Goal: Information Seeking & Learning: Compare options

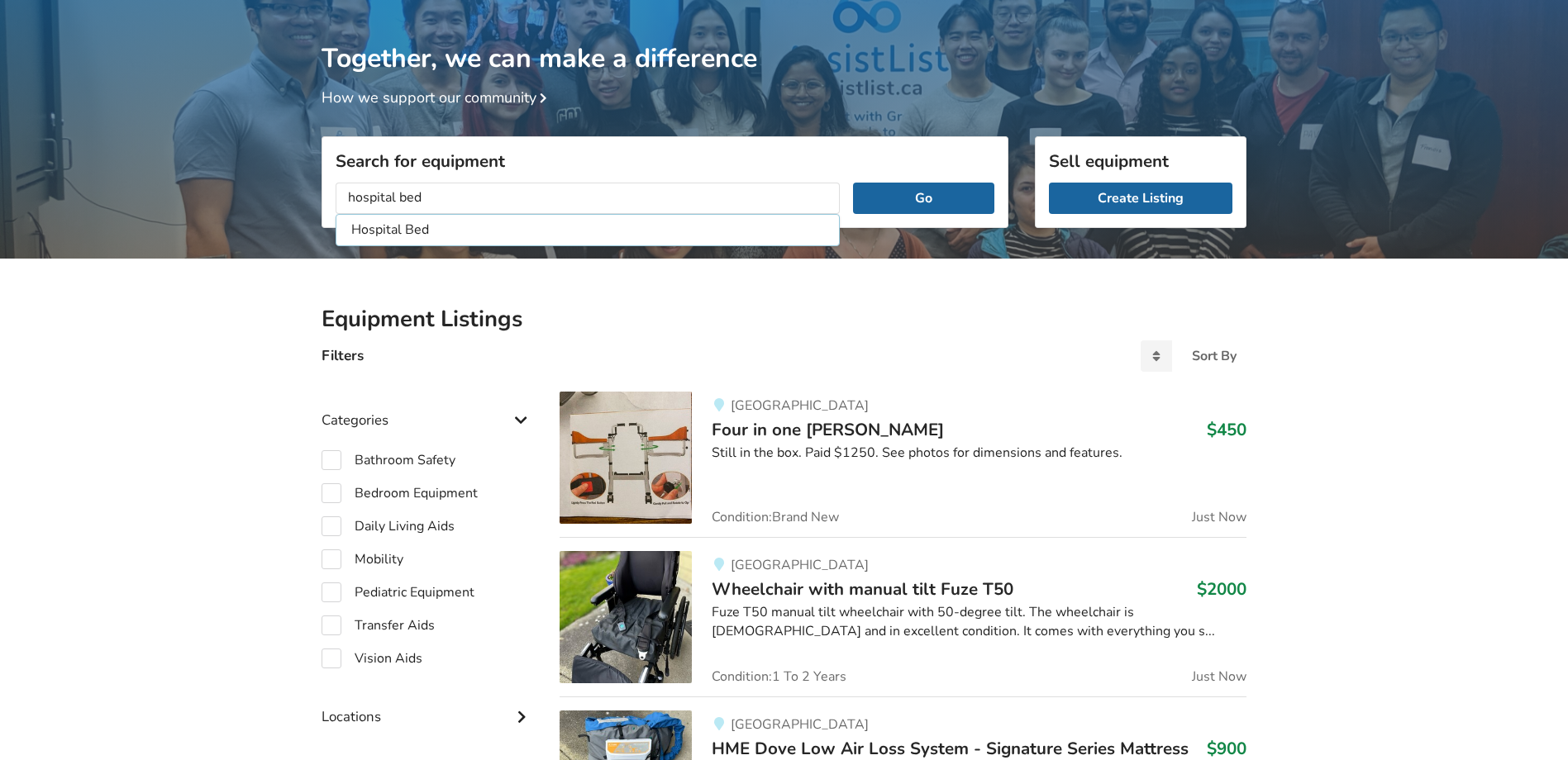
type input "hospital bed"
click at [853, 183] on button "Go" at bounding box center [923, 198] width 141 height 32
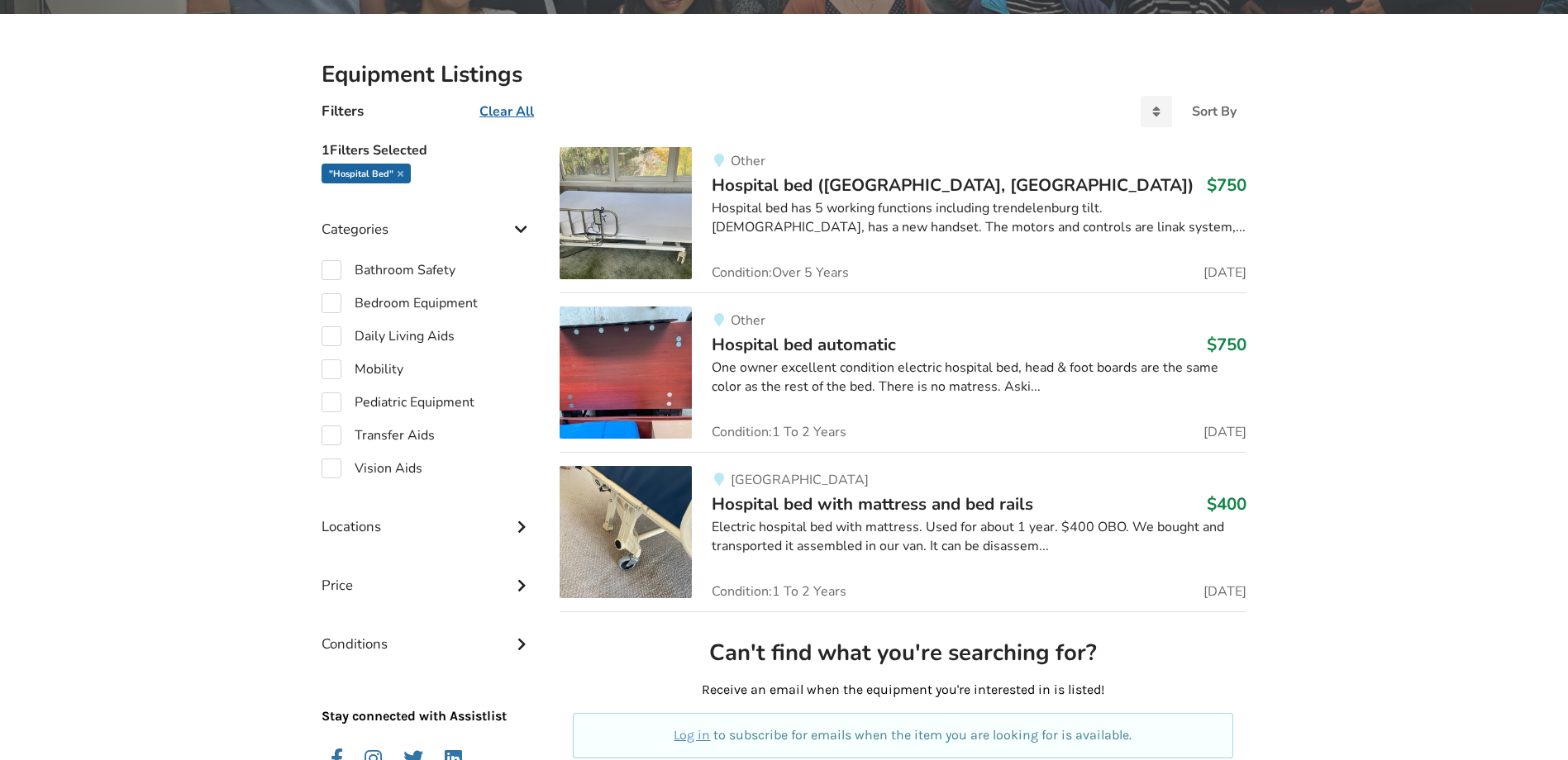
scroll to position [301, 0]
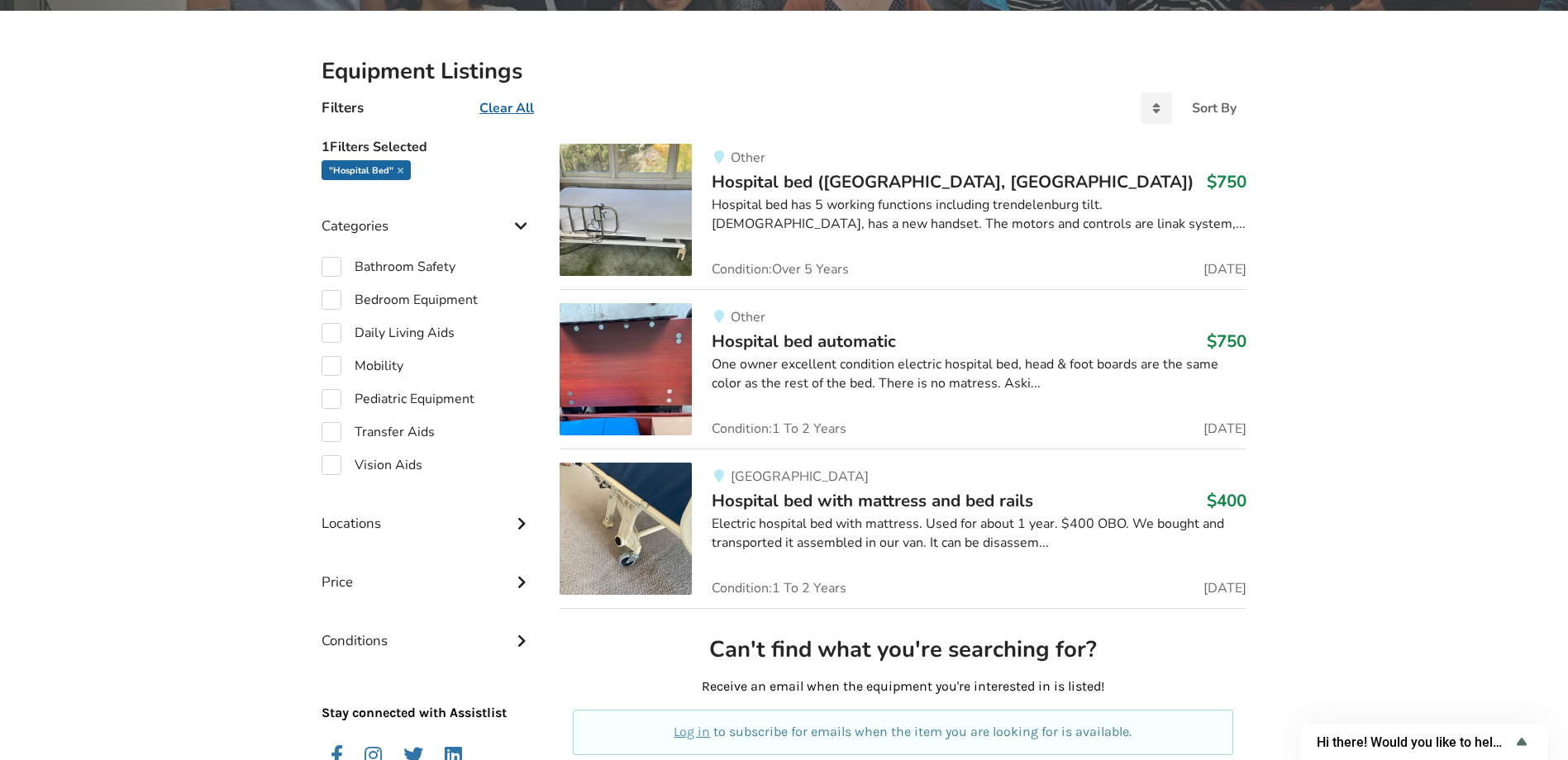
click at [655, 520] on img at bounding box center [626, 529] width 132 height 132
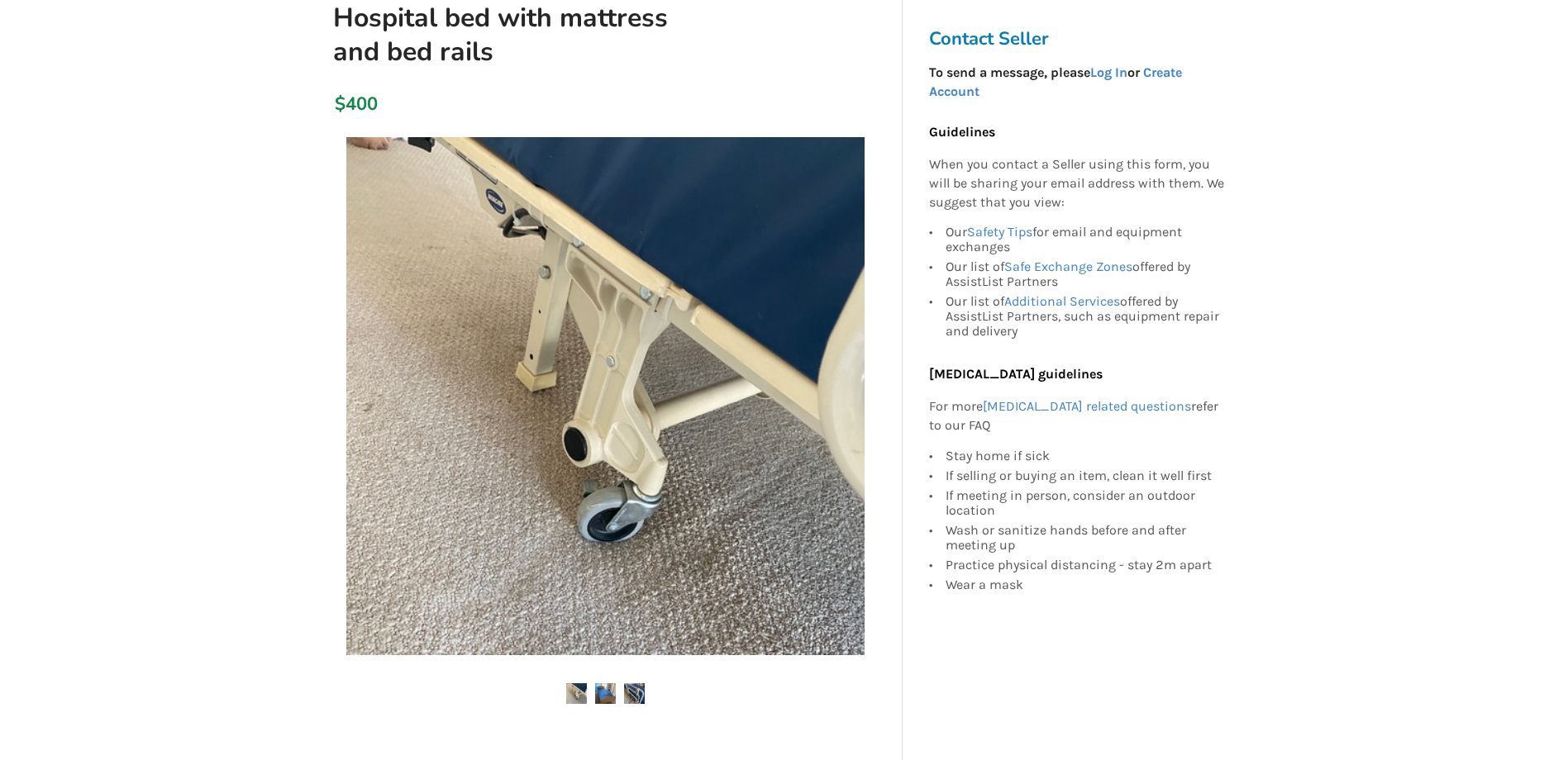
scroll to position [165, 0]
click at [609, 693] on img at bounding box center [605, 692] width 21 height 21
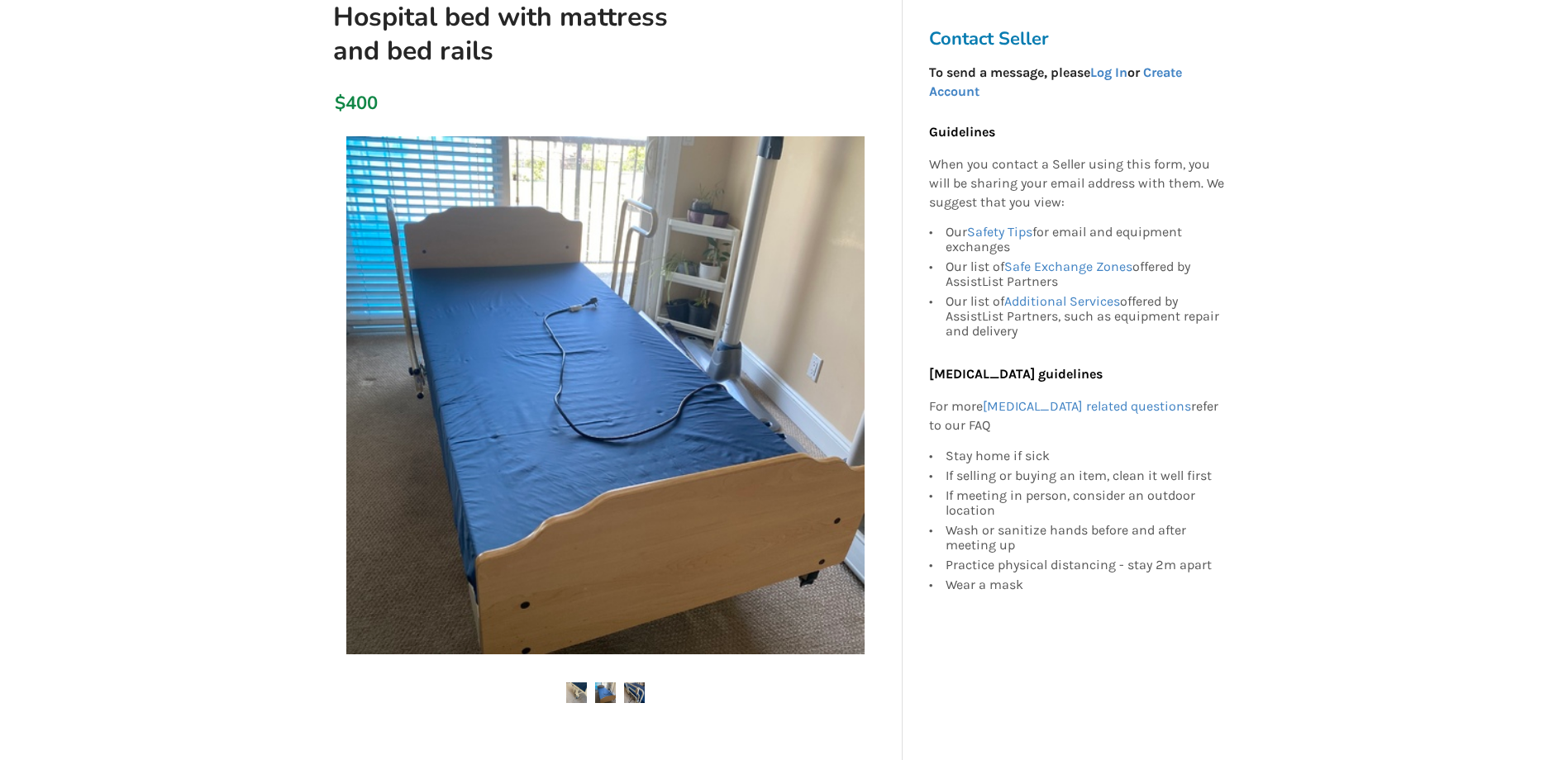
click at [637, 696] on img at bounding box center [634, 692] width 21 height 21
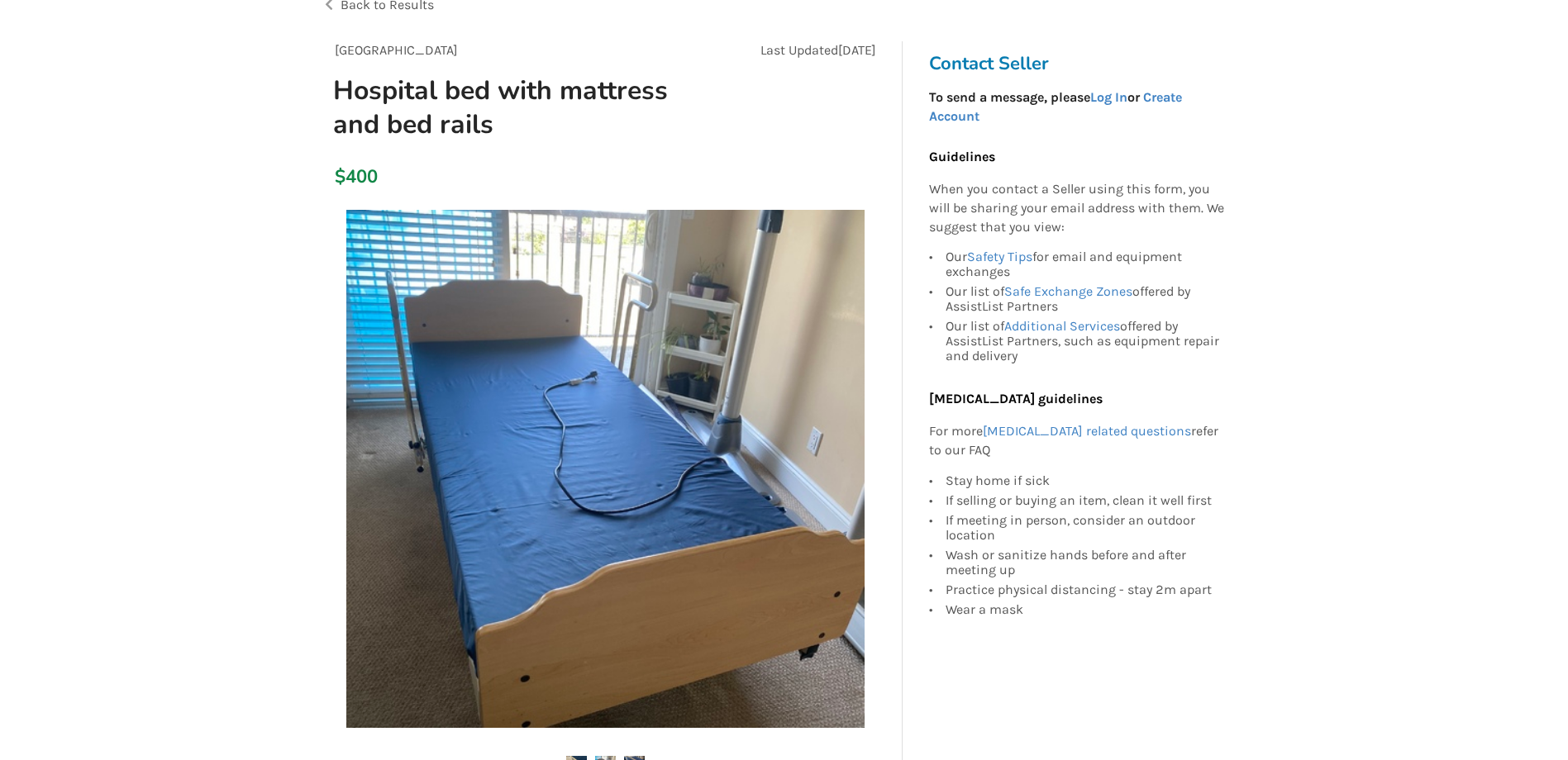
scroll to position [0, 0]
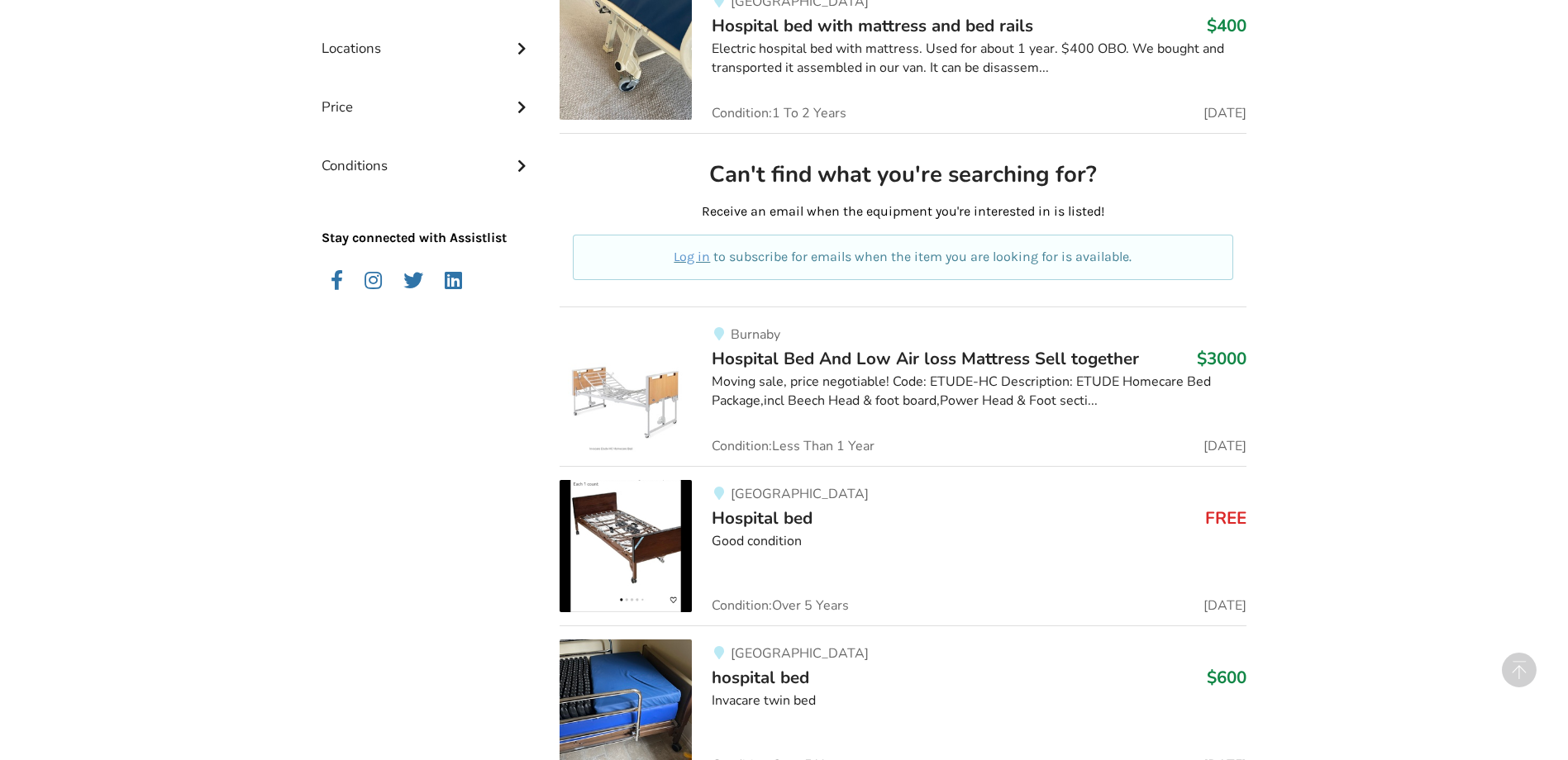
scroll to position [796, 0]
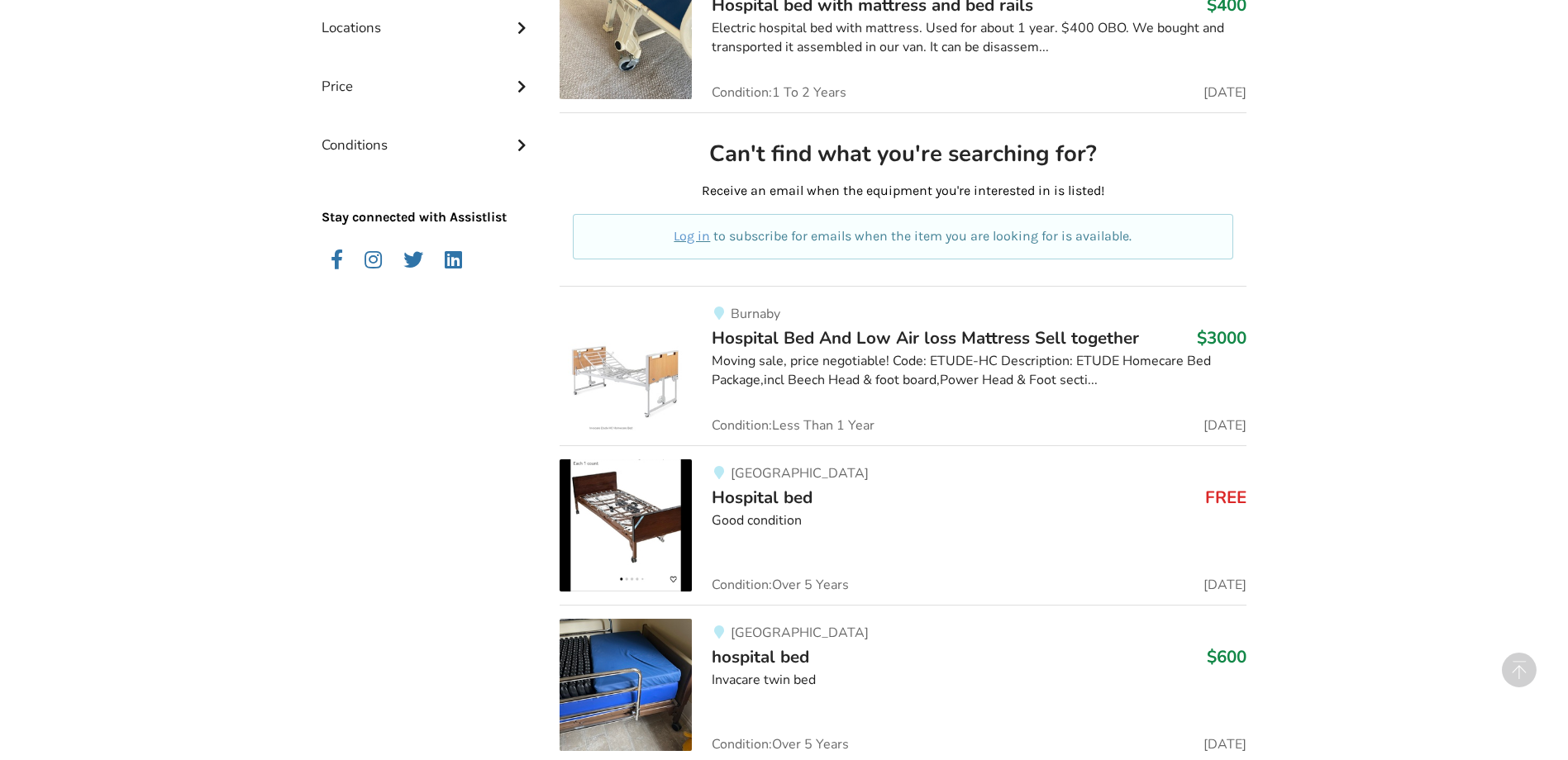
click at [642, 540] on img at bounding box center [626, 525] width 132 height 132
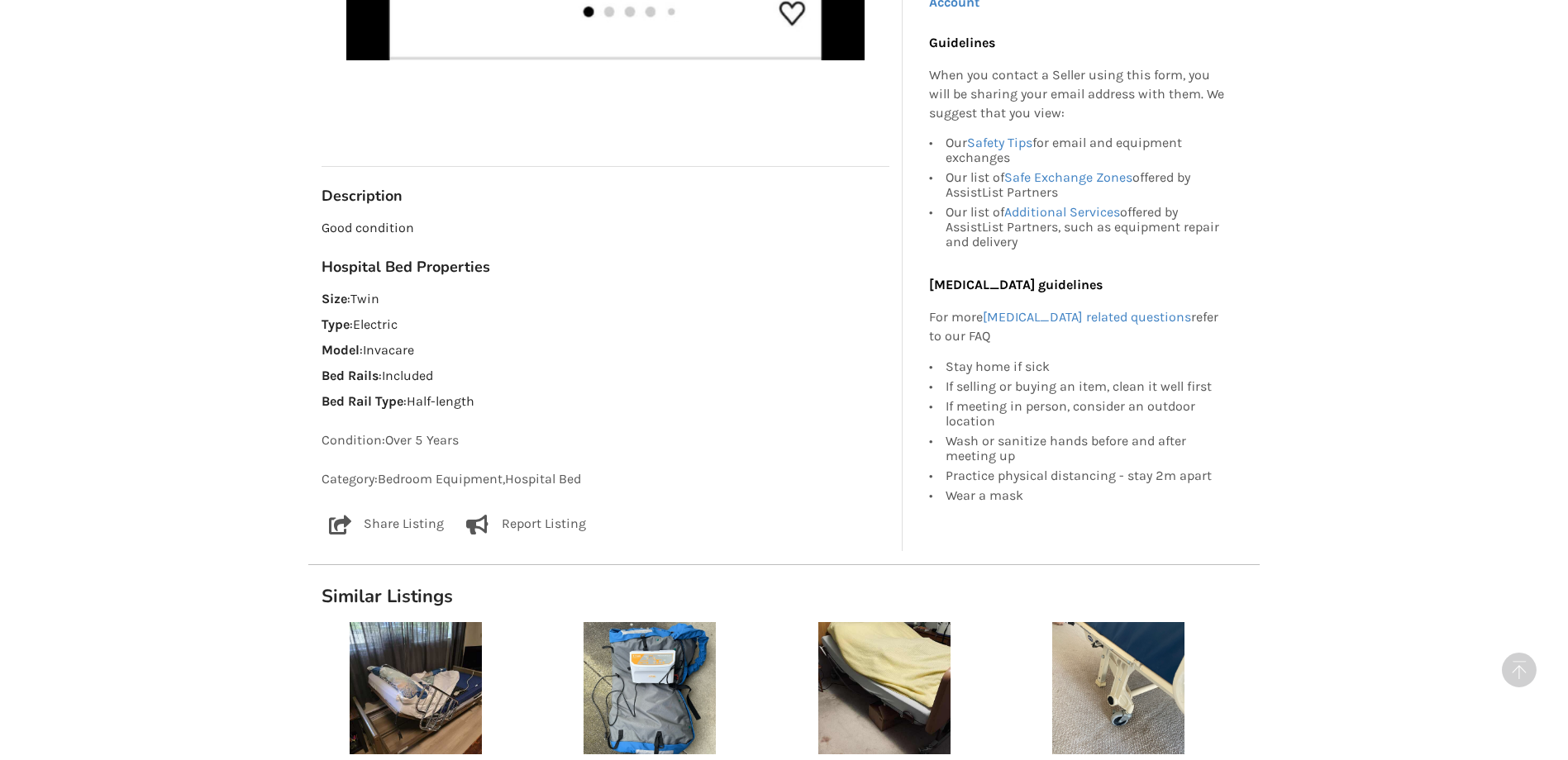
scroll to position [991, 0]
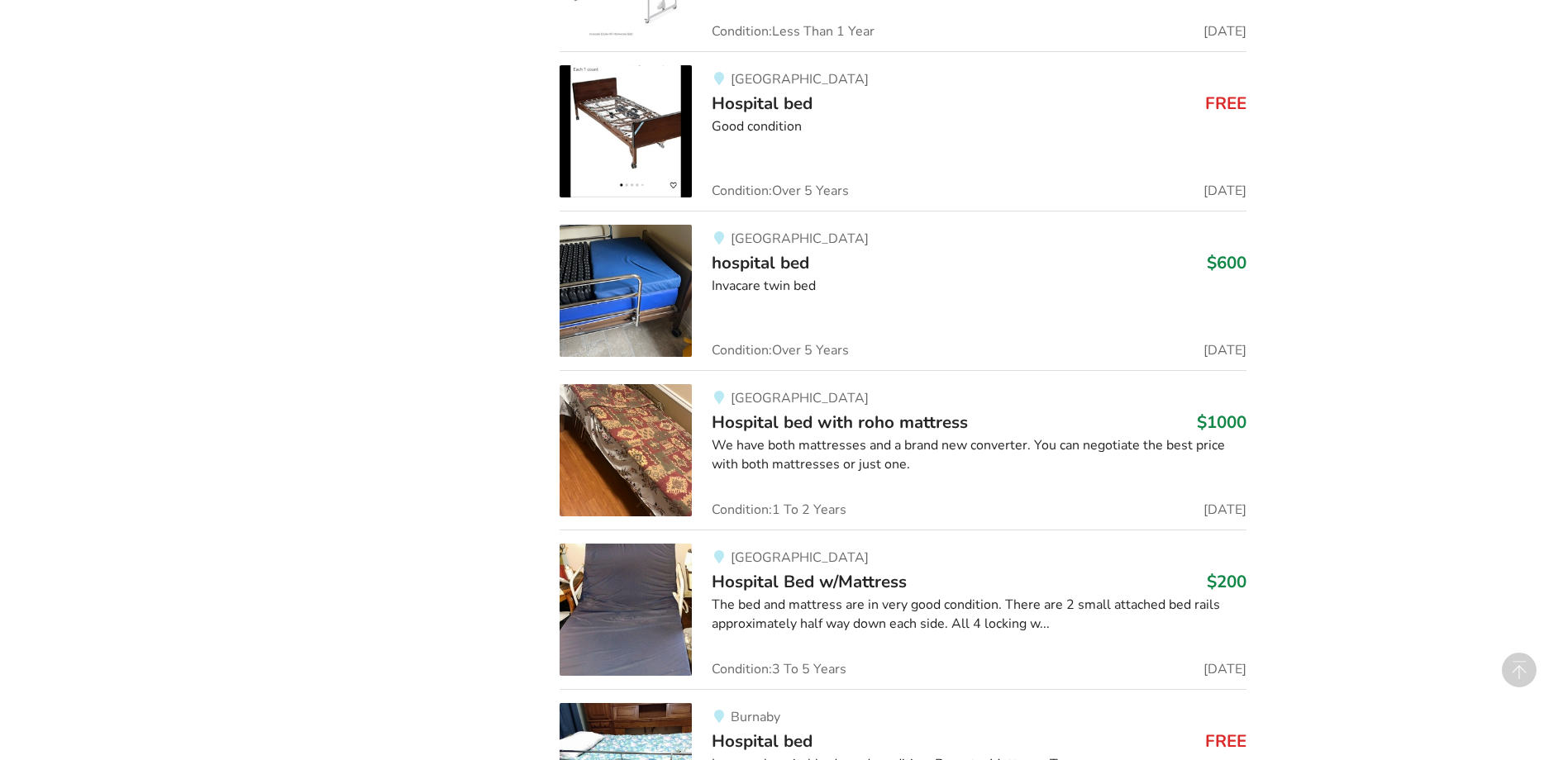
scroll to position [1209, 0]
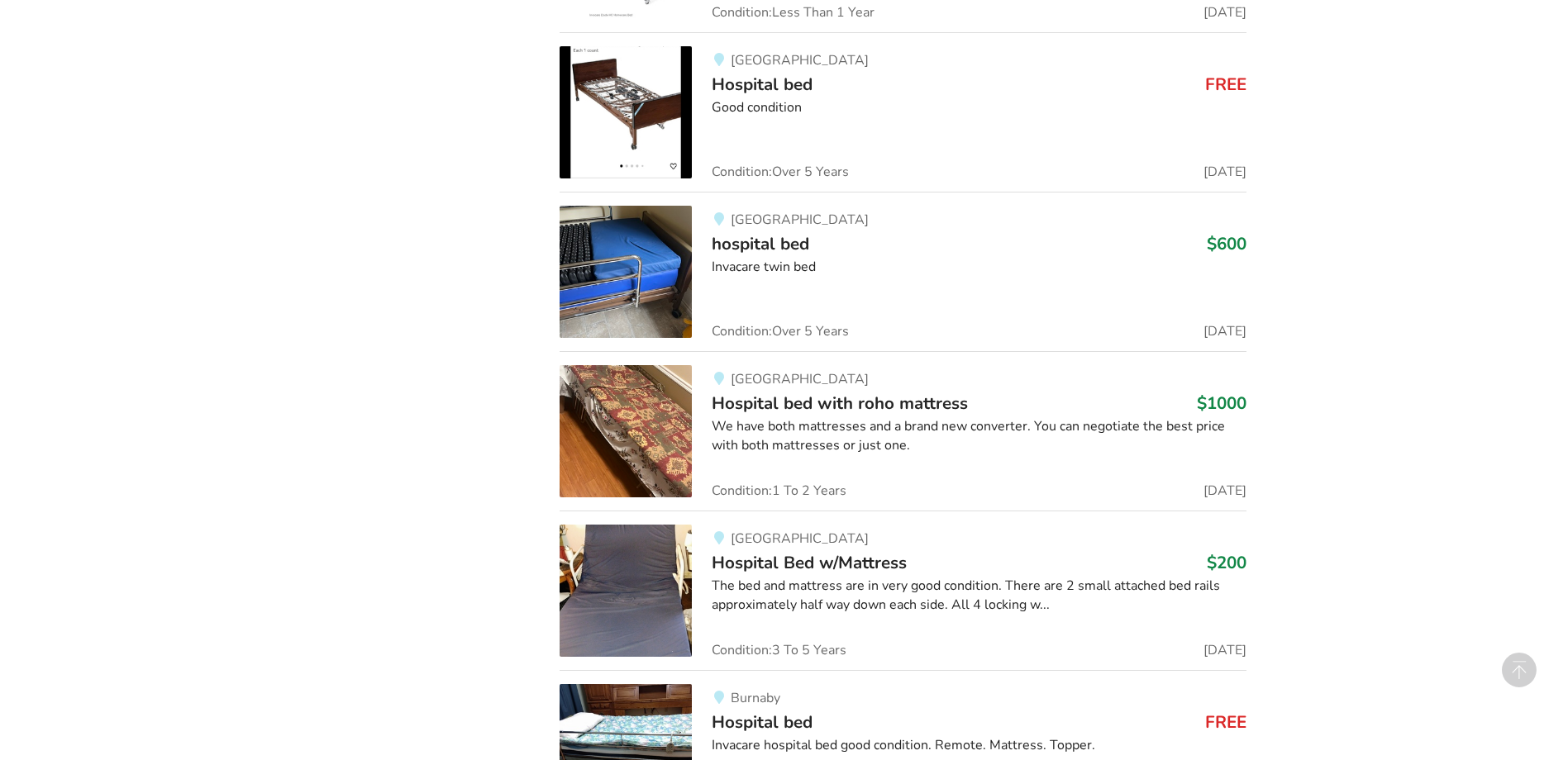
click at [591, 590] on img at bounding box center [626, 590] width 132 height 132
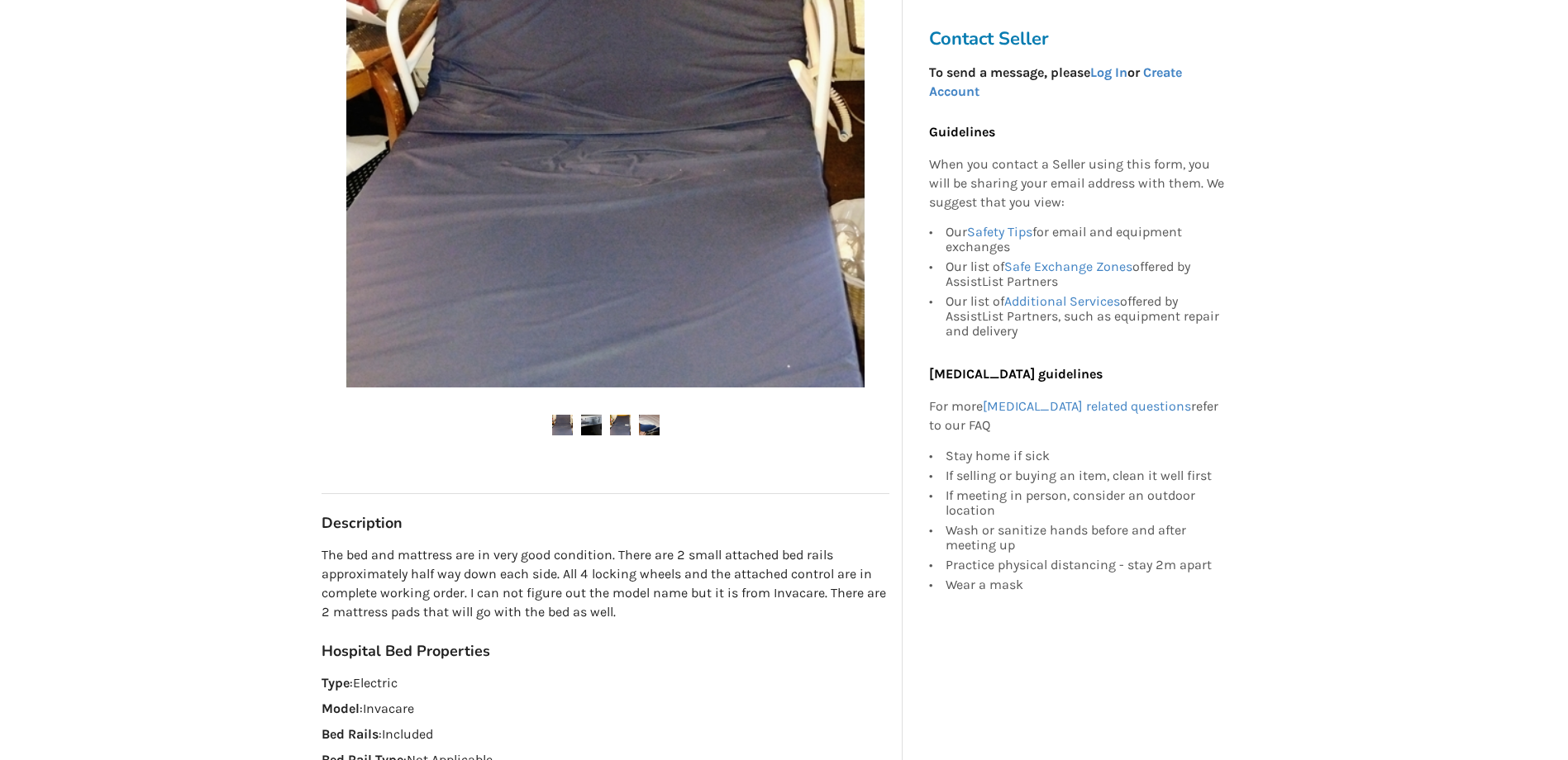
scroll to position [413, 0]
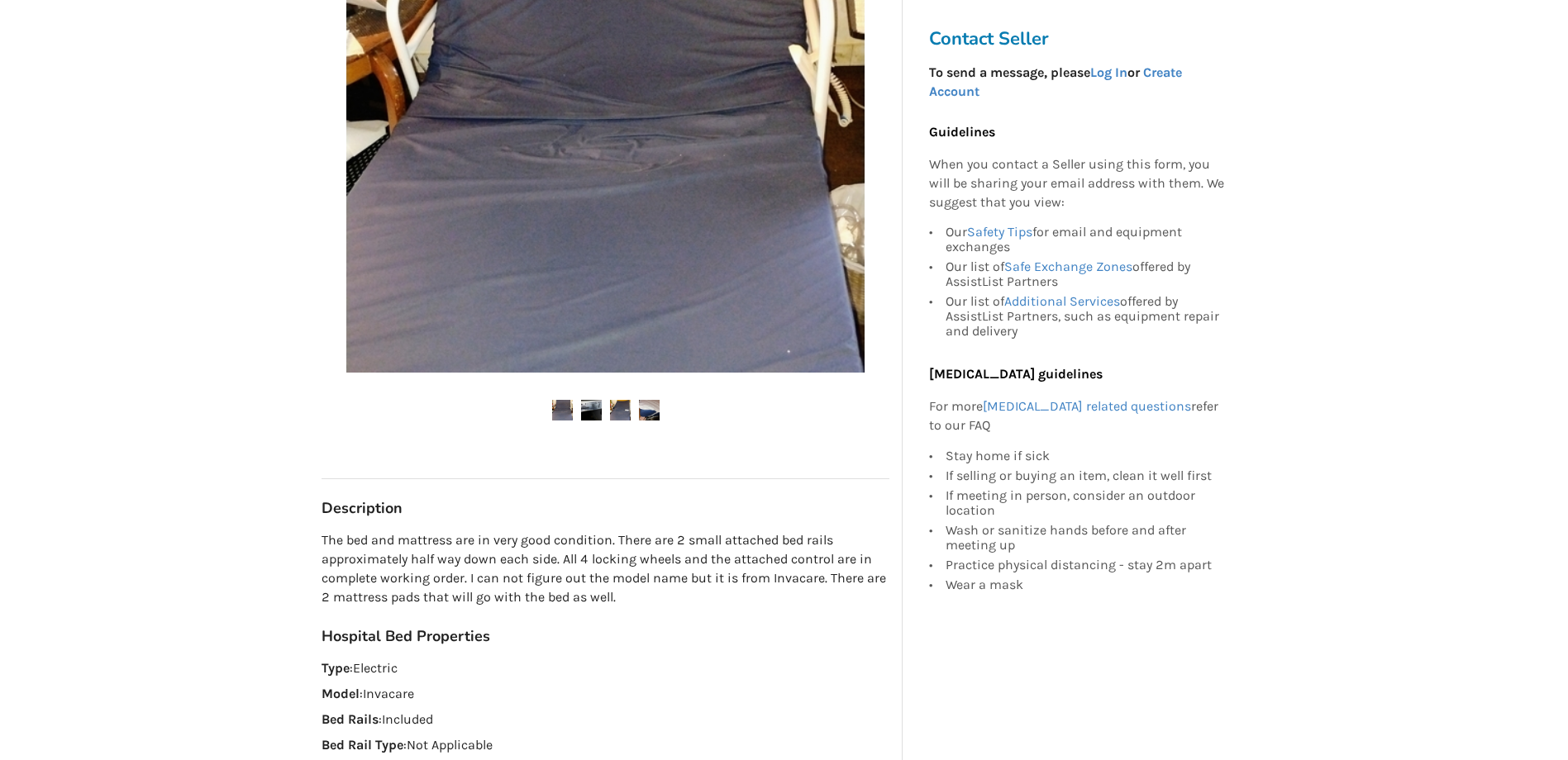
click at [586, 403] on img at bounding box center [590, 409] width 21 height 21
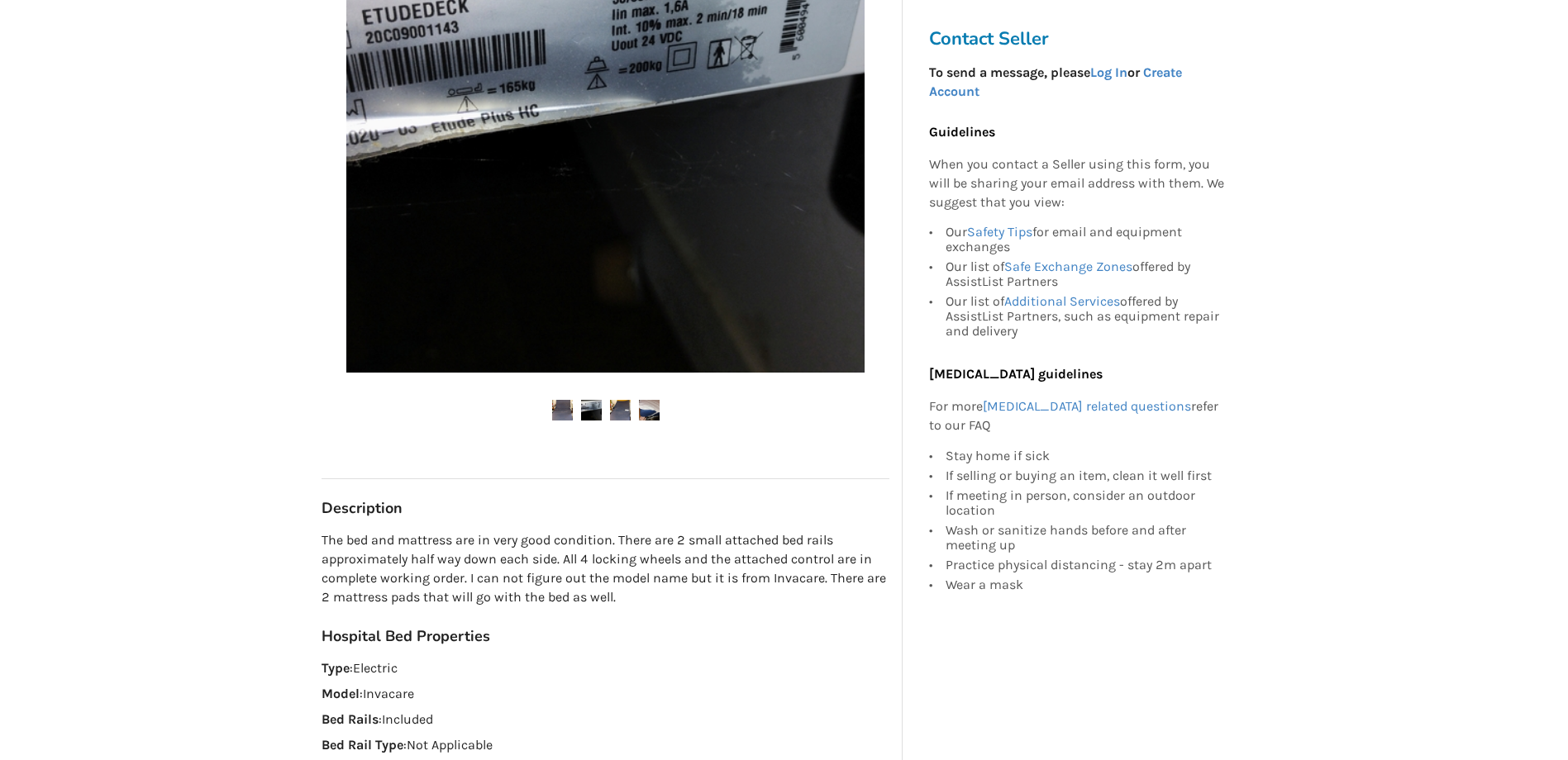
click at [628, 417] on img at bounding box center [619, 409] width 21 height 21
click at [624, 411] on img at bounding box center [619, 409] width 21 height 21
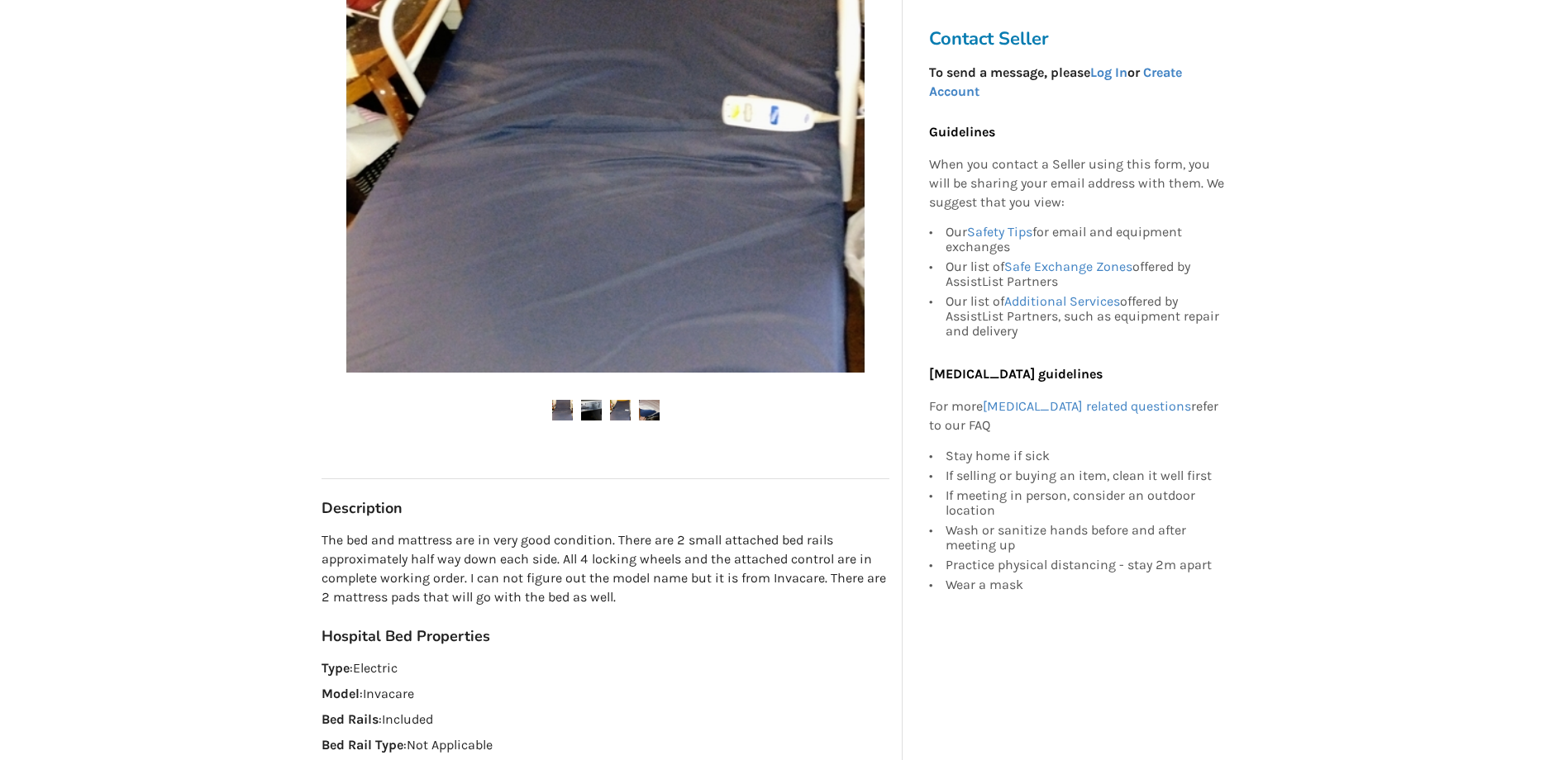
click at [650, 418] on img at bounding box center [648, 409] width 21 height 21
click at [650, 411] on img at bounding box center [648, 409] width 21 height 21
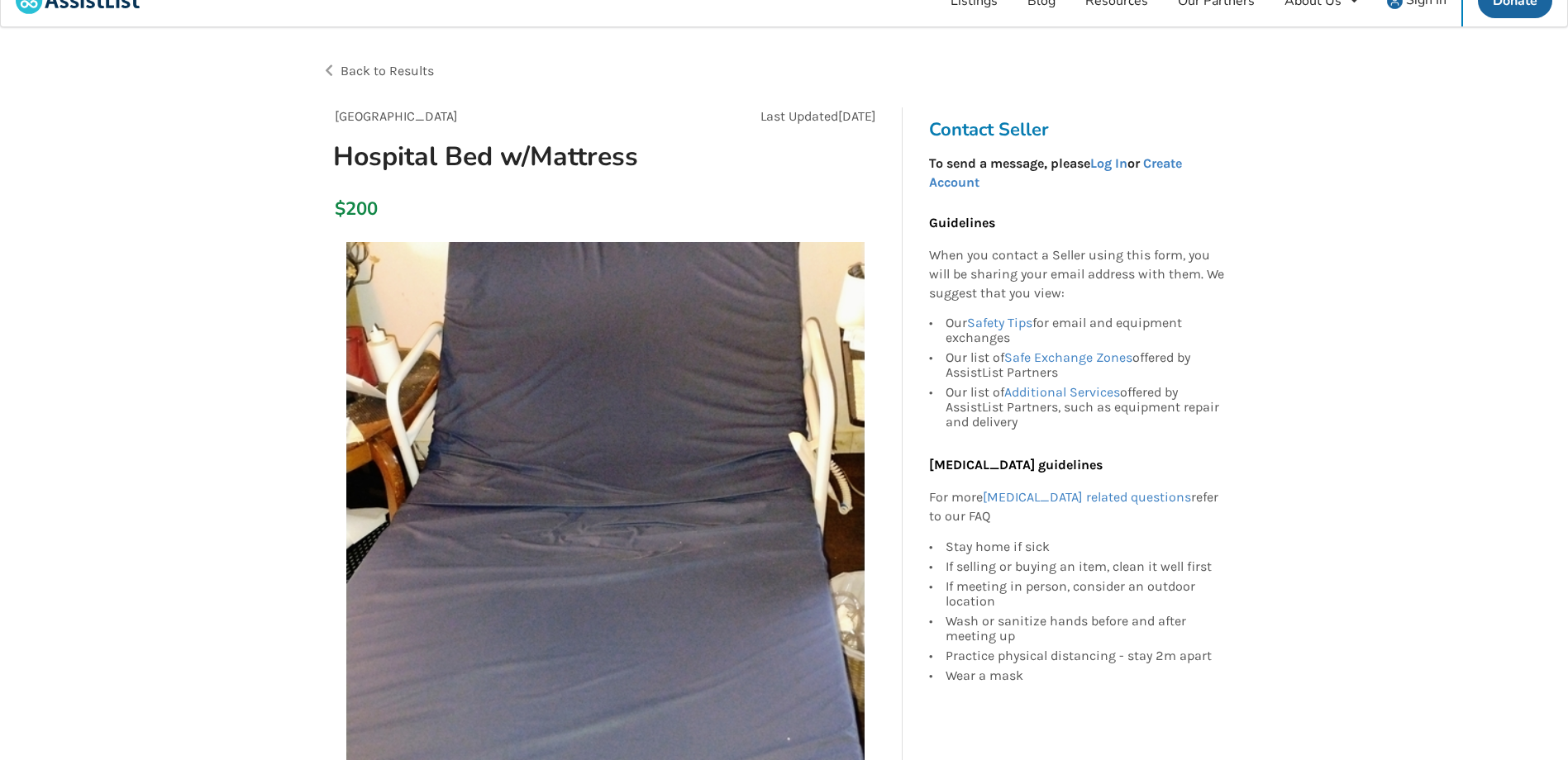
scroll to position [0, 0]
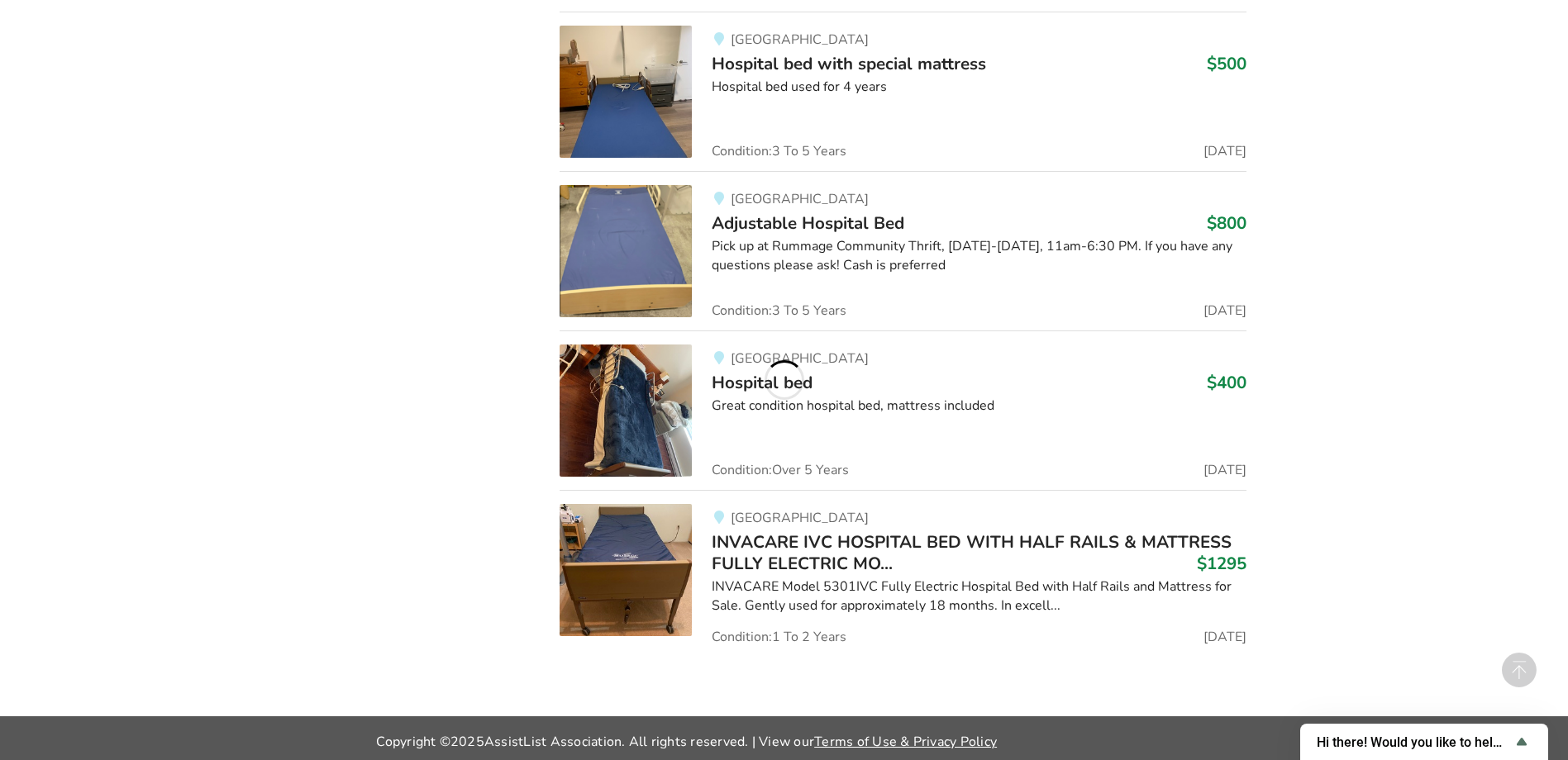
scroll to position [3157, 0]
click at [673, 408] on img at bounding box center [626, 409] width 132 height 132
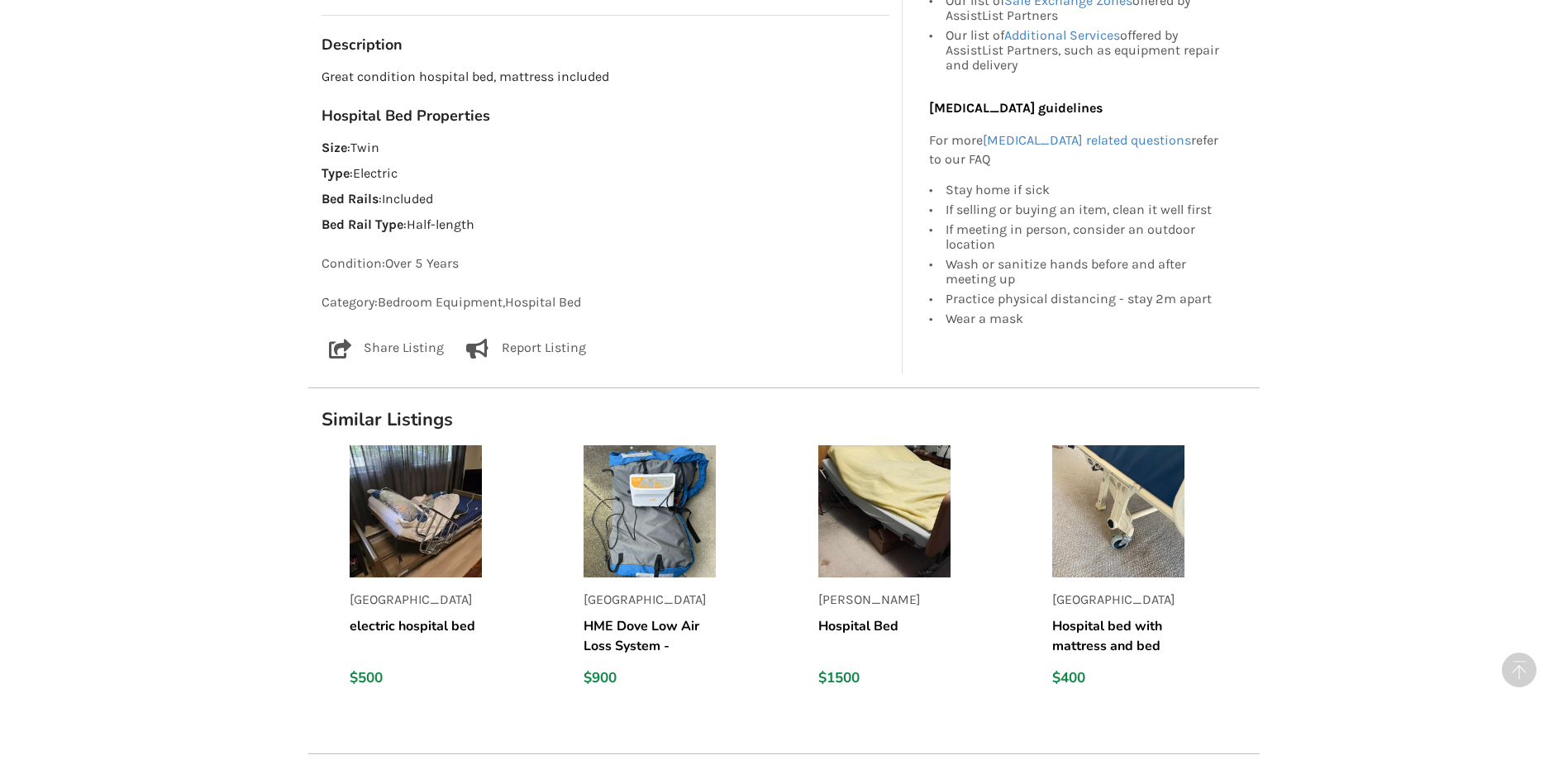
scroll to position [908, 0]
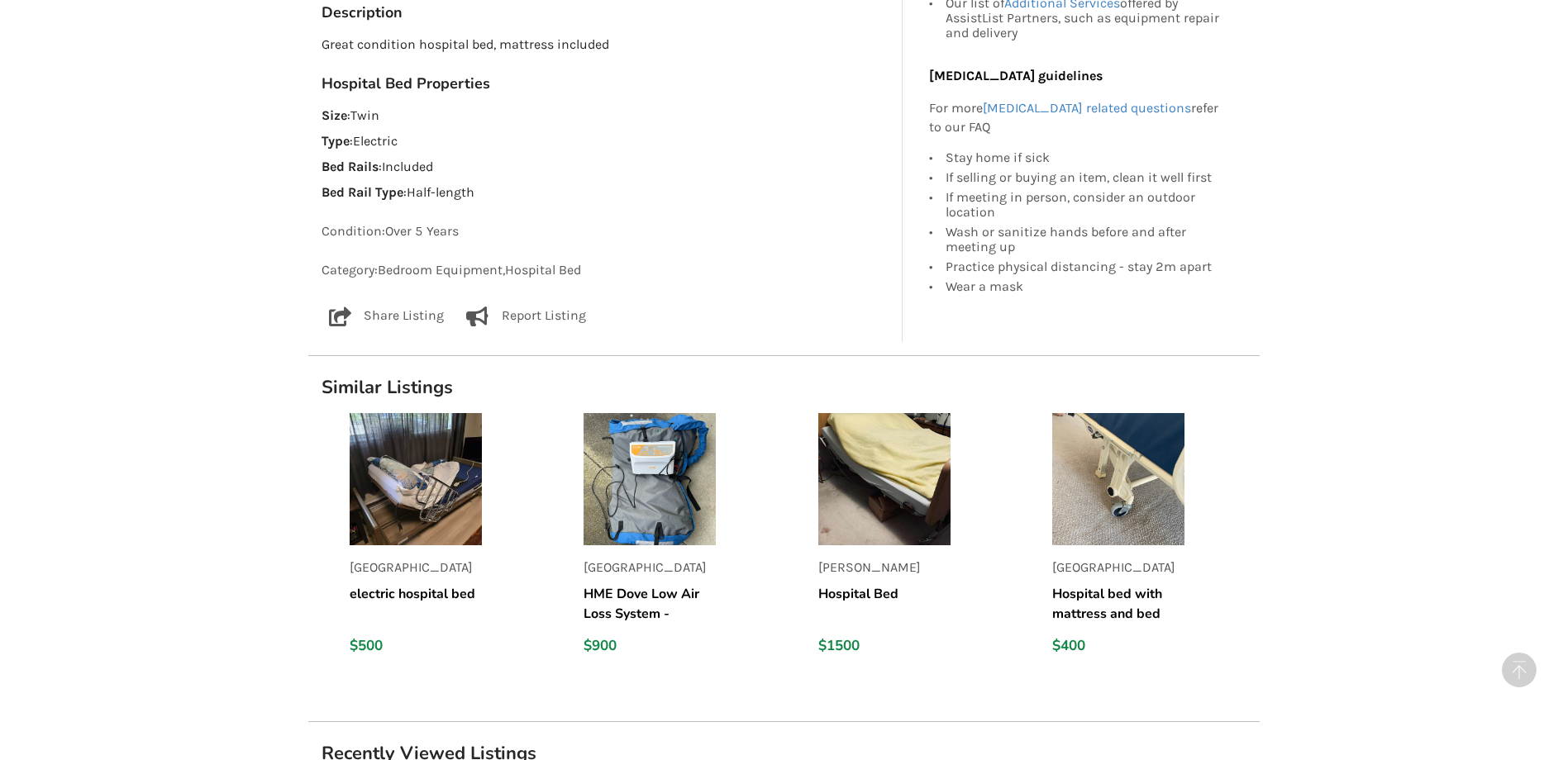
click at [1084, 504] on img at bounding box center [1118, 479] width 132 height 132
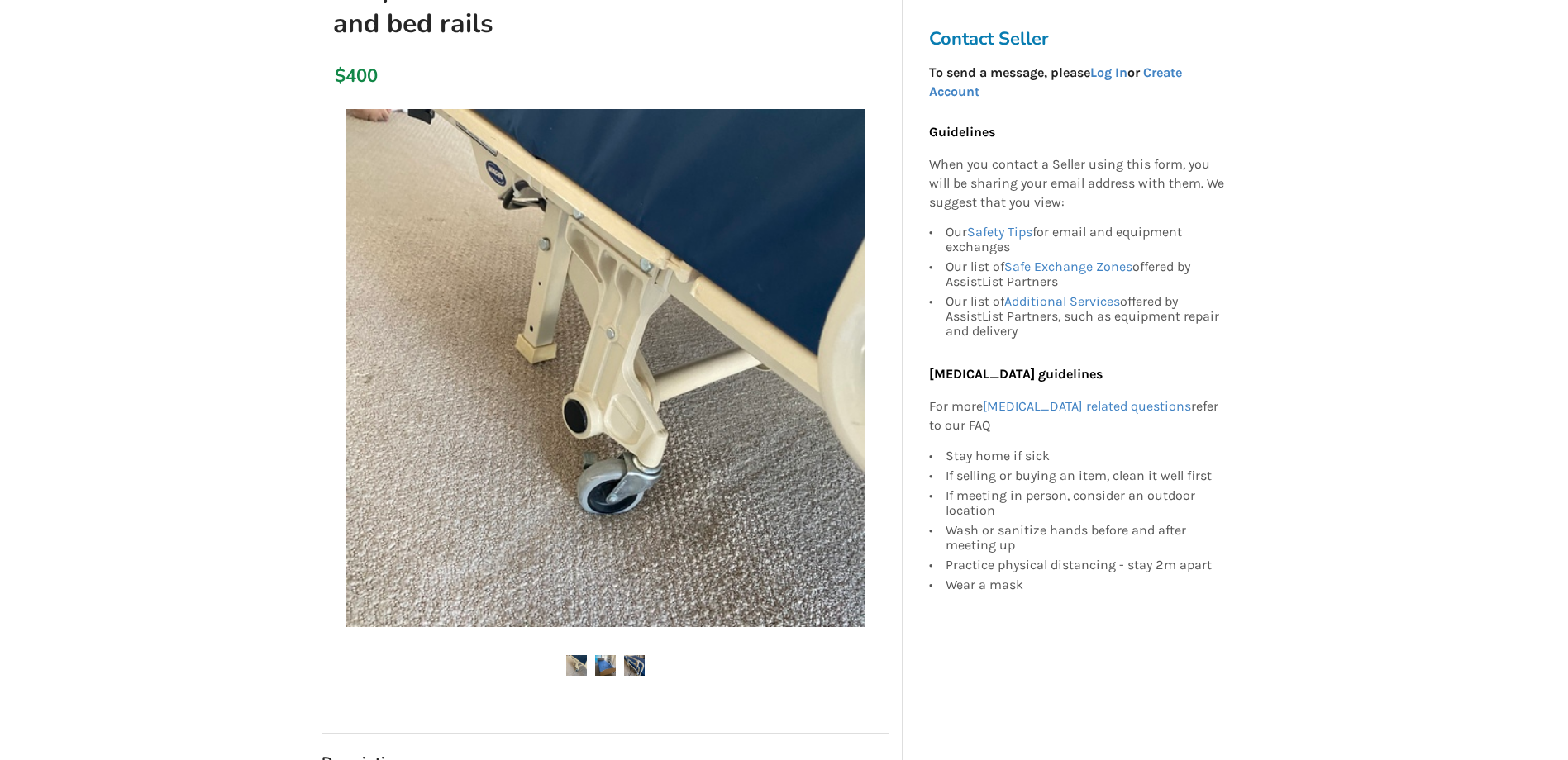
scroll to position [248, 0]
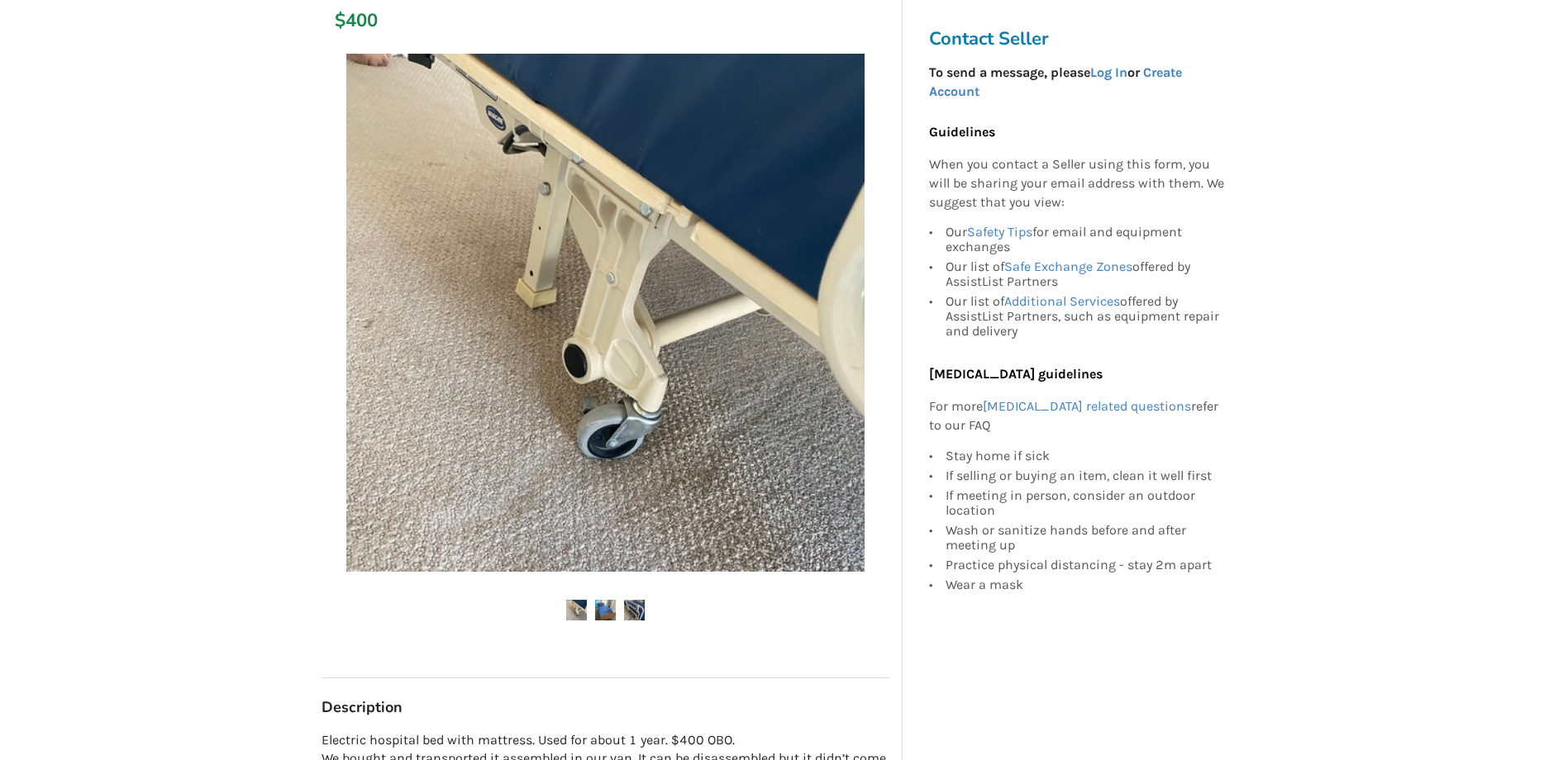
click at [607, 613] on img at bounding box center [605, 609] width 21 height 21
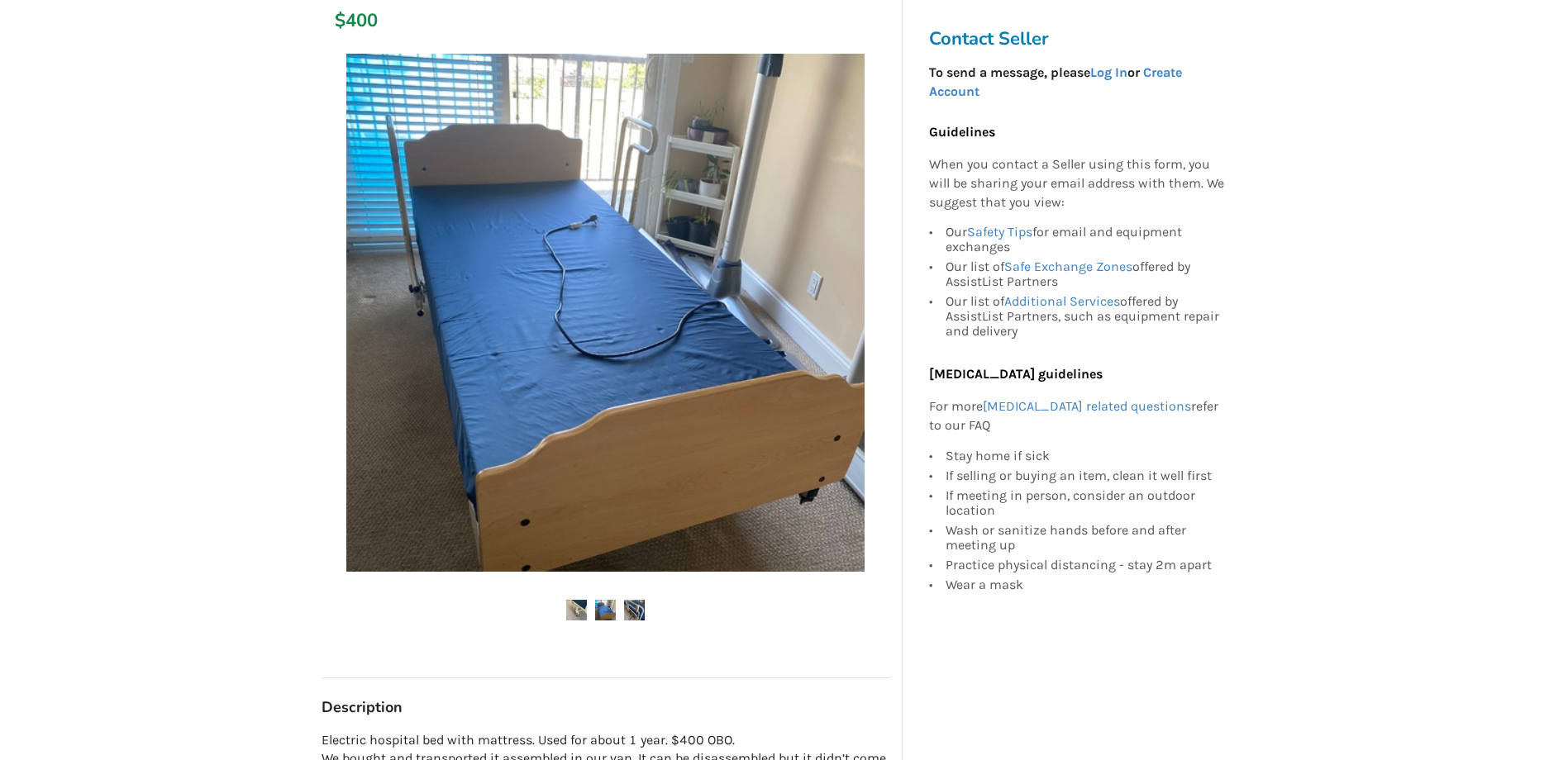
click at [637, 606] on img at bounding box center [634, 609] width 21 height 21
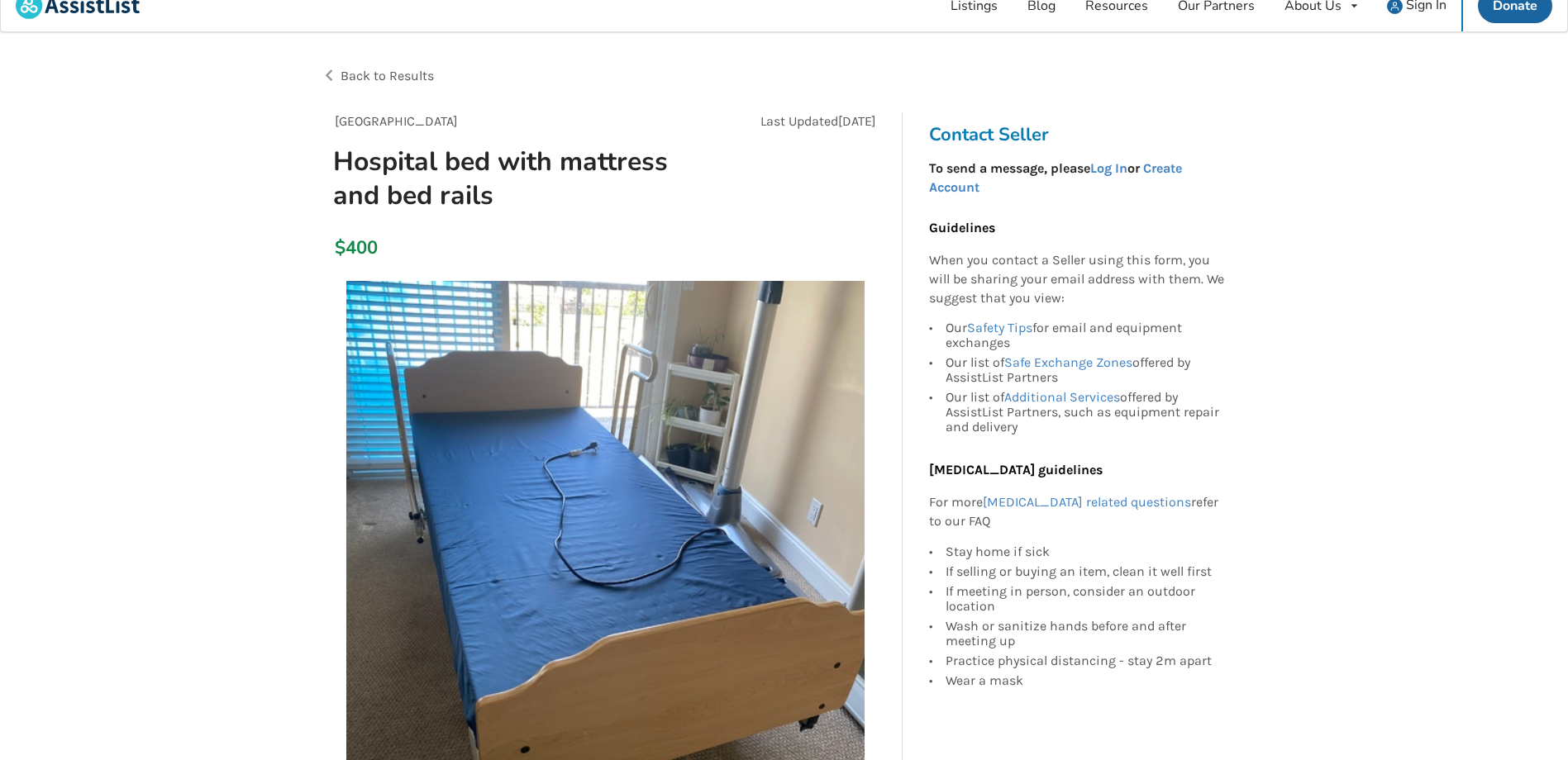
scroll to position [0, 0]
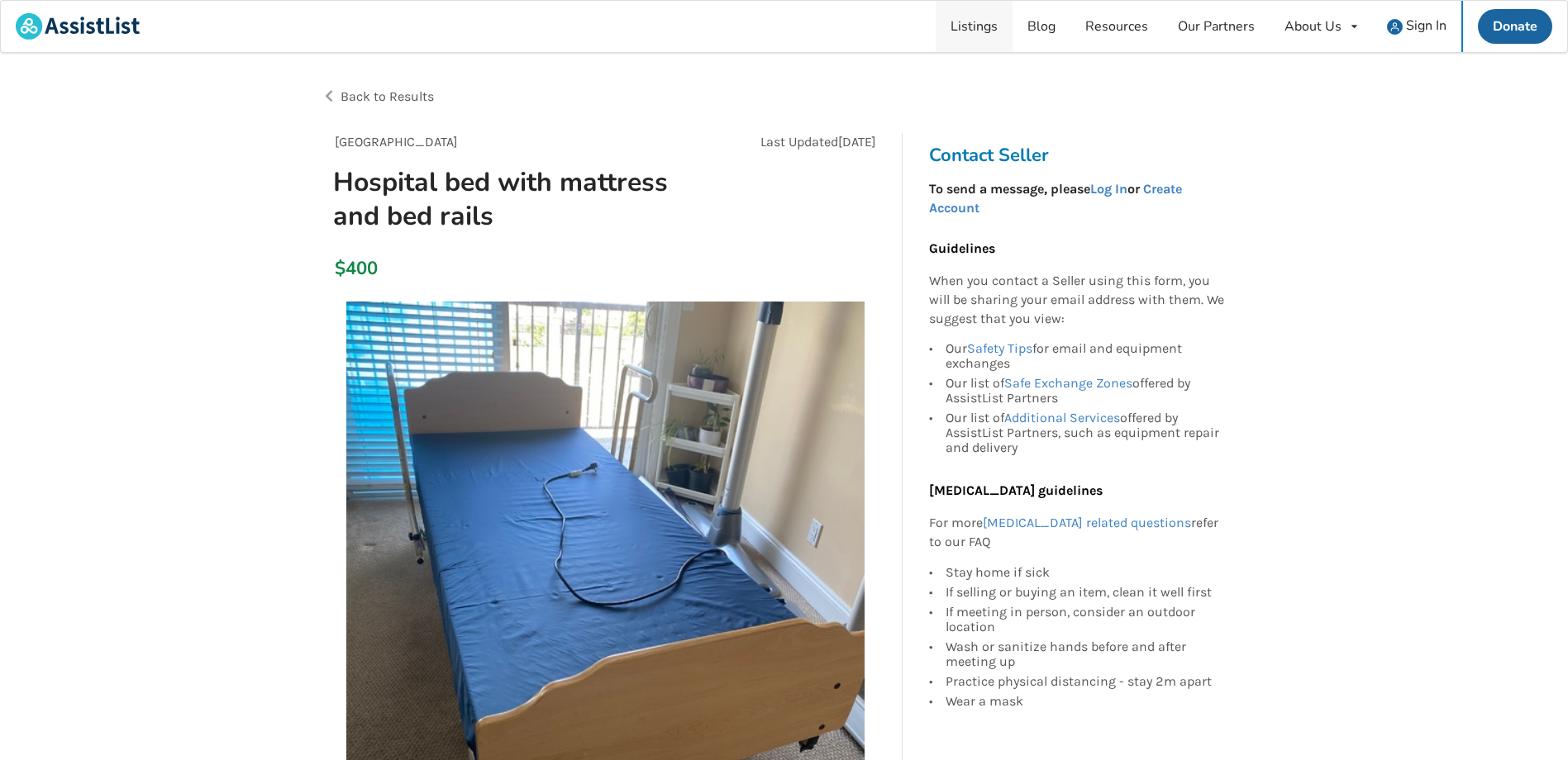
click at [974, 33] on link "Listings" at bounding box center [973, 26] width 77 height 52
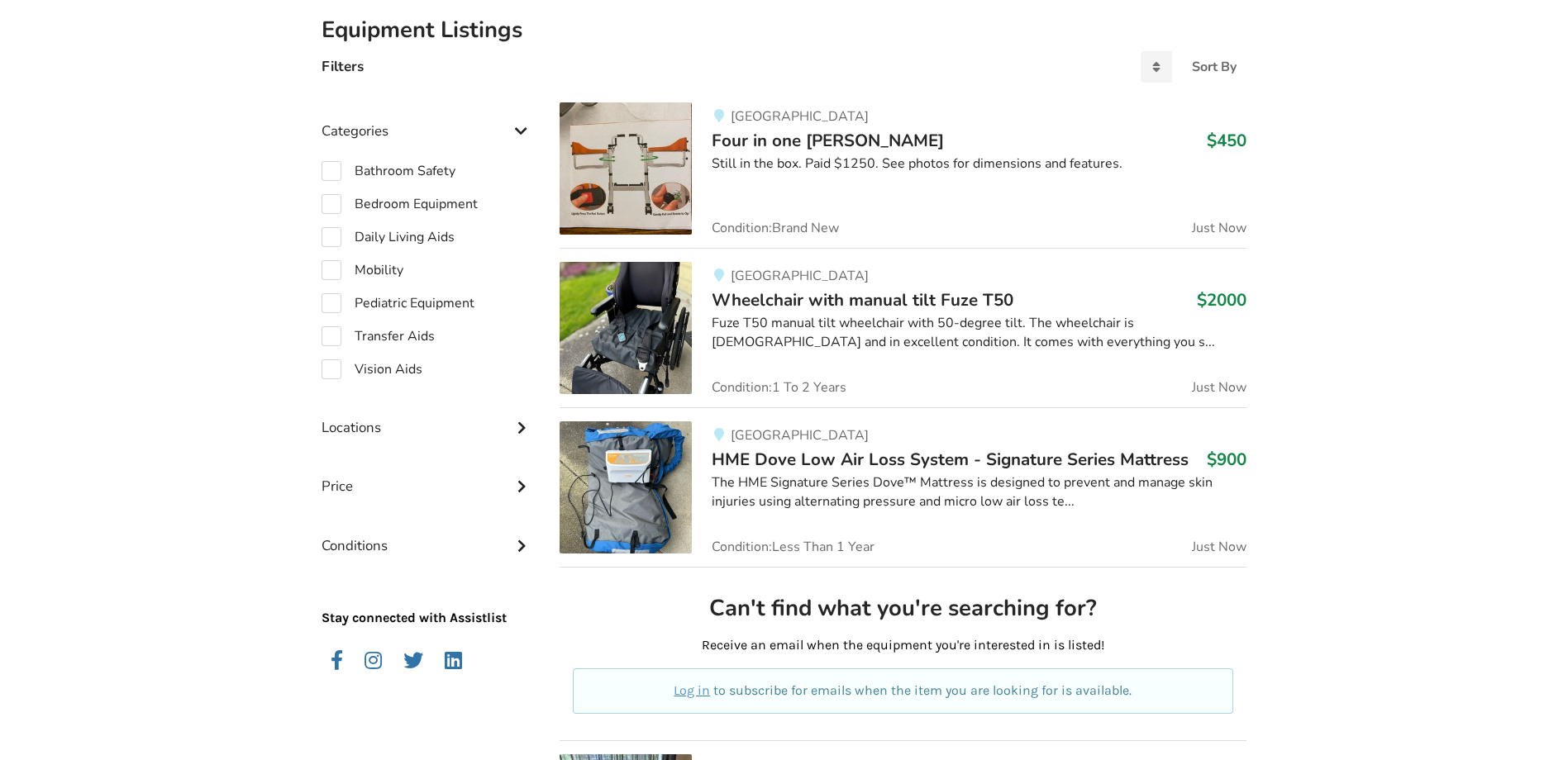
scroll to position [383, 0]
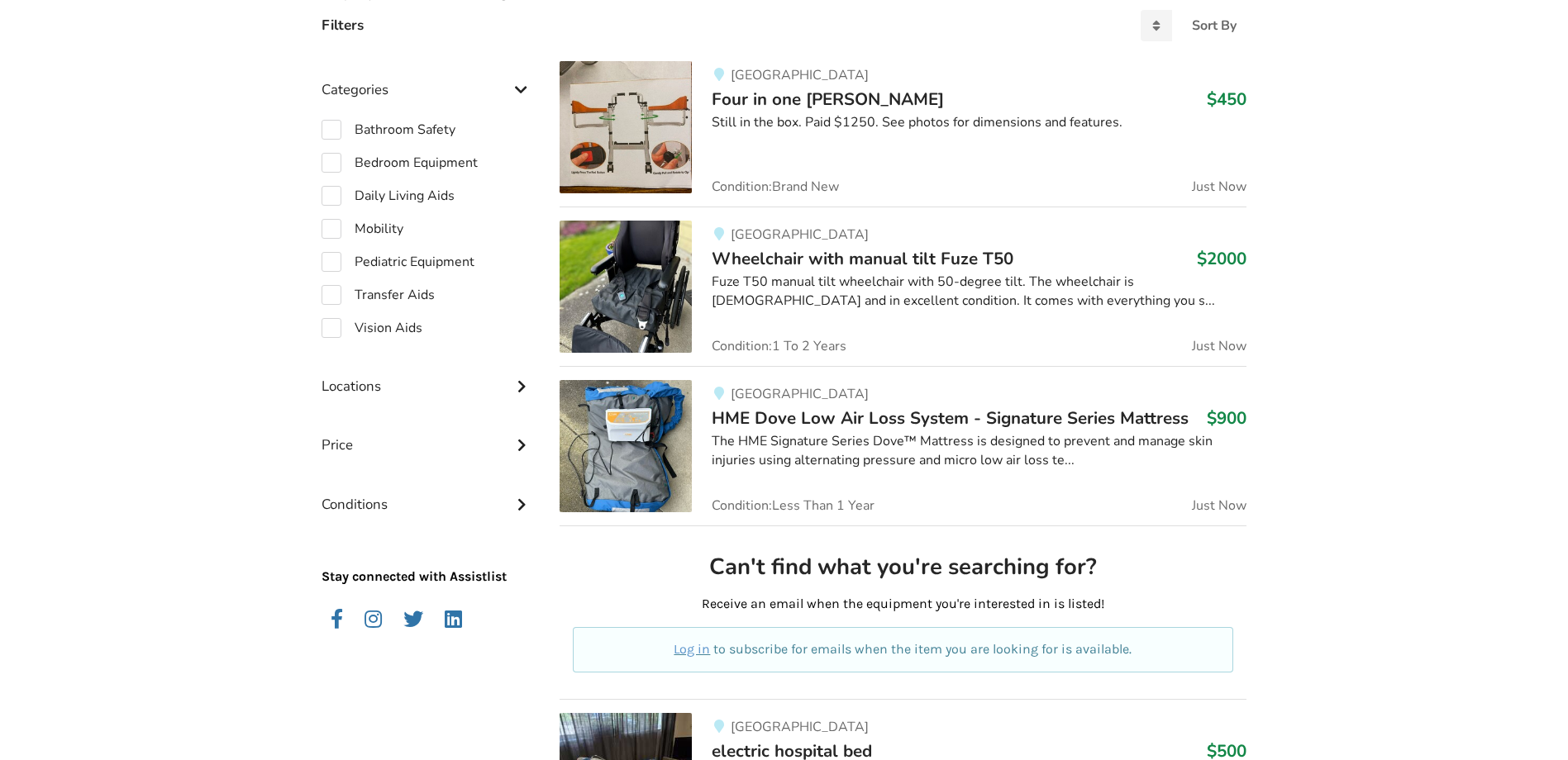
click at [502, 439] on div "Price" at bounding box center [427, 432] width 212 height 59
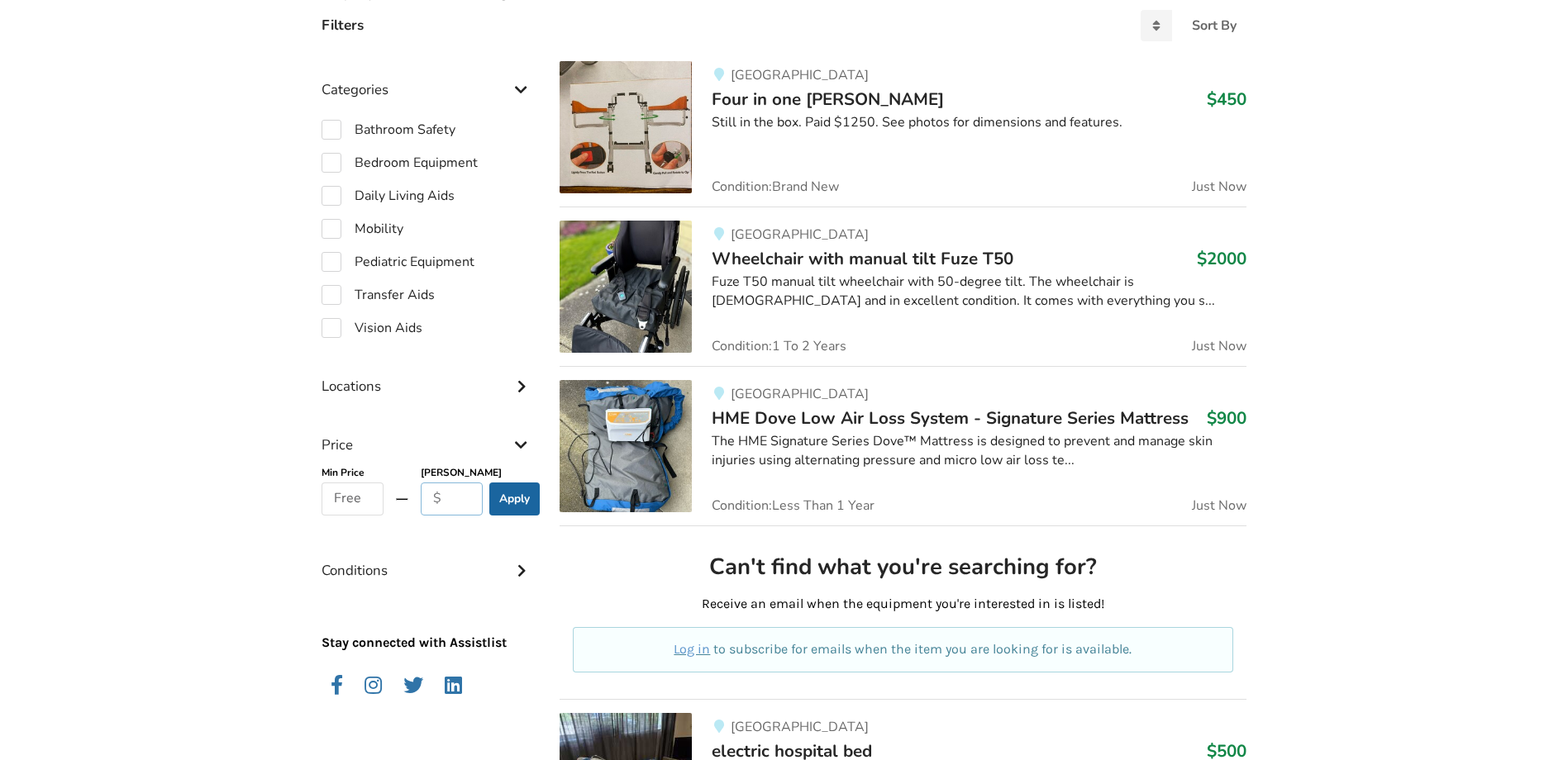
click at [443, 509] on input "text" at bounding box center [451, 499] width 62 height 33
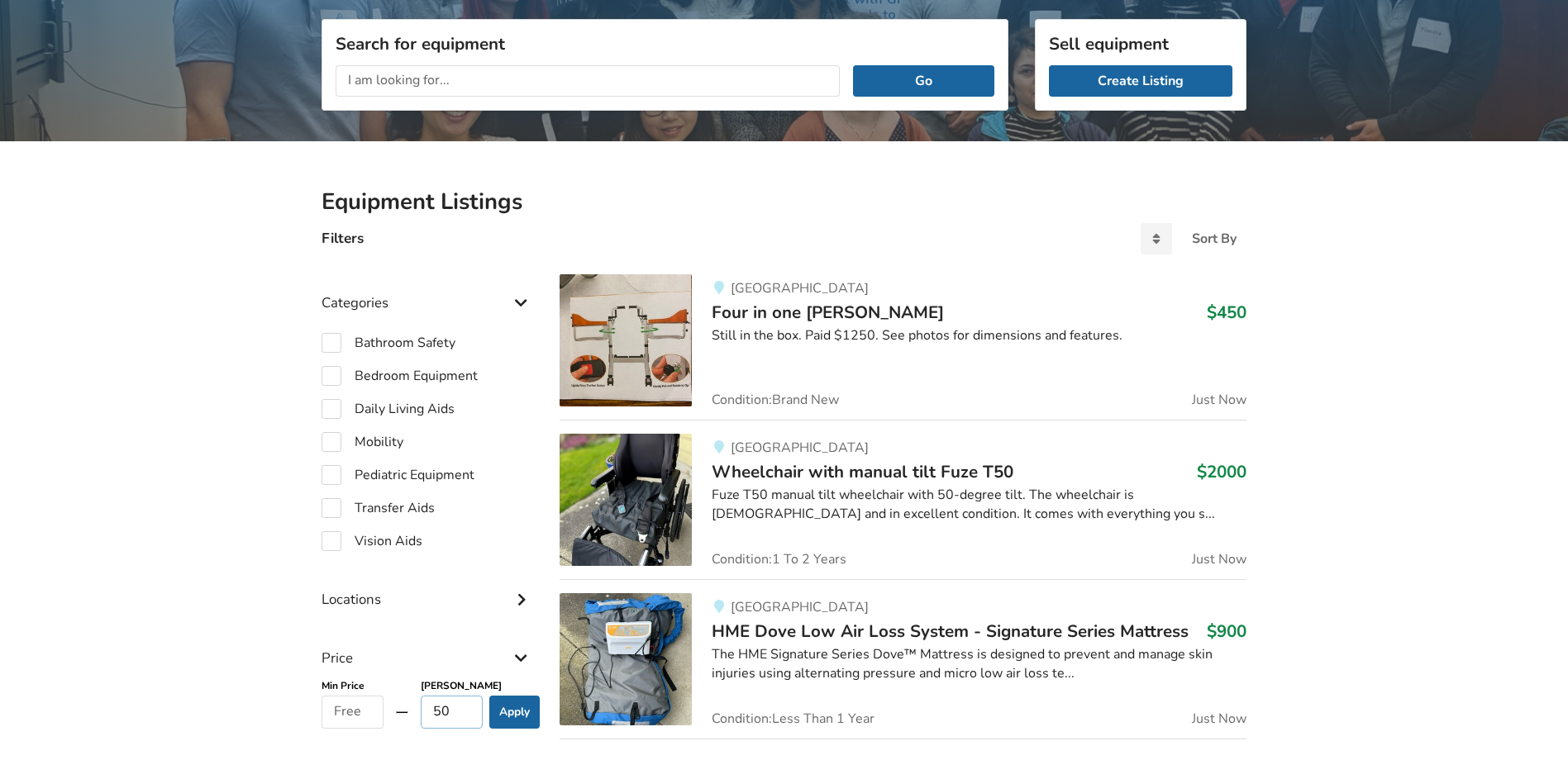
scroll to position [136, 0]
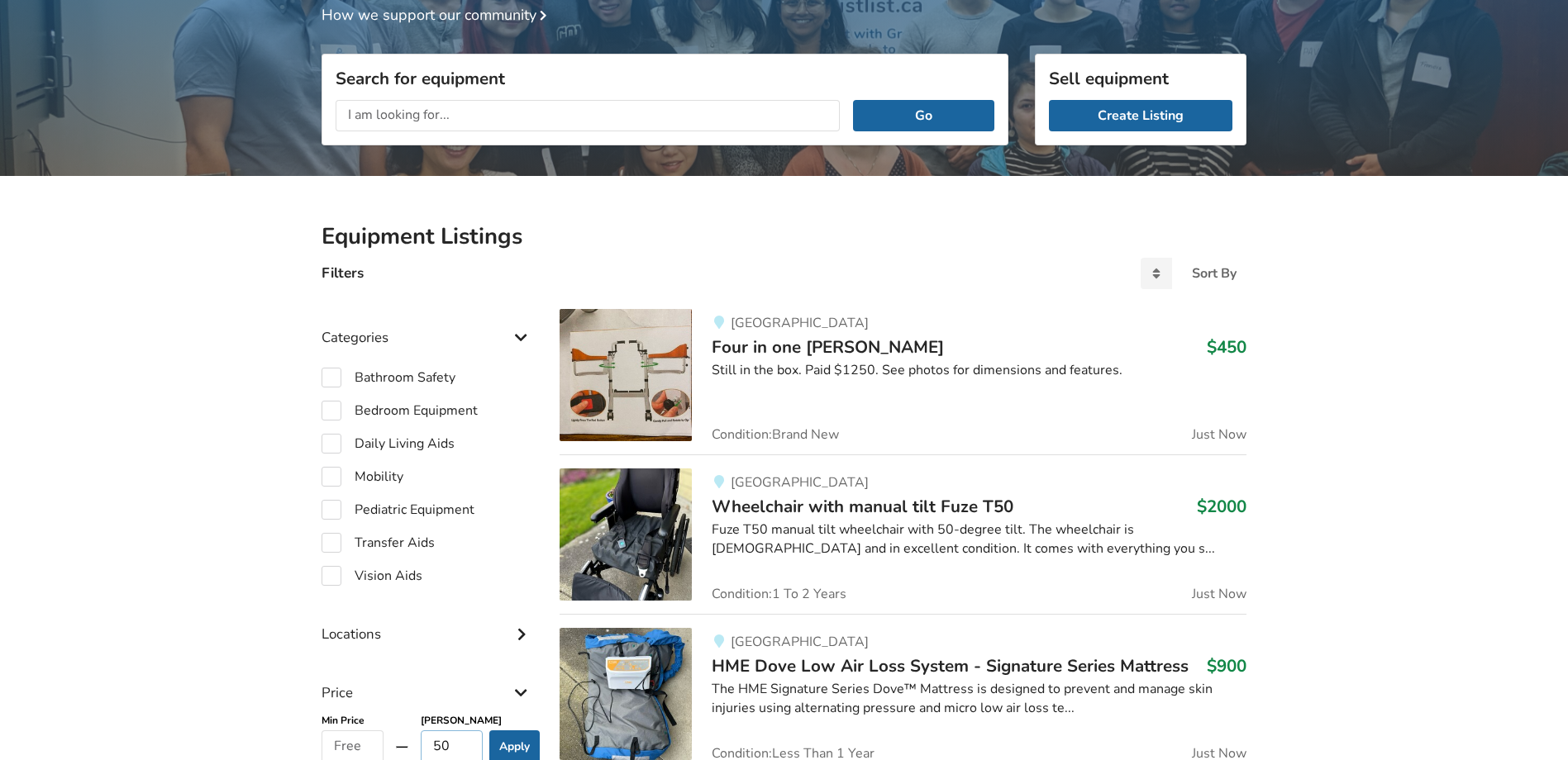
type input "50"
click at [543, 110] on input "text" at bounding box center [587, 116] width 504 height 32
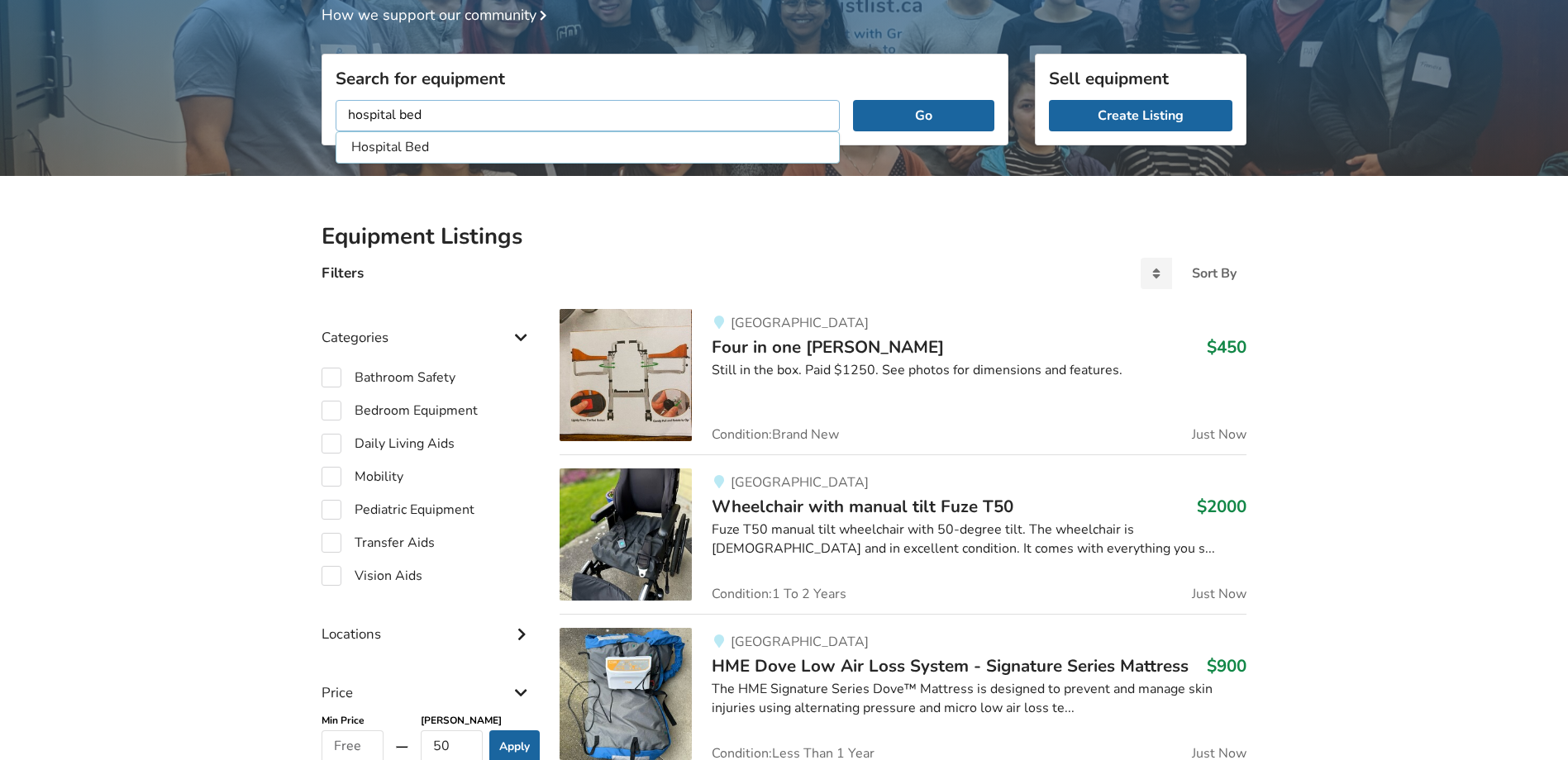
type input "hospital bed"
click at [853, 100] on button "Go" at bounding box center [923, 116] width 141 height 32
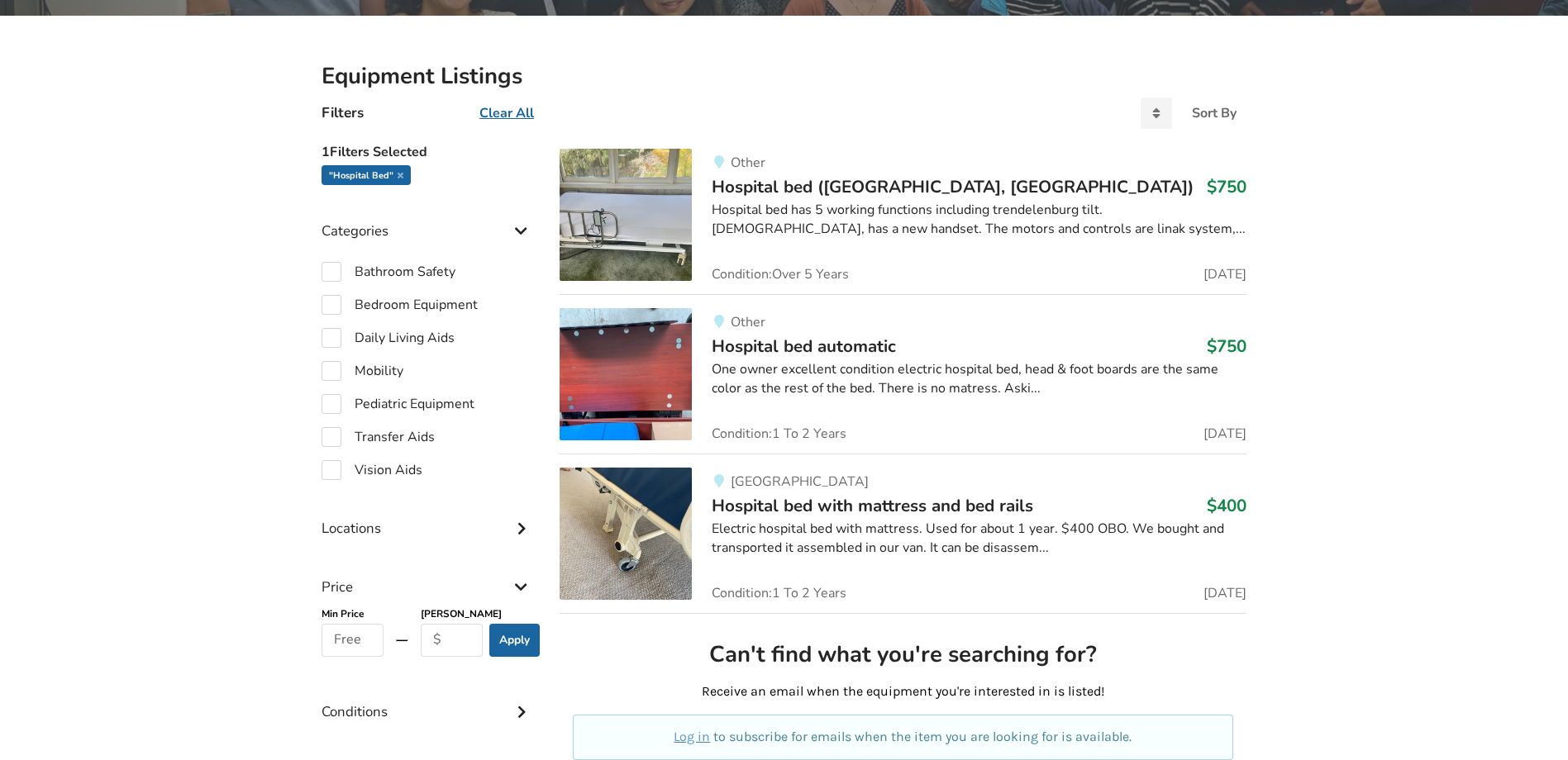
scroll to position [301, 0]
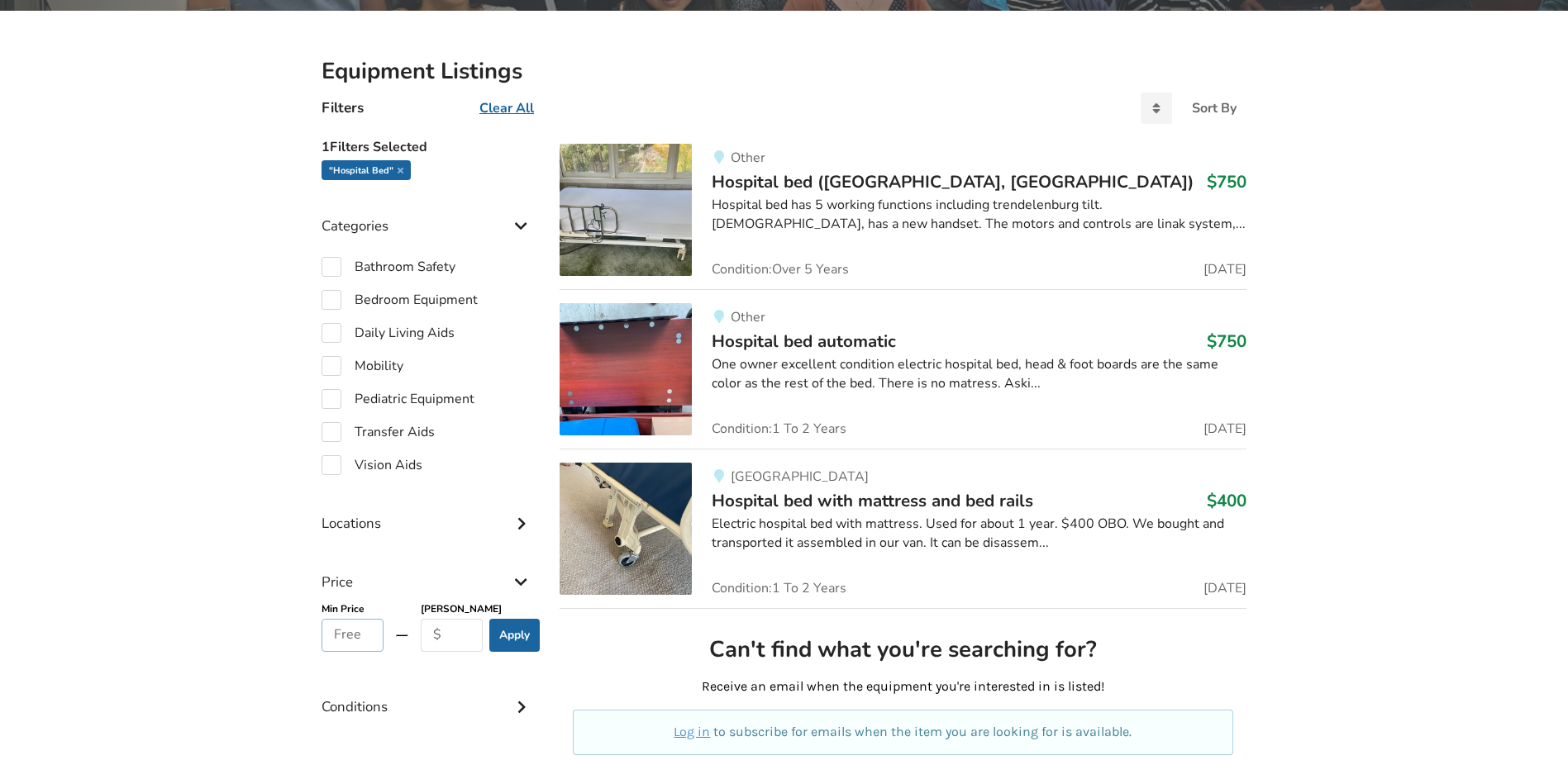
click at [359, 644] on input "text" at bounding box center [352, 634] width 62 height 33
type input "0"
type input "100"
click at [510, 632] on button "Apply" at bounding box center [515, 634] width 51 height 33
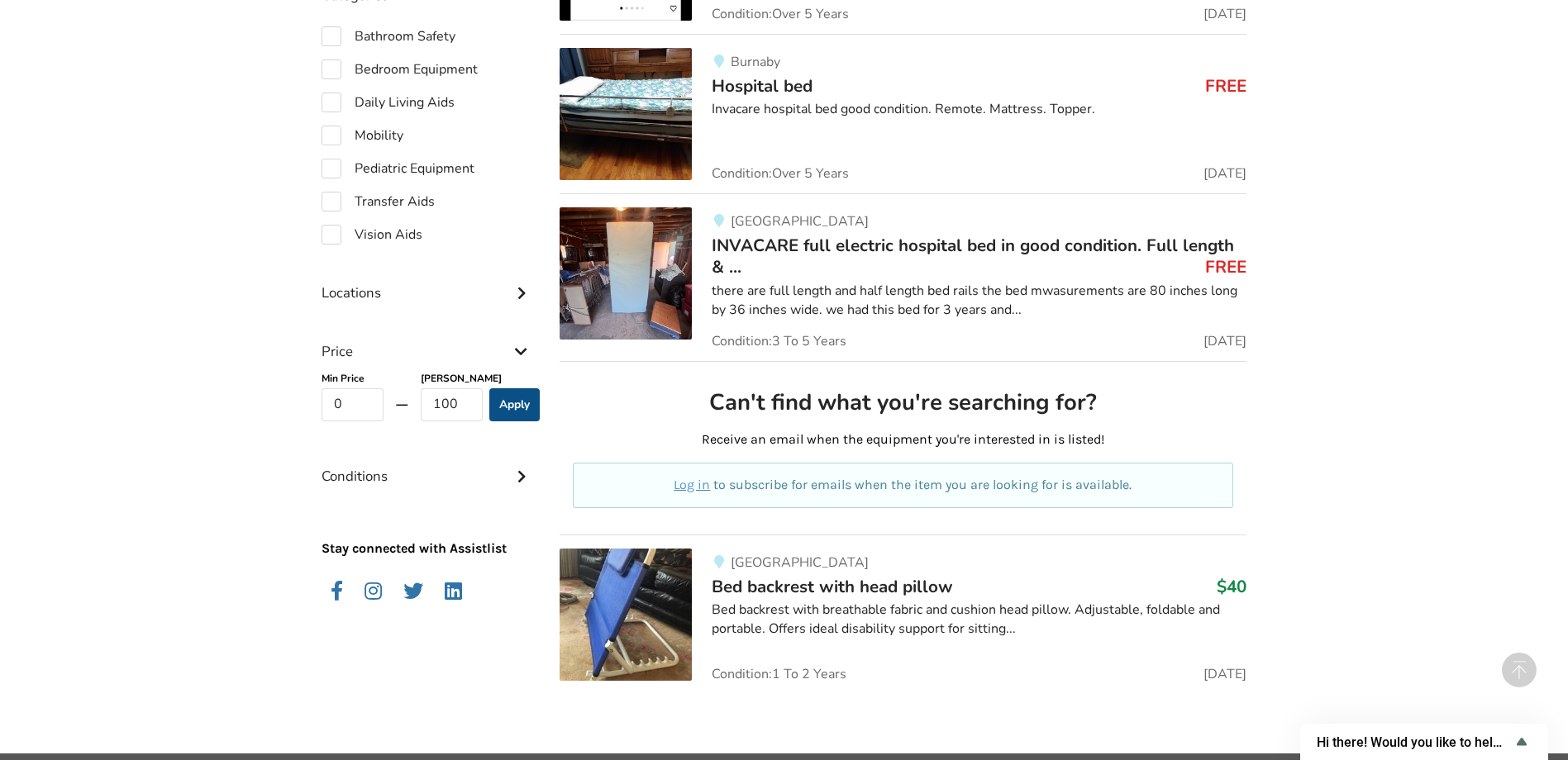
scroll to position [516, 0]
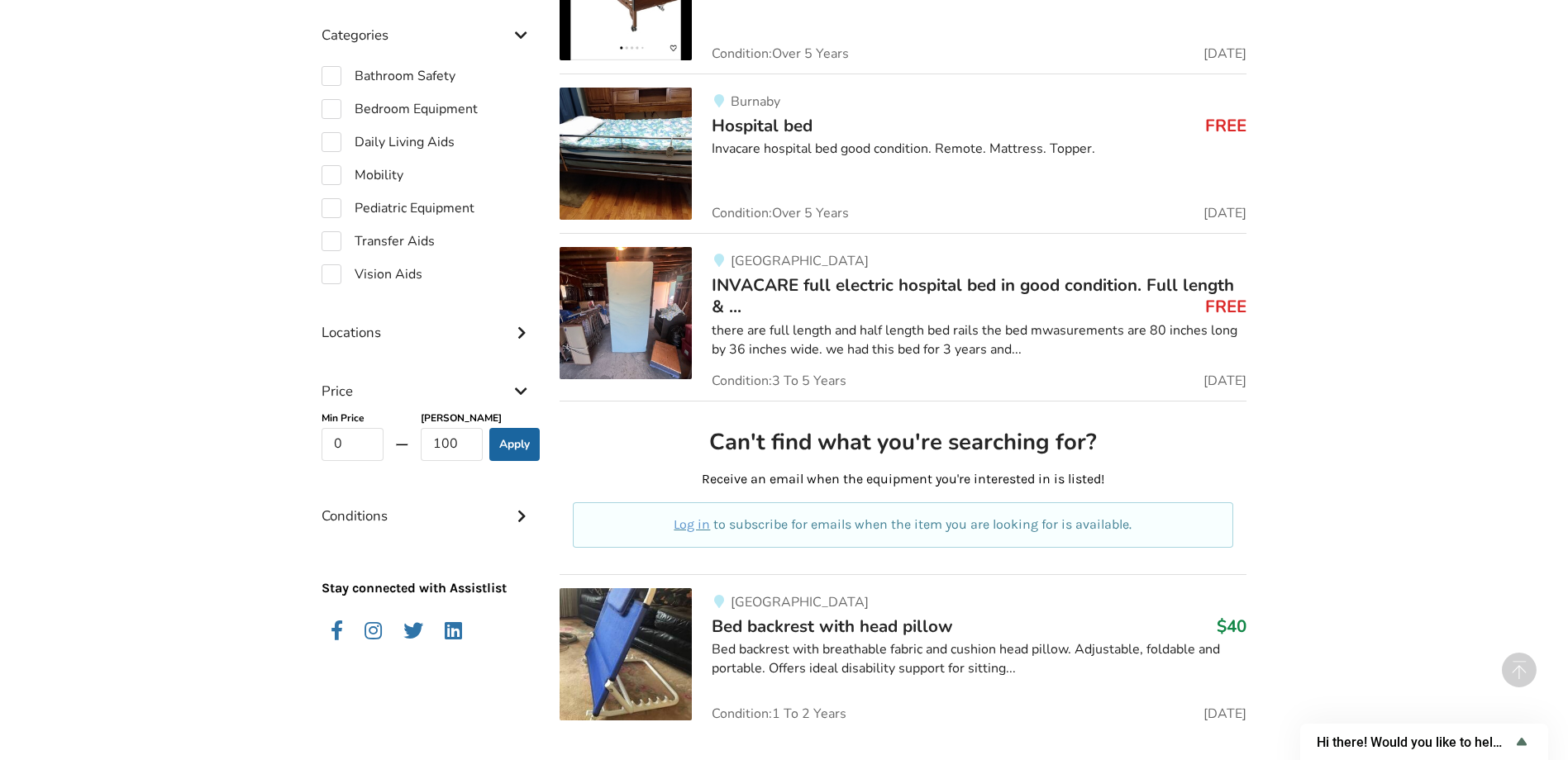
click at [647, 346] on img at bounding box center [626, 313] width 132 height 132
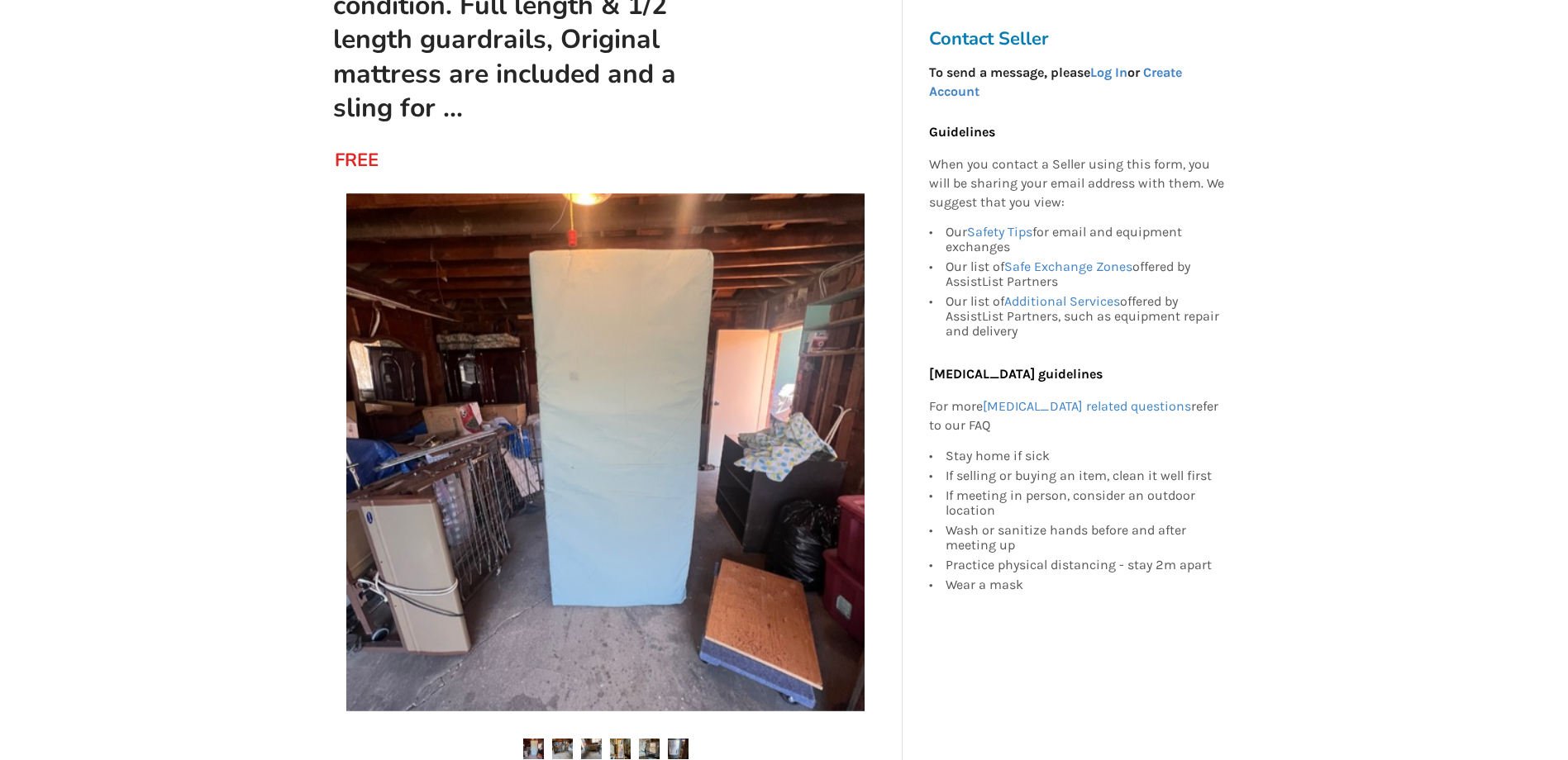
scroll to position [248, 0]
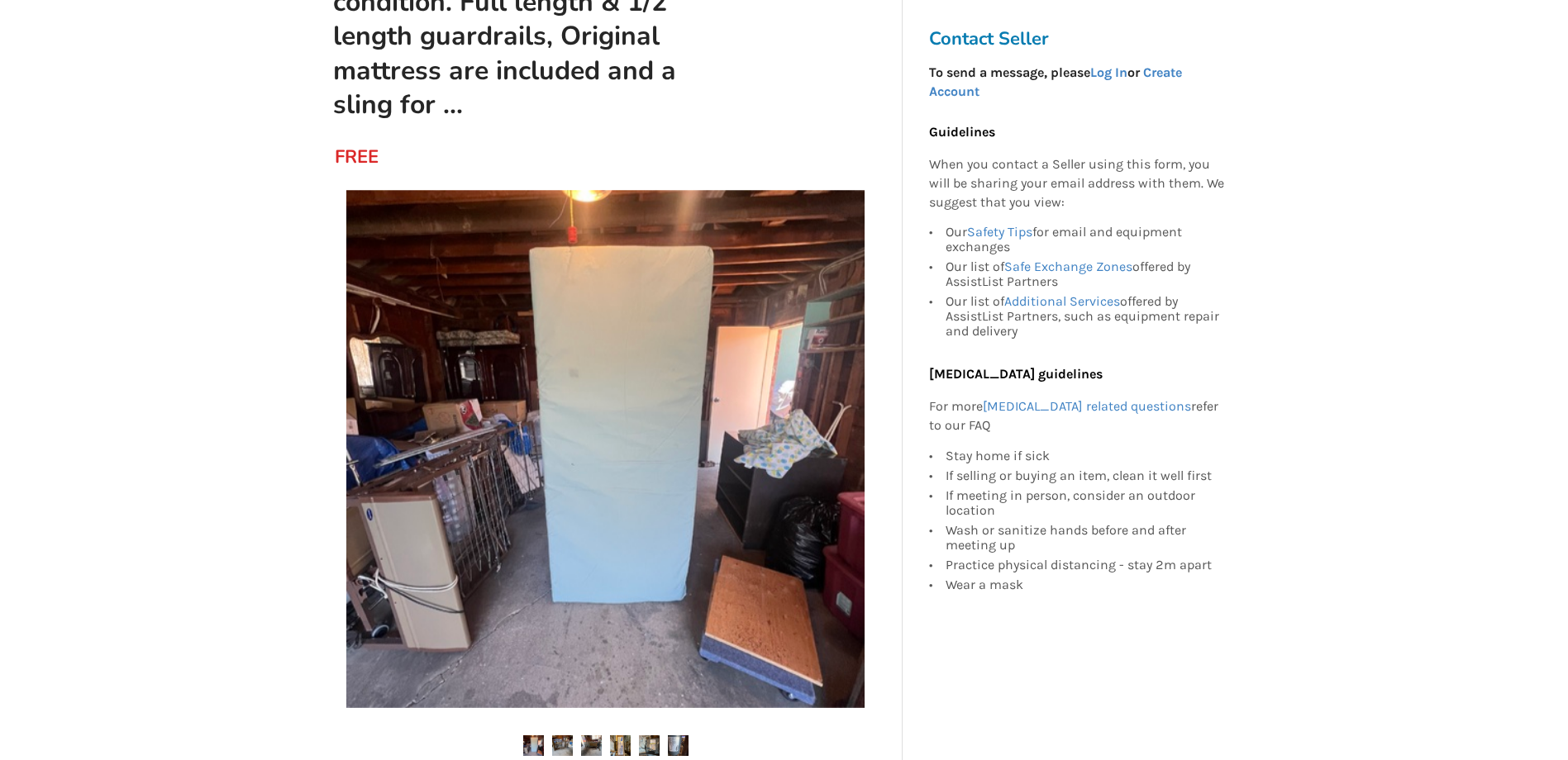
click at [571, 745] on img at bounding box center [562, 745] width 21 height 21
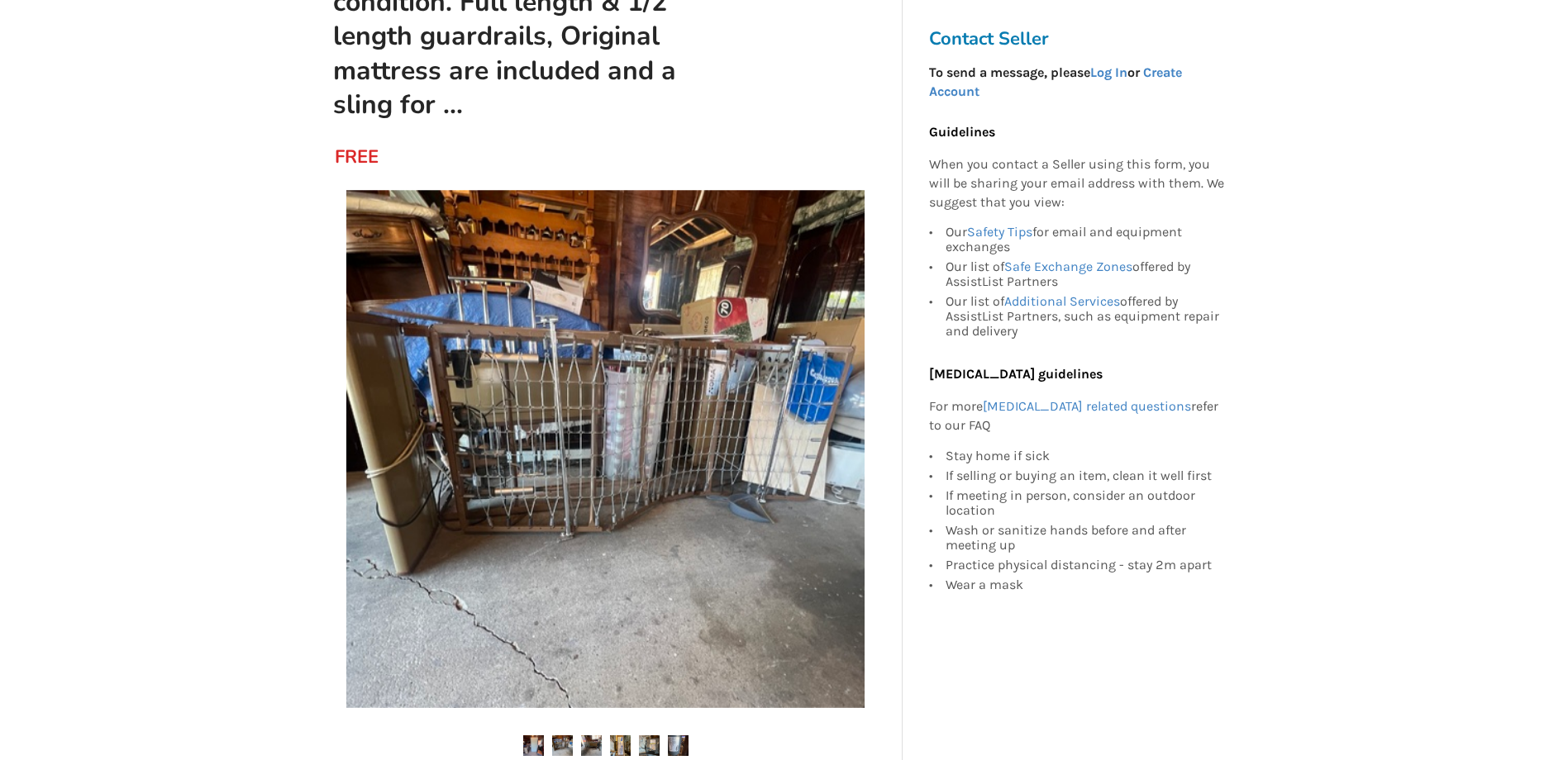
click at [590, 742] on img at bounding box center [590, 745] width 21 height 21
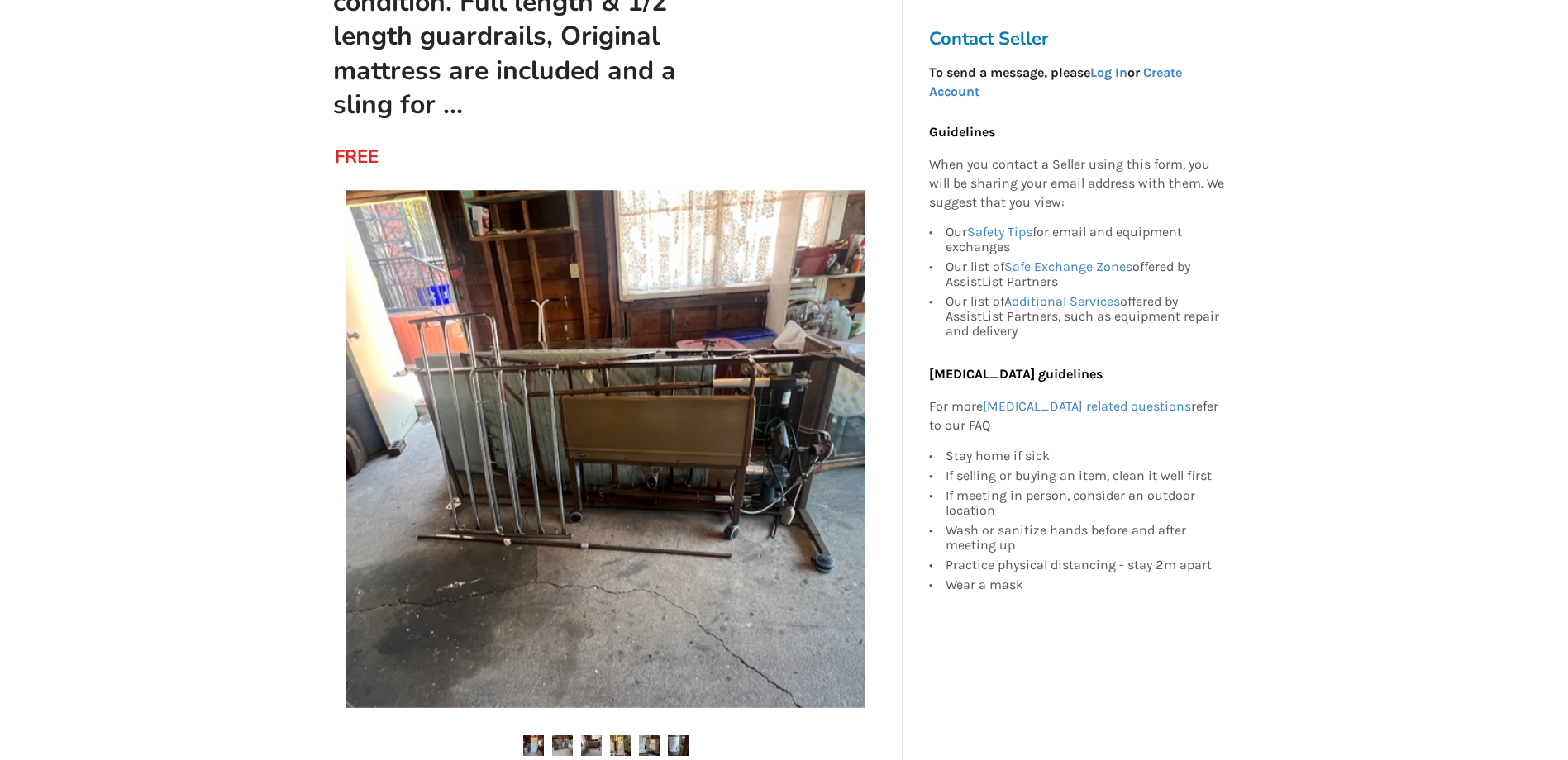
click at [617, 740] on img at bounding box center [619, 745] width 21 height 21
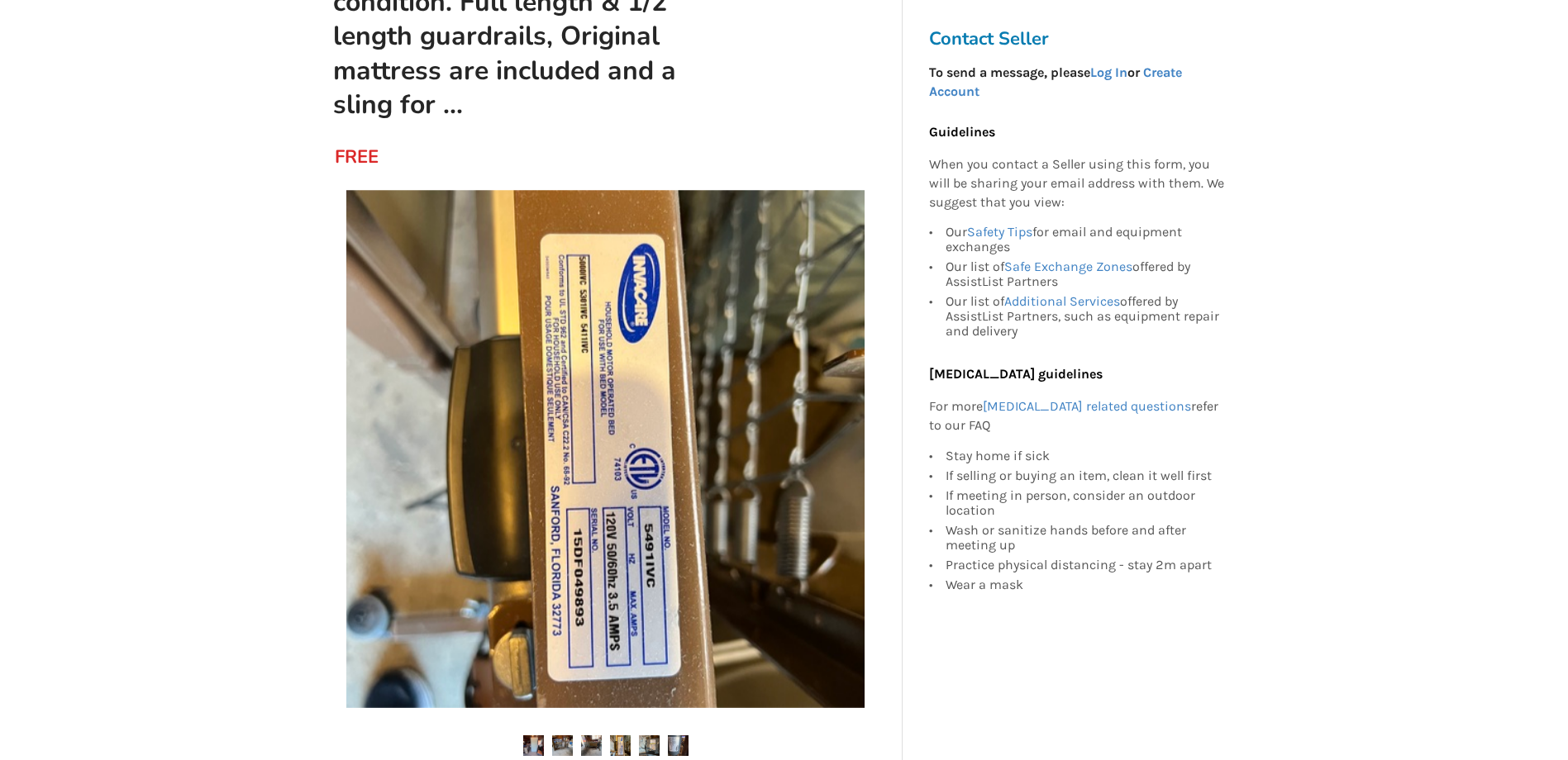
click at [652, 744] on img at bounding box center [648, 745] width 21 height 21
click at [668, 744] on img at bounding box center [677, 745] width 21 height 21
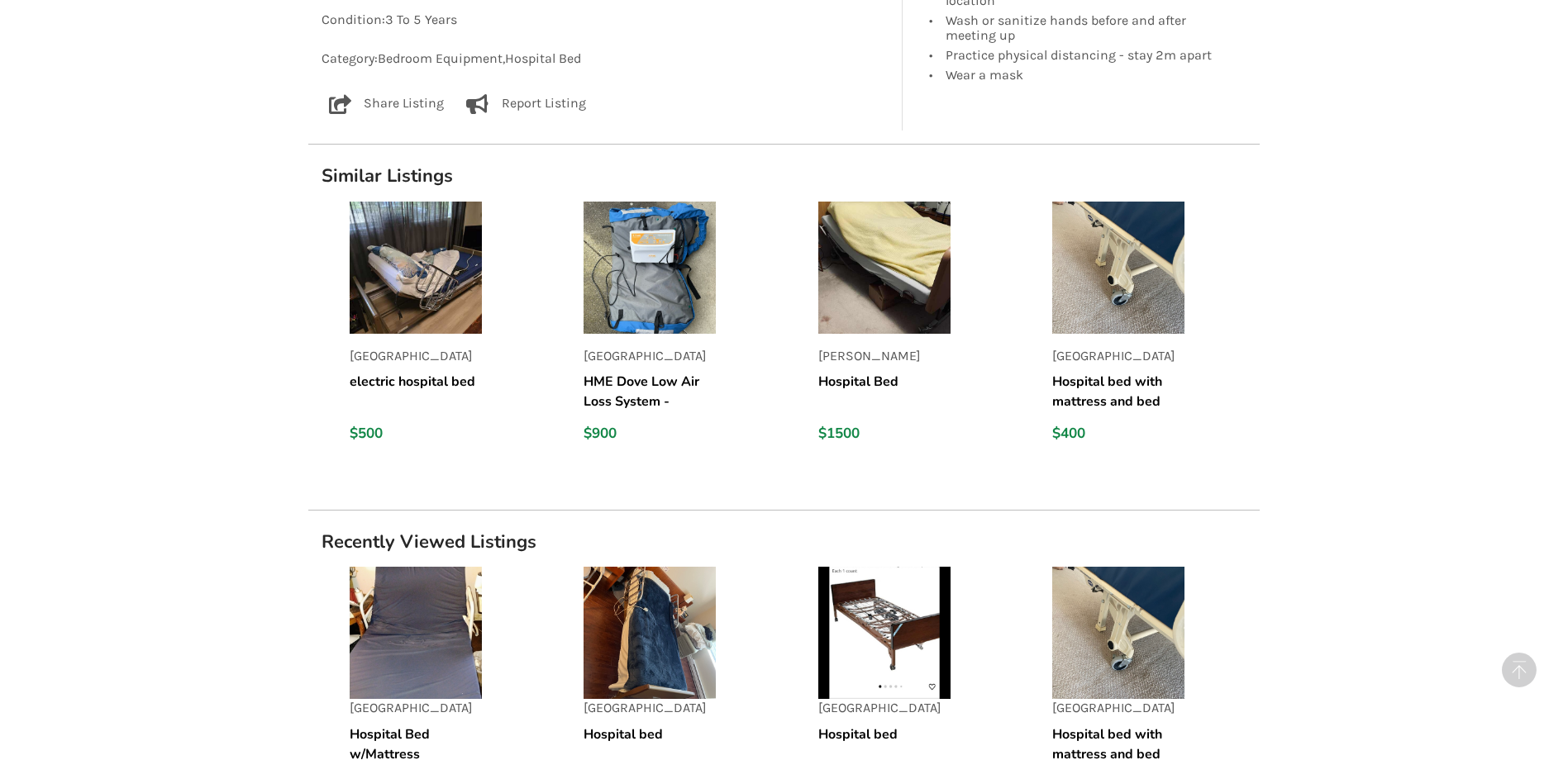
scroll to position [1614, 0]
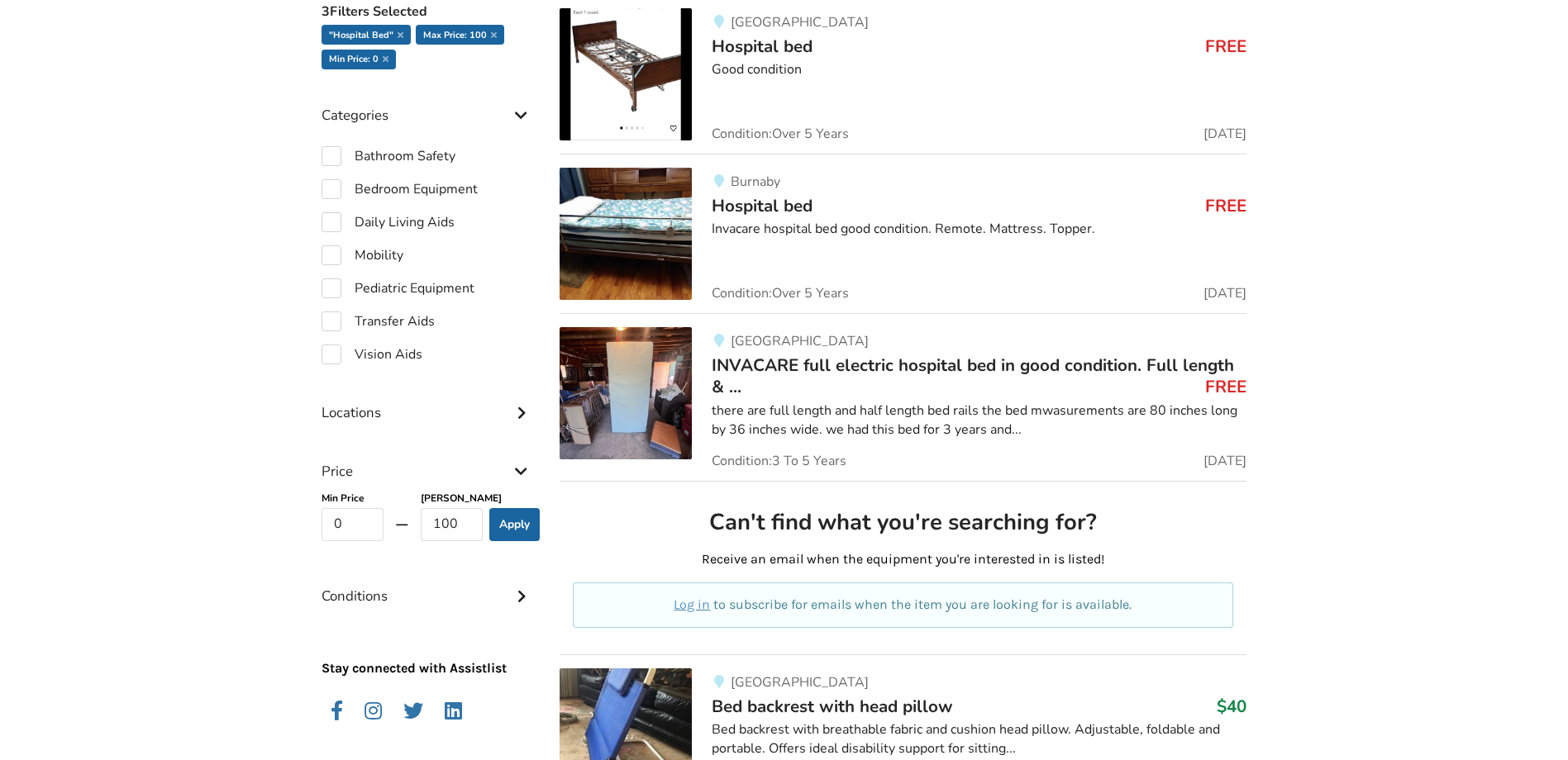
scroll to position [434, 0]
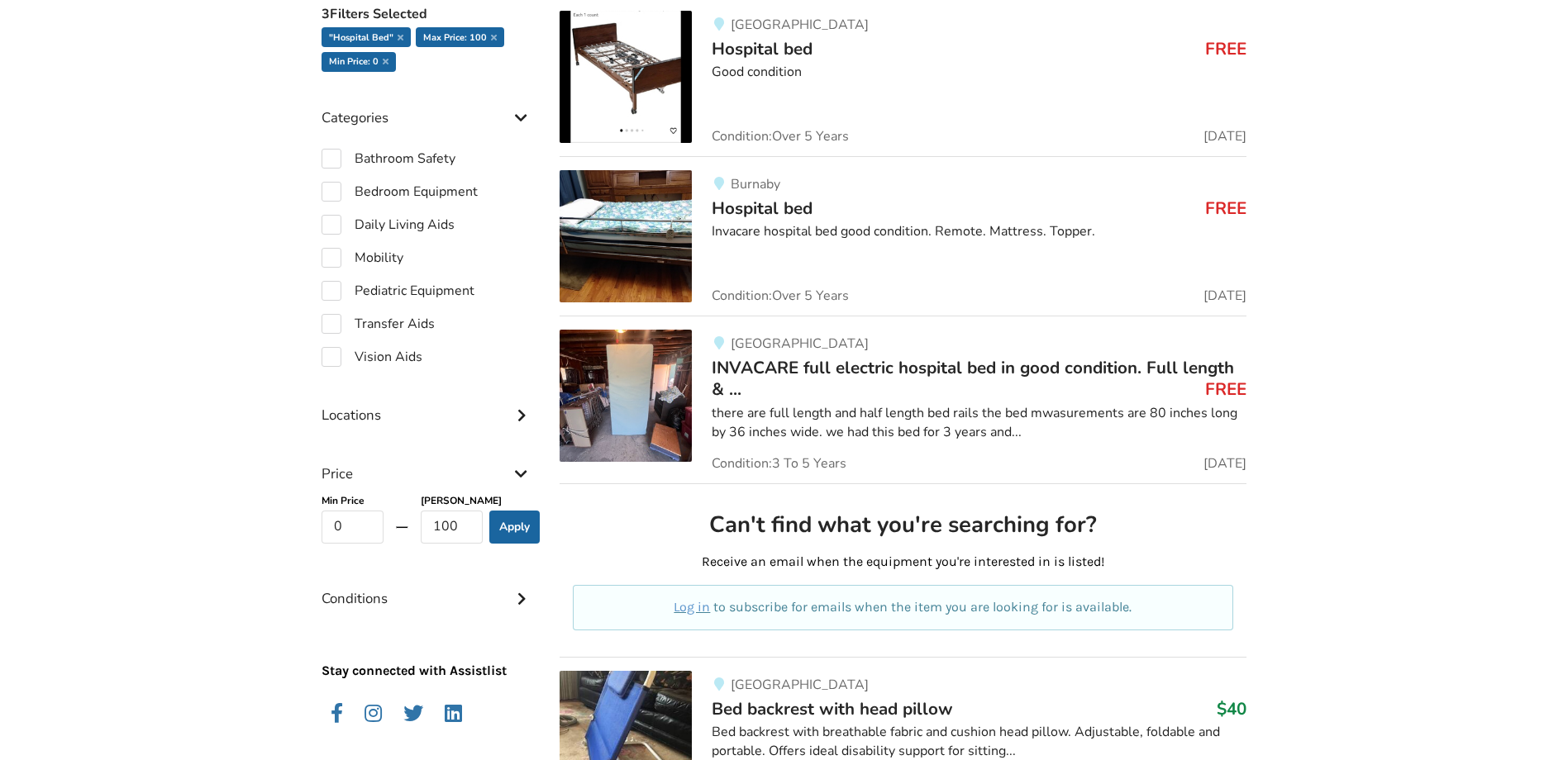
click at [634, 237] on img at bounding box center [626, 236] width 132 height 132
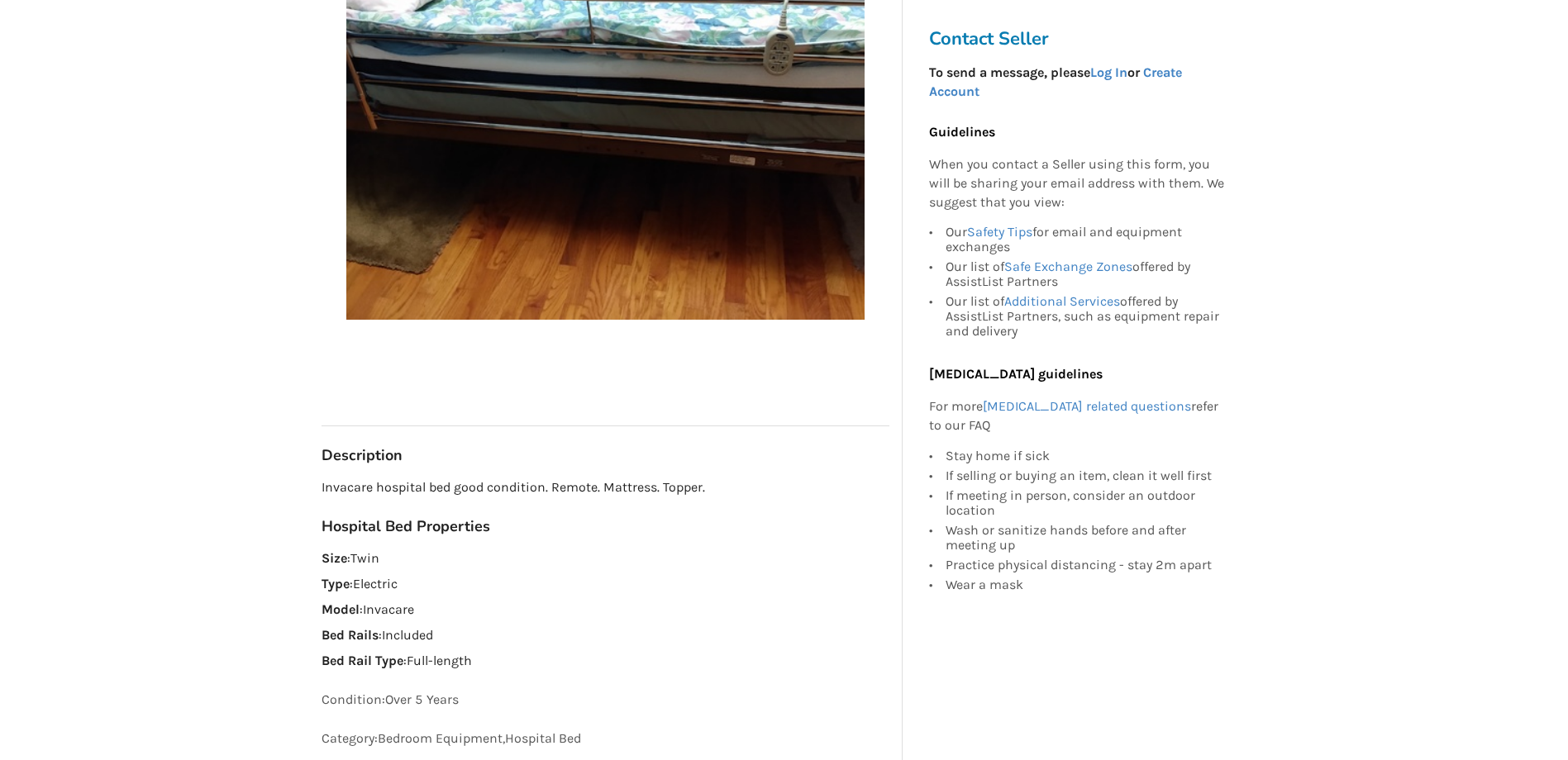
scroll to position [495, 0]
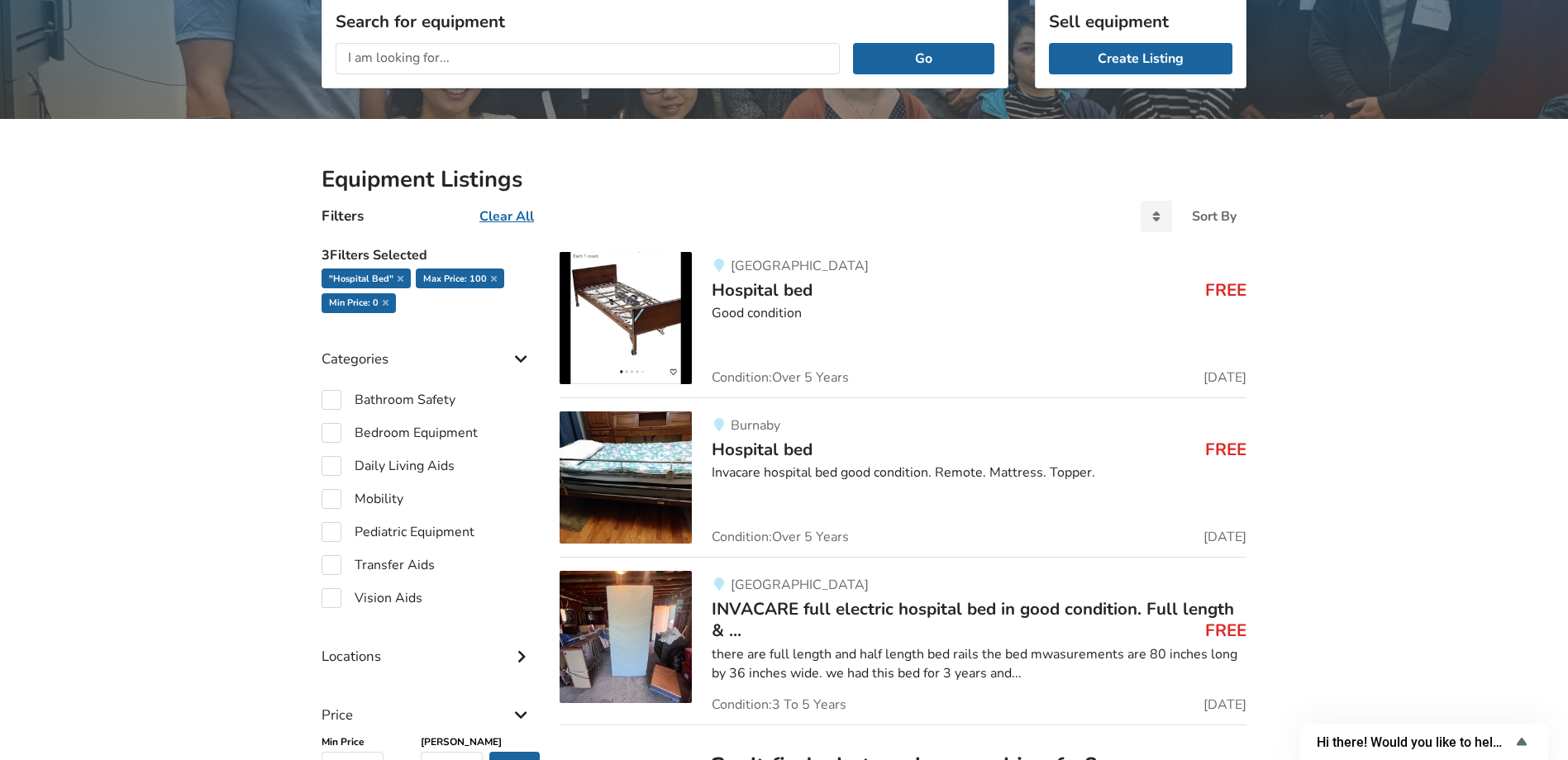
scroll to position [186, 0]
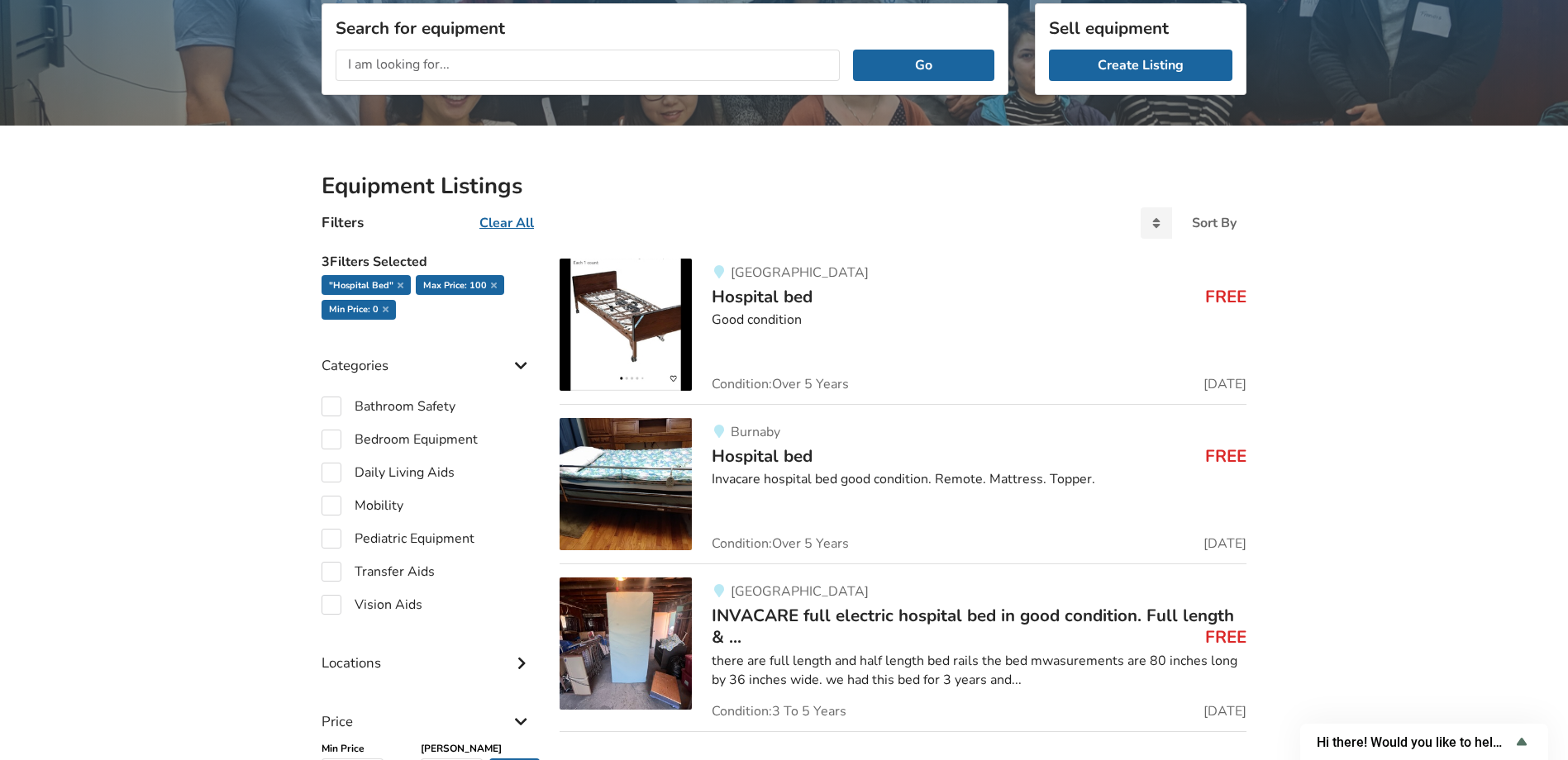
click at [518, 67] on input "text" at bounding box center [587, 65] width 504 height 32
type input "wheeled commode"
click at [853, 50] on button "Go" at bounding box center [923, 65] width 141 height 32
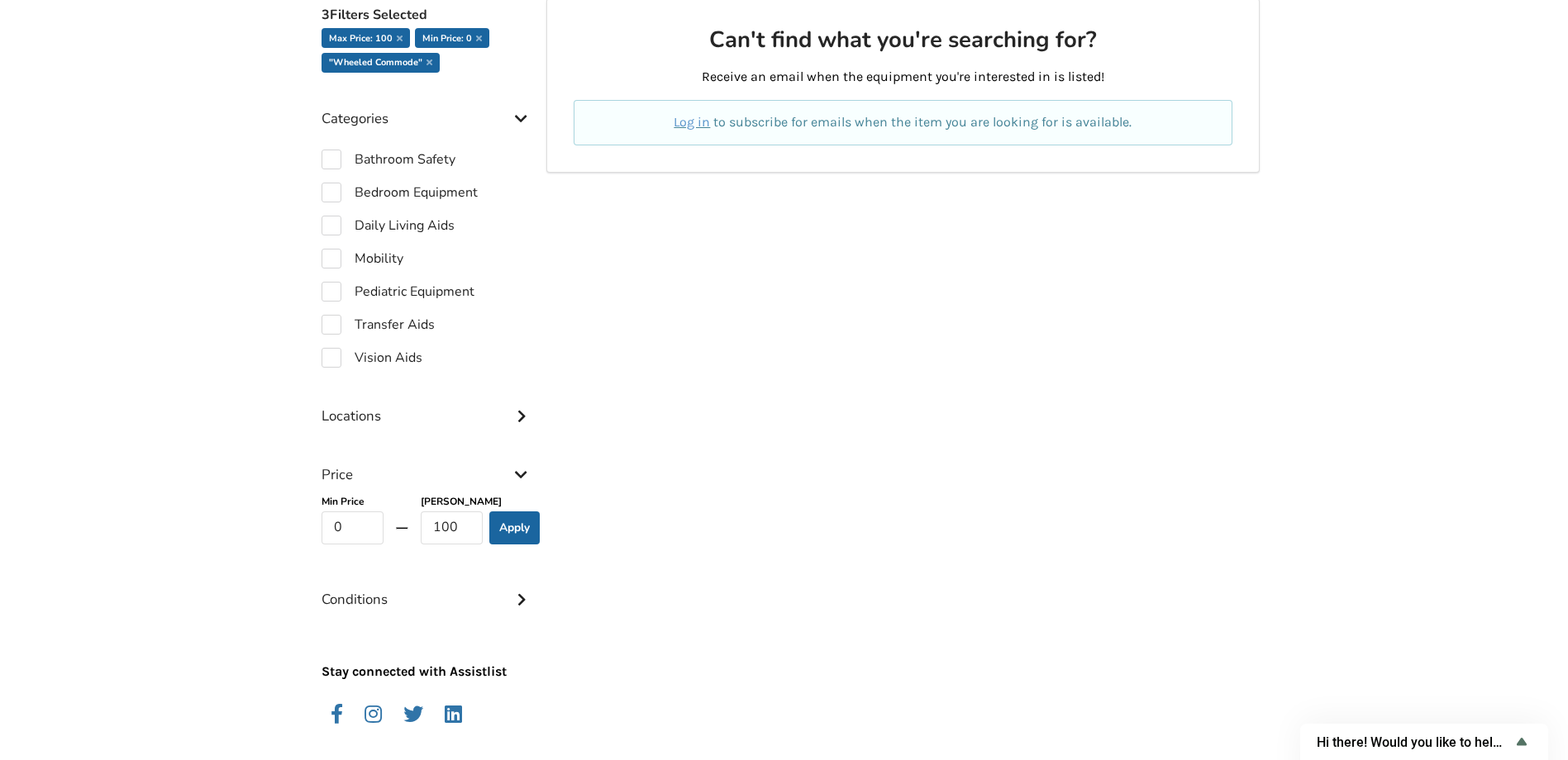
scroll to position [434, 0]
drag, startPoint x: 463, startPoint y: 528, endPoint x: 384, endPoint y: 539, distance: 79.8
click at [385, 538] on div "Min Price 0 Max Price 100 Apply" at bounding box center [427, 517] width 225 height 52
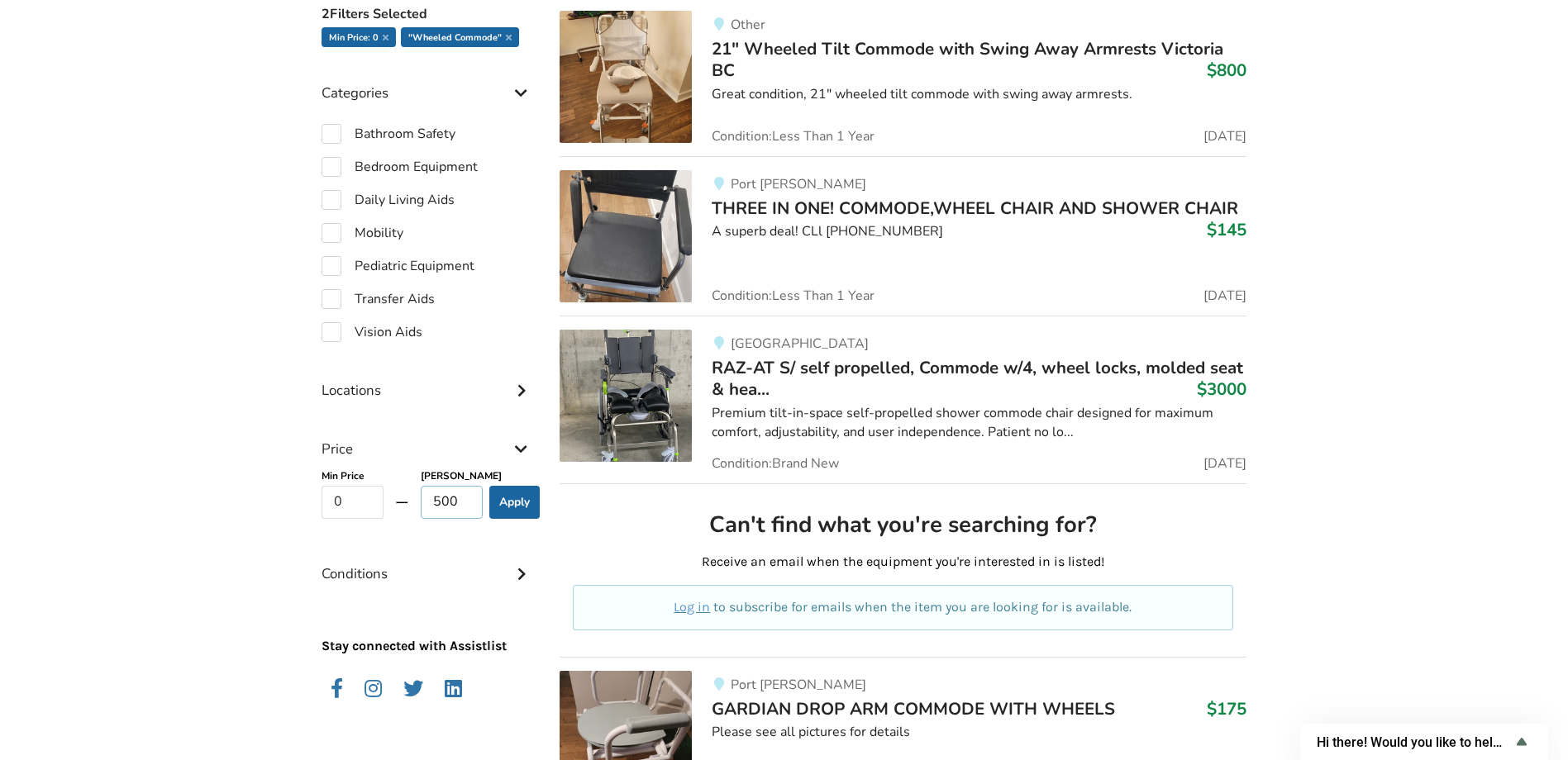
type input "500"
click button "Go" at bounding box center [0, 0] width 0 height 0
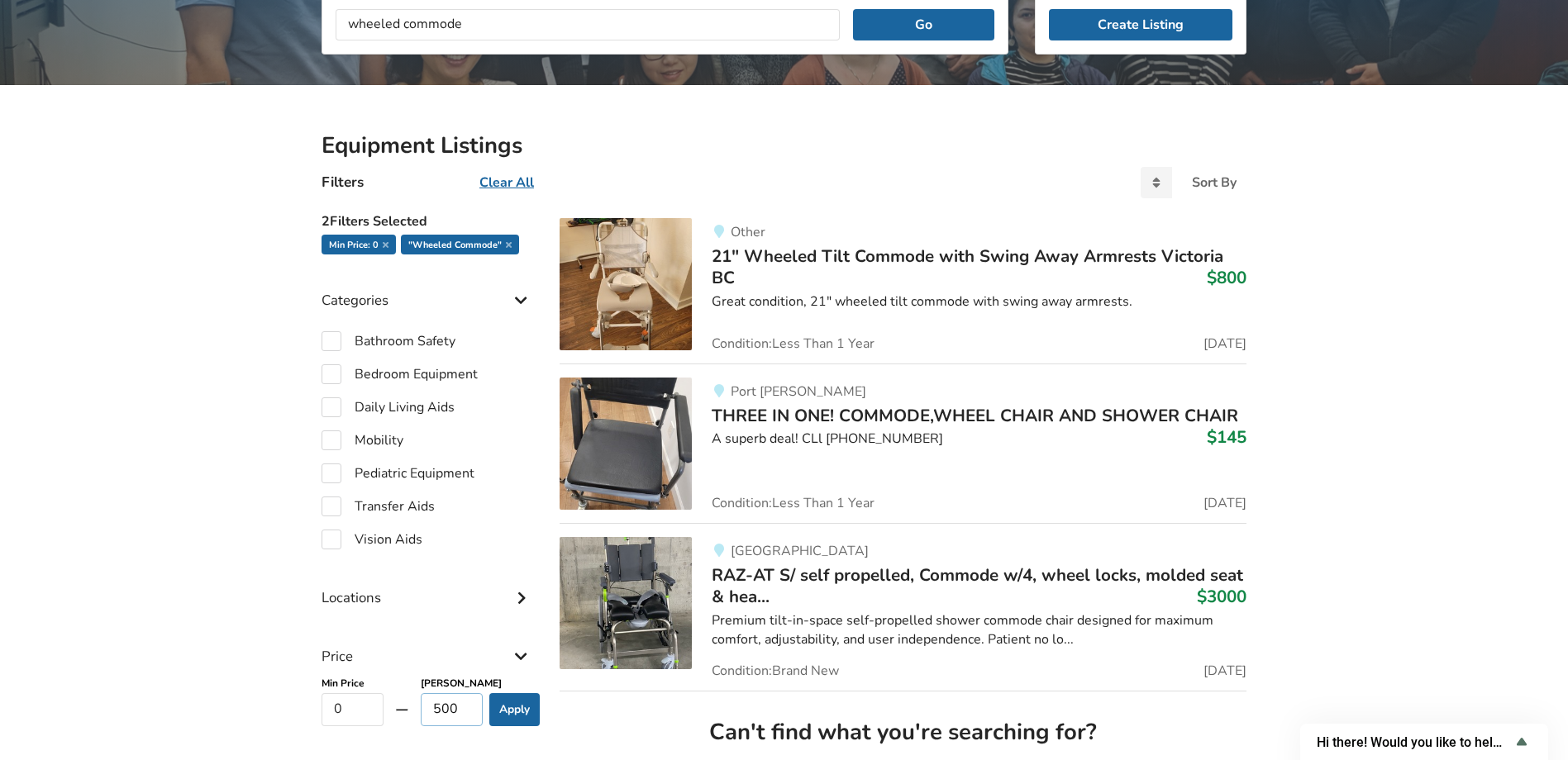
scroll to position [248, 0]
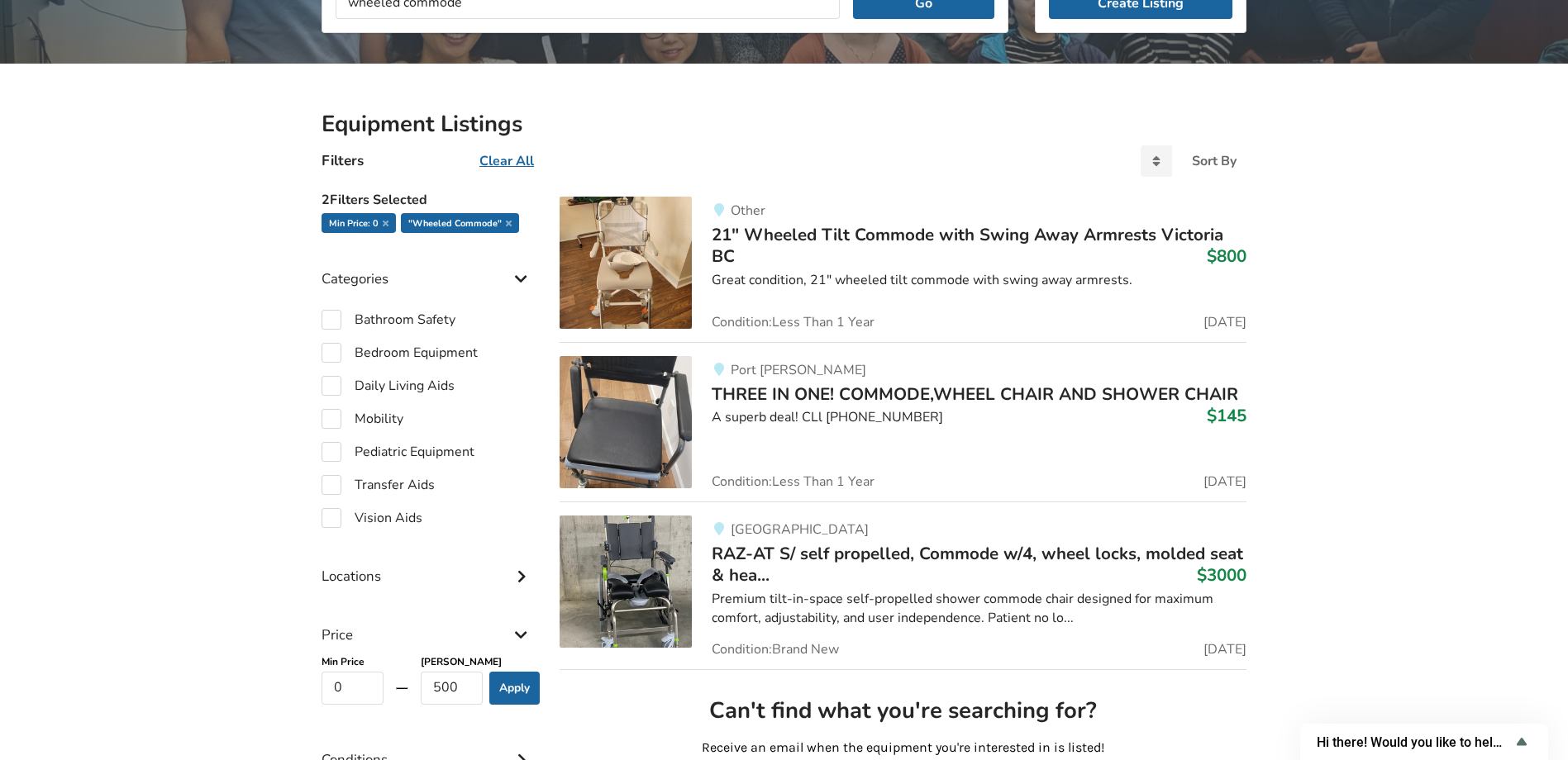
click at [516, 582] on div "Locations" at bounding box center [427, 563] width 212 height 59
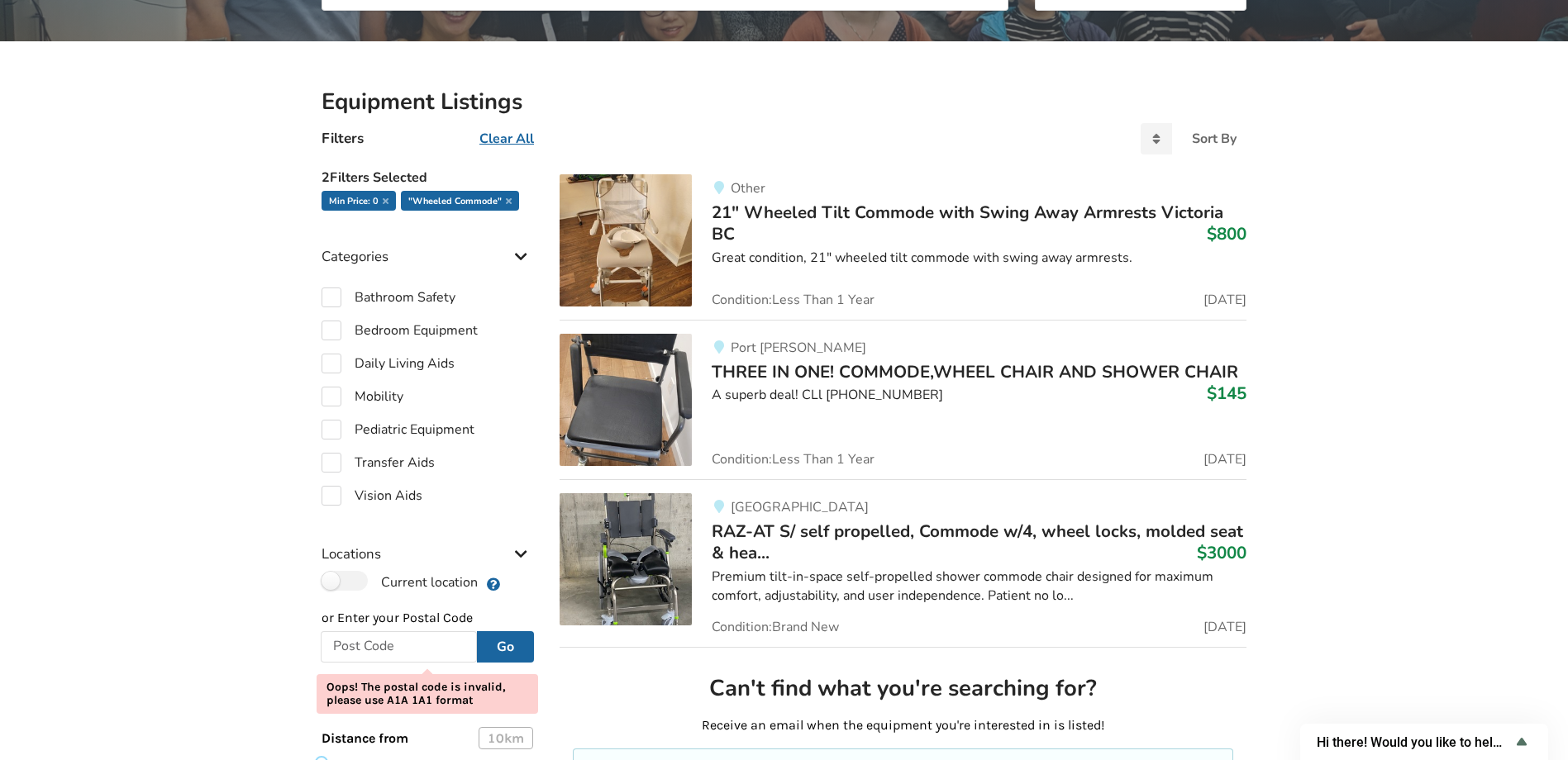
scroll to position [331, 0]
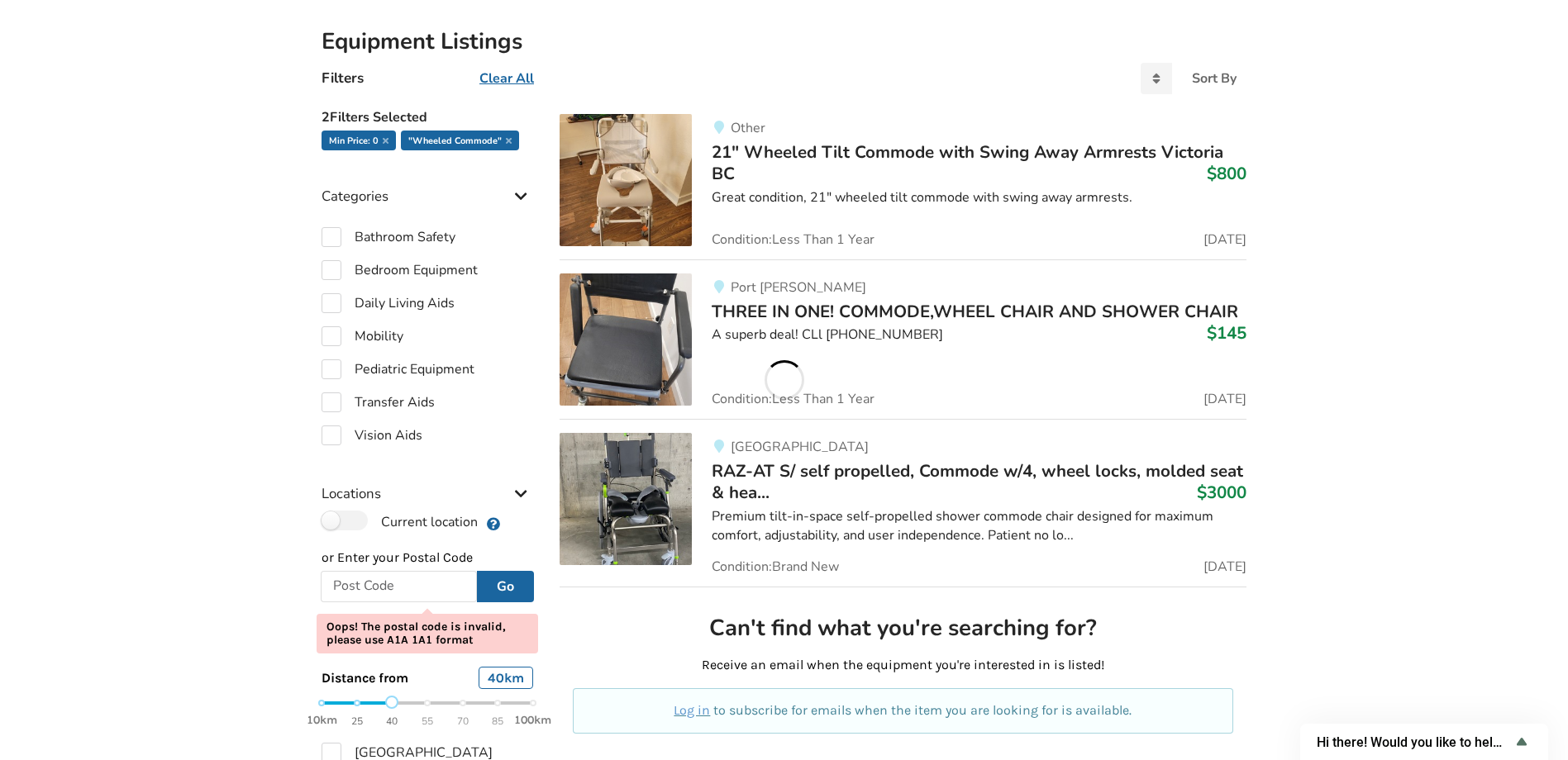
click at [392, 705] on div "10km 25 40 55 70 85 100km" at bounding box center [427, 711] width 212 height 29
click at [352, 528] on label "Current location" at bounding box center [399, 521] width 156 height 22
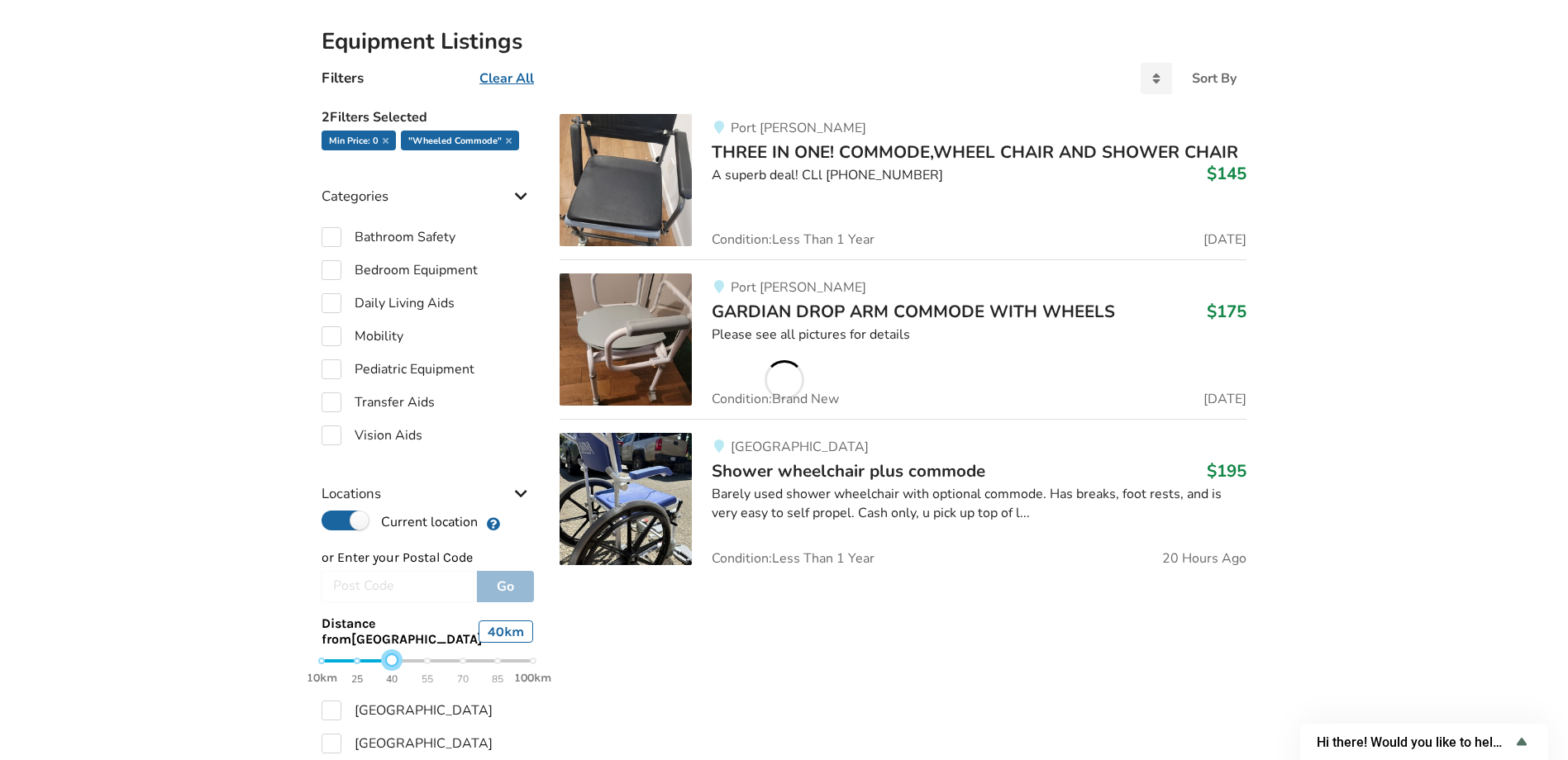
drag, startPoint x: 325, startPoint y: 665, endPoint x: 387, endPoint y: 665, distance: 62.0
click at [387, 665] on div at bounding box center [392, 660] width 14 height 14
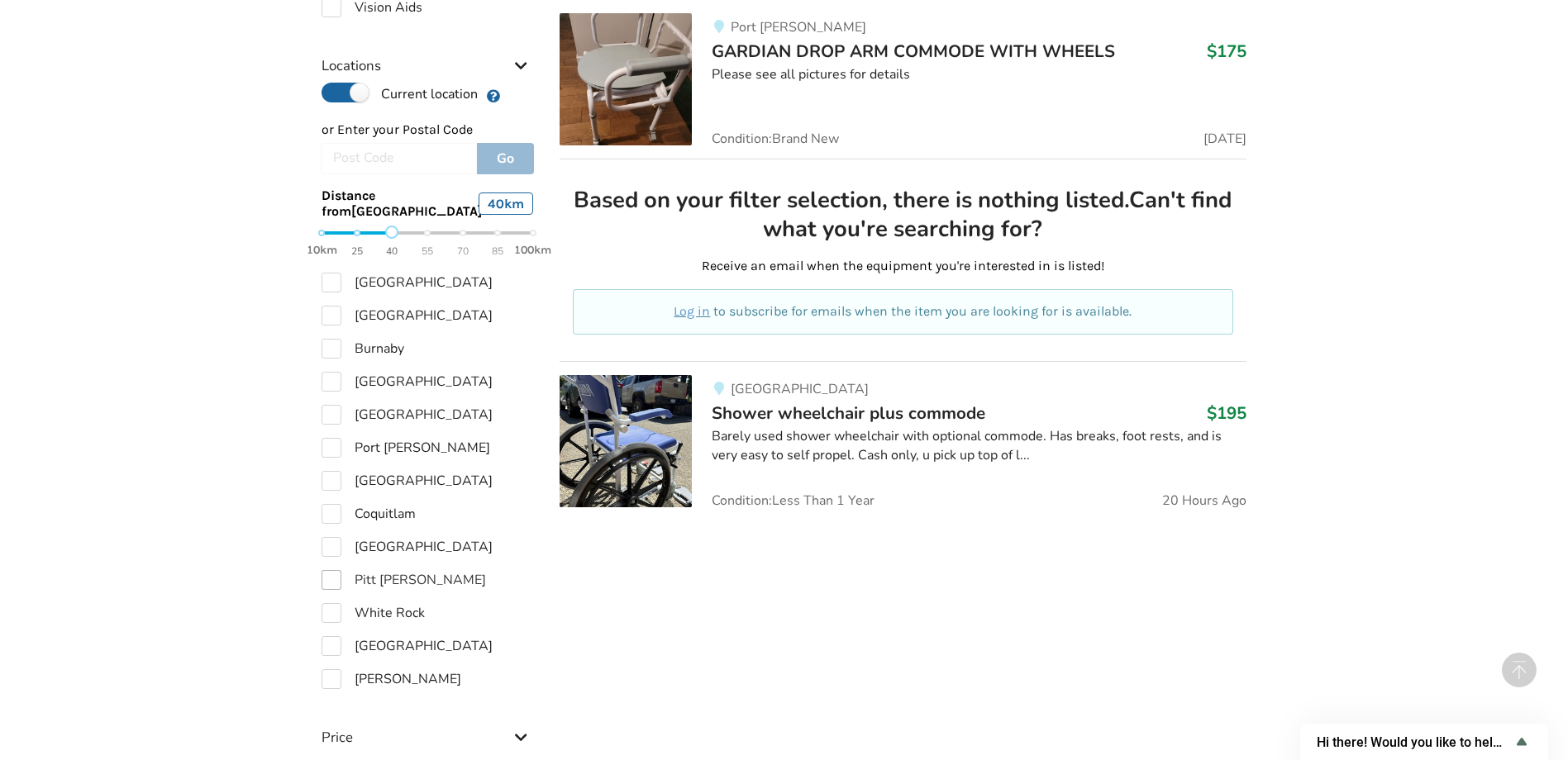
scroll to position [991, 0]
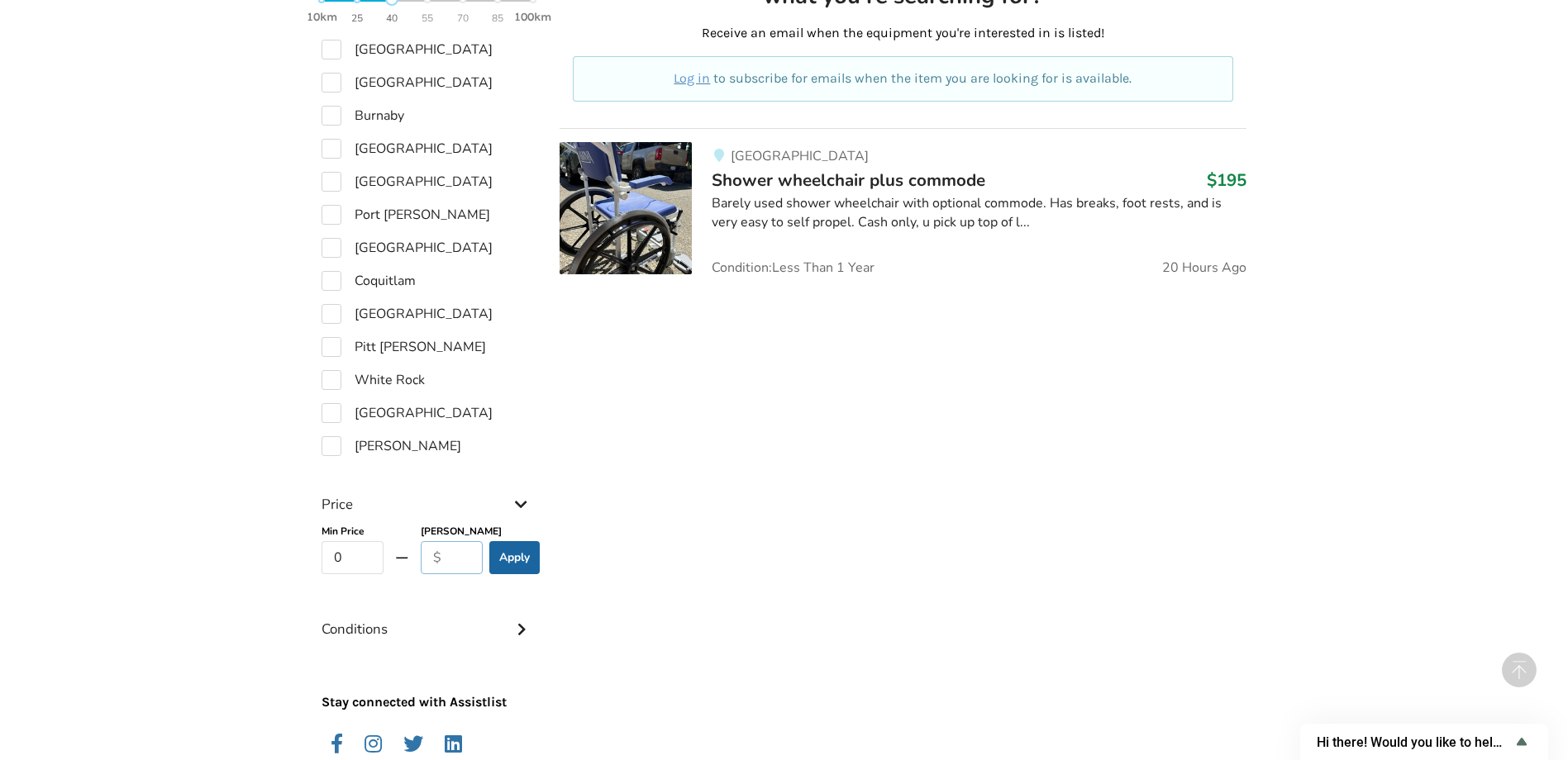
click at [429, 557] on input "text" at bounding box center [451, 558] width 62 height 33
type input "500"
click at [505, 561] on button "Apply" at bounding box center [515, 558] width 51 height 33
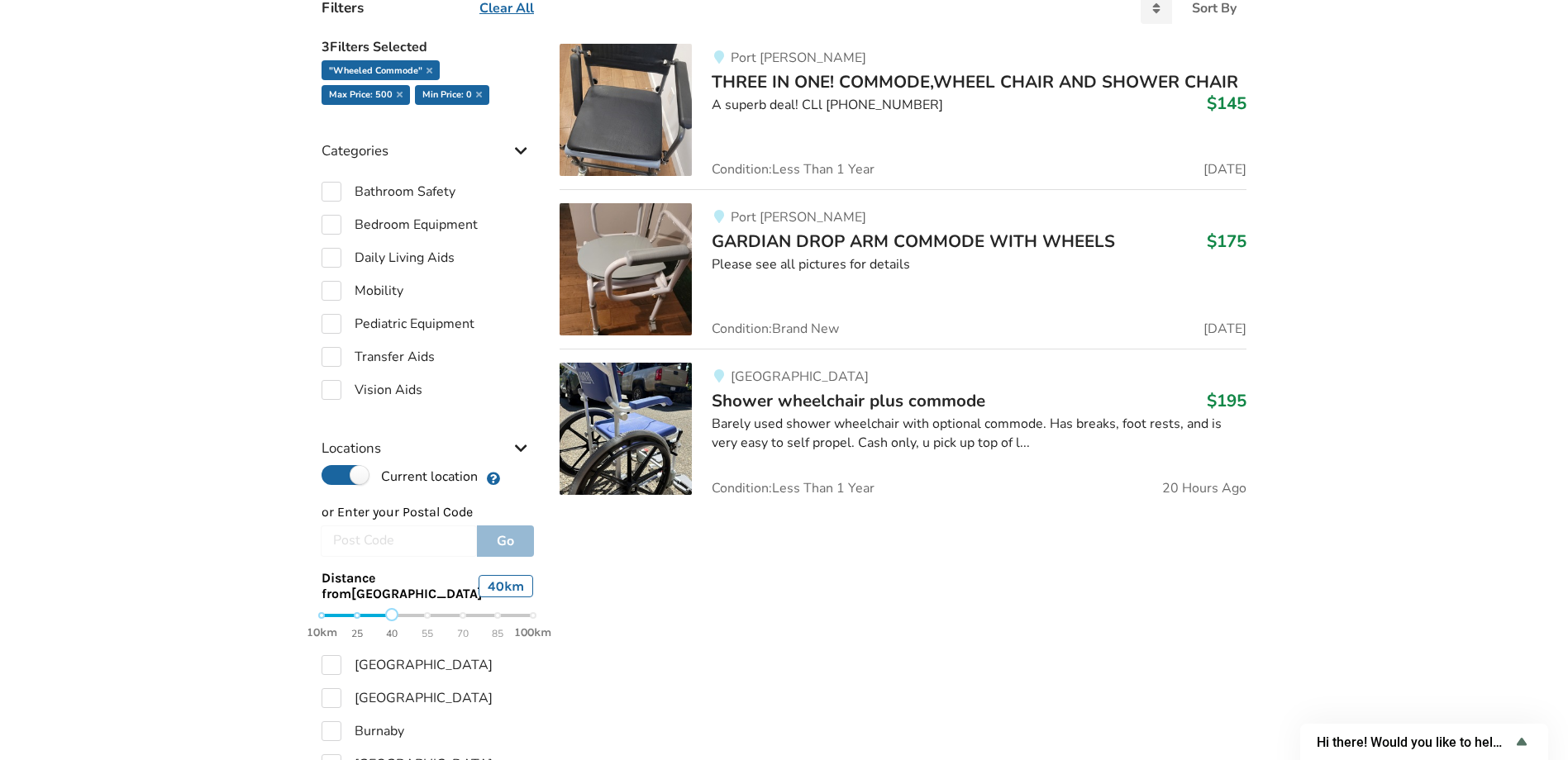
scroll to position [355, 0]
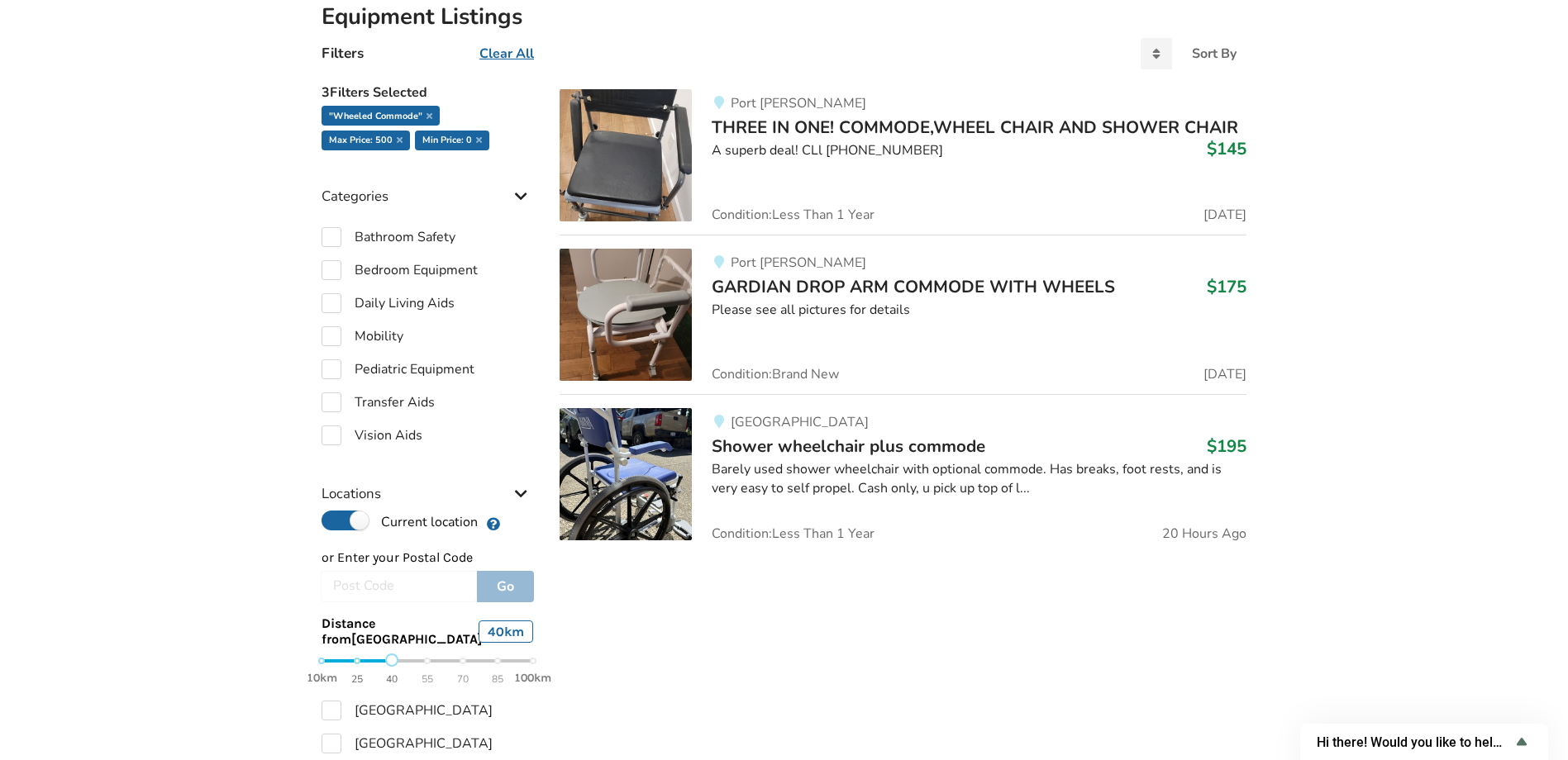
click at [647, 493] on img at bounding box center [626, 474] width 132 height 132
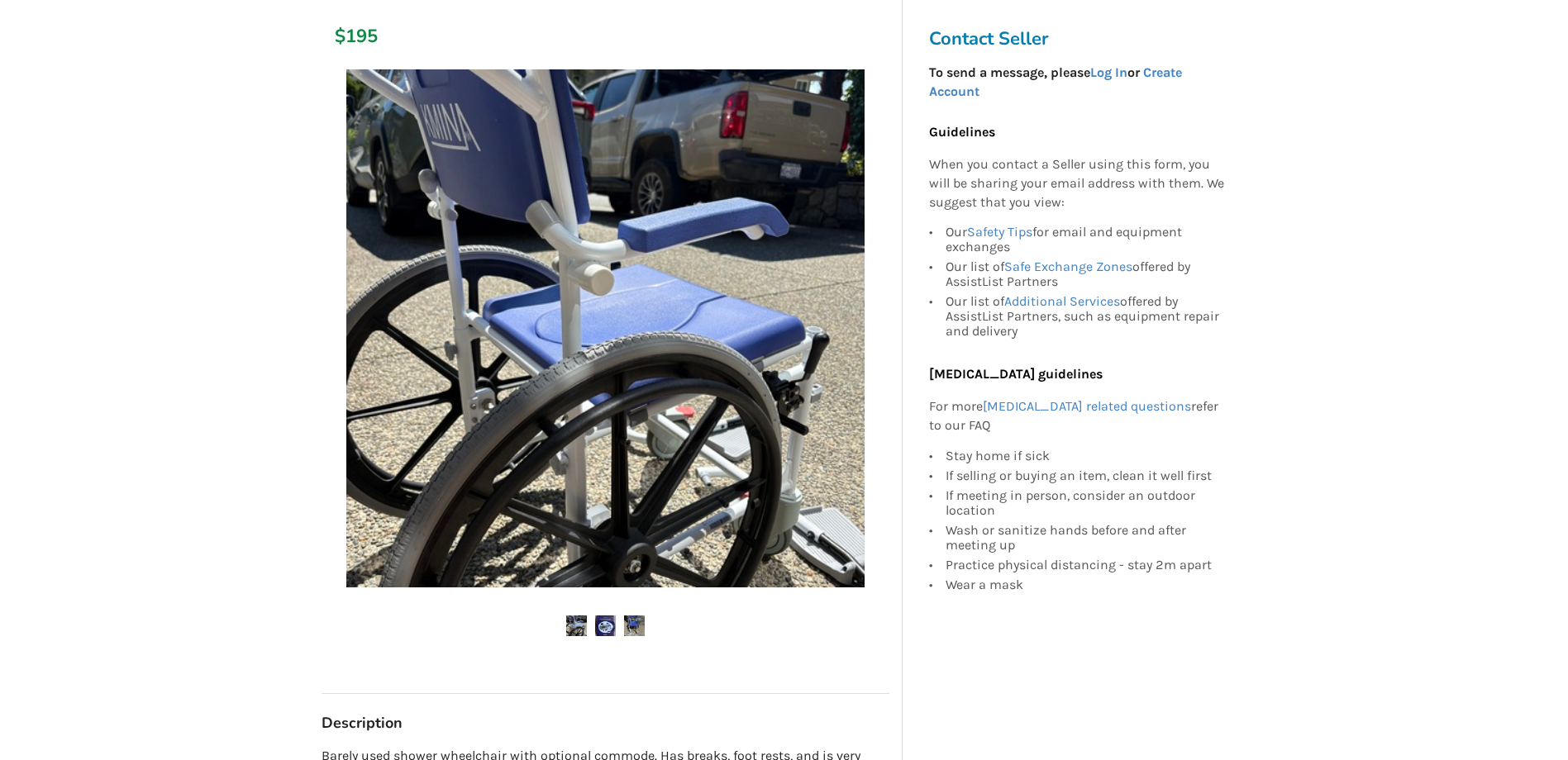
scroll to position [331, 0]
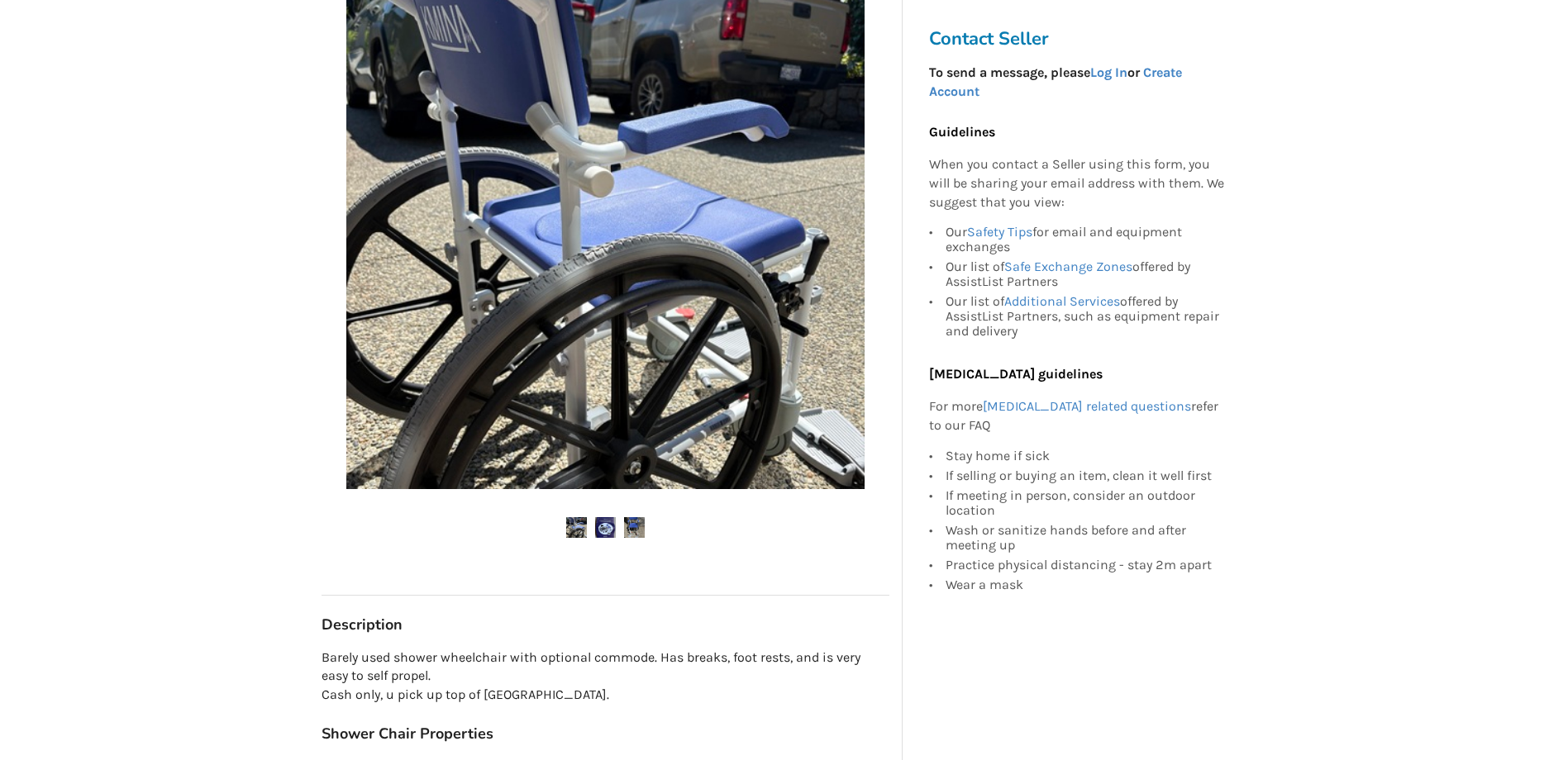
click at [609, 534] on img at bounding box center [605, 527] width 21 height 21
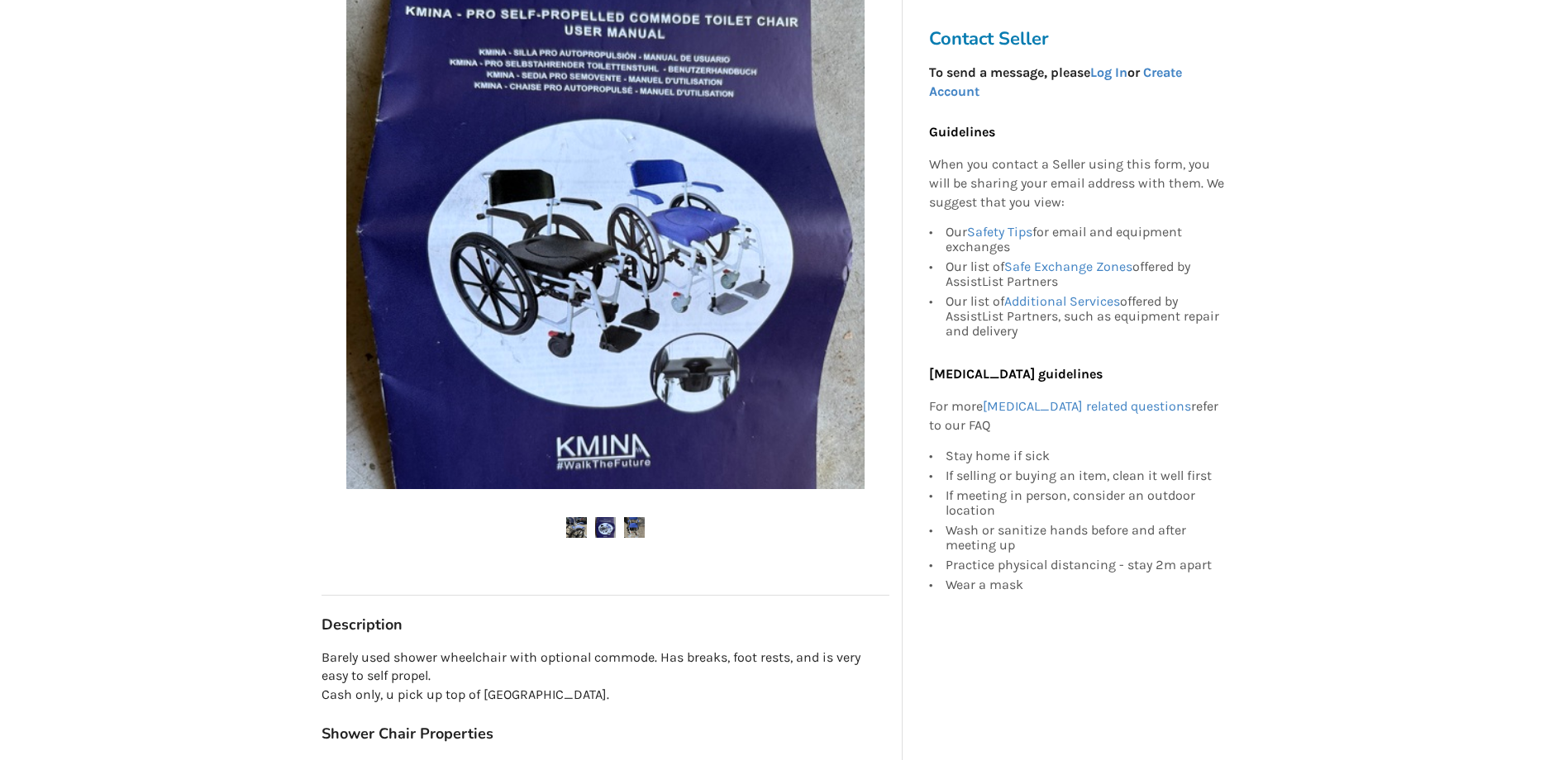
click at [632, 527] on img at bounding box center [634, 527] width 21 height 21
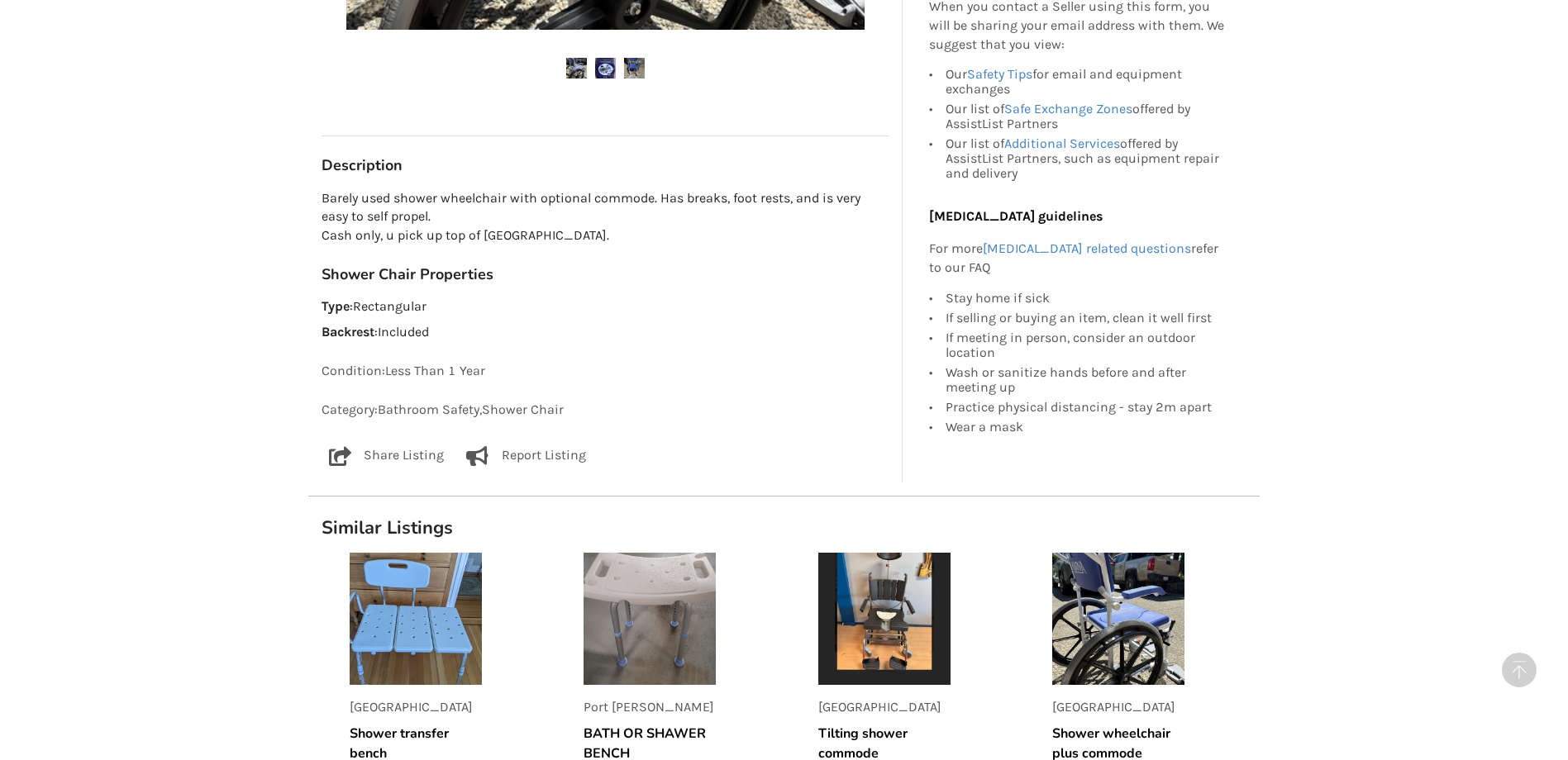
scroll to position [908, 0]
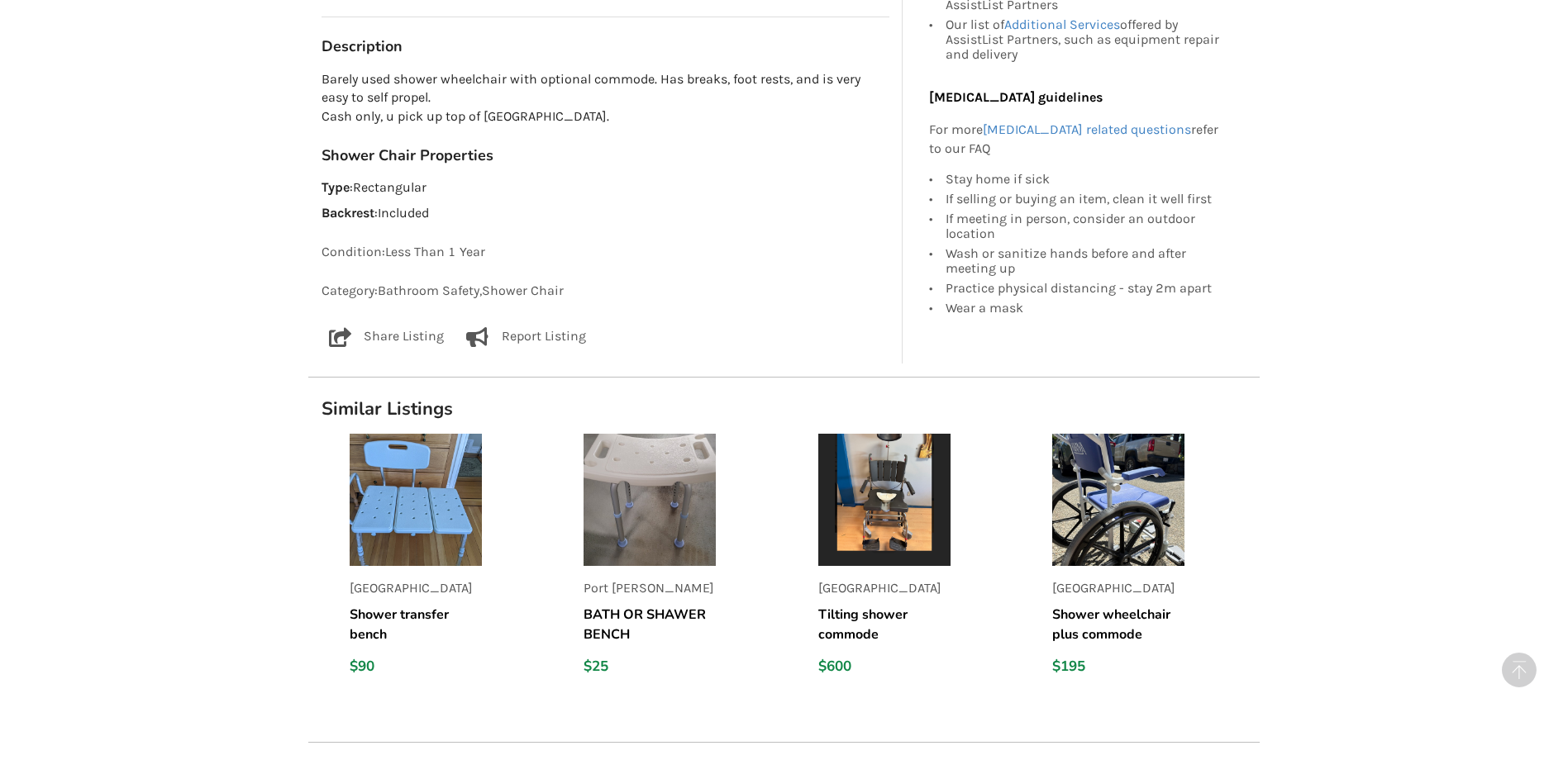
click at [919, 503] on img at bounding box center [884, 500] width 132 height 132
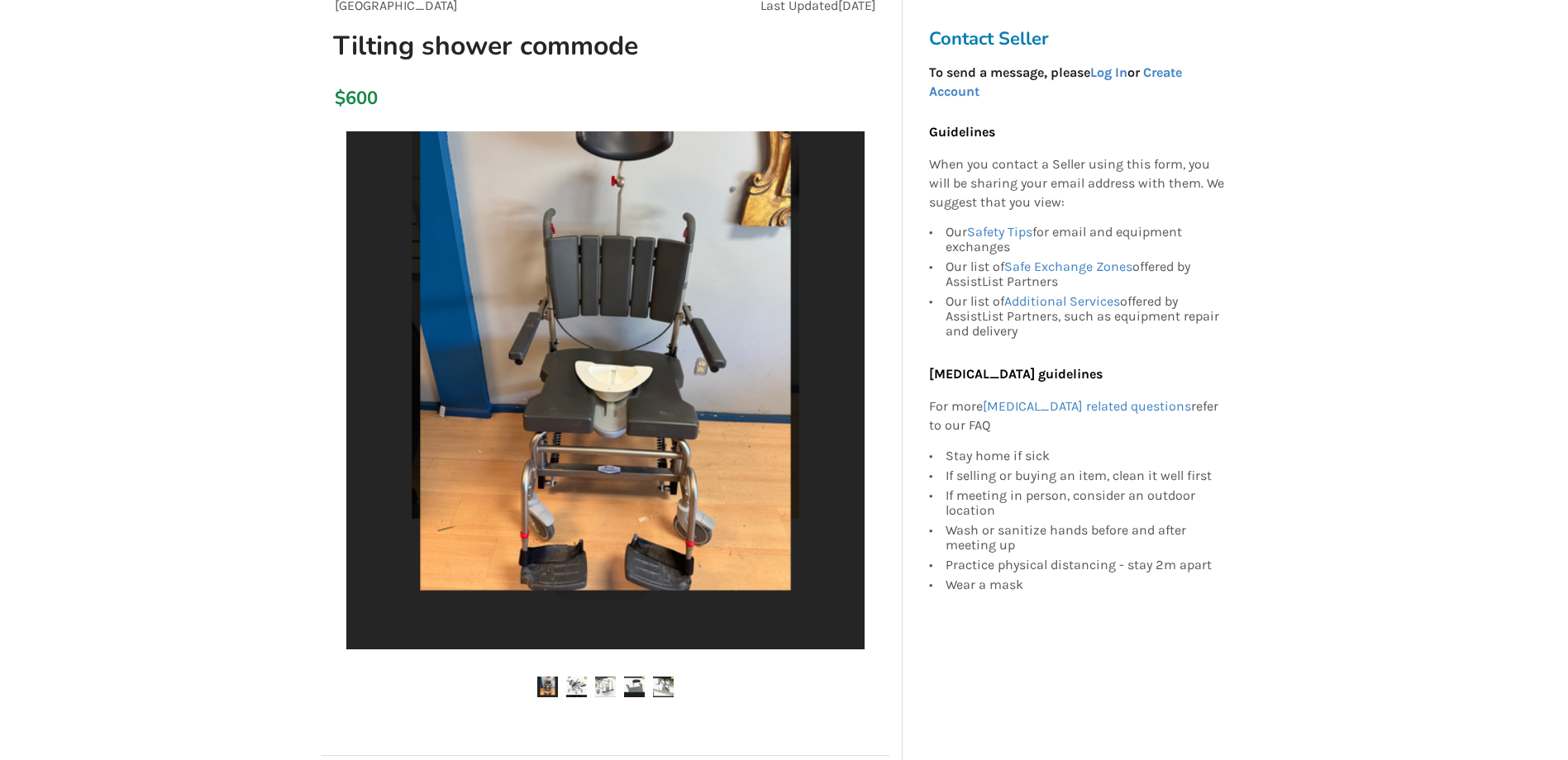
scroll to position [165, 0]
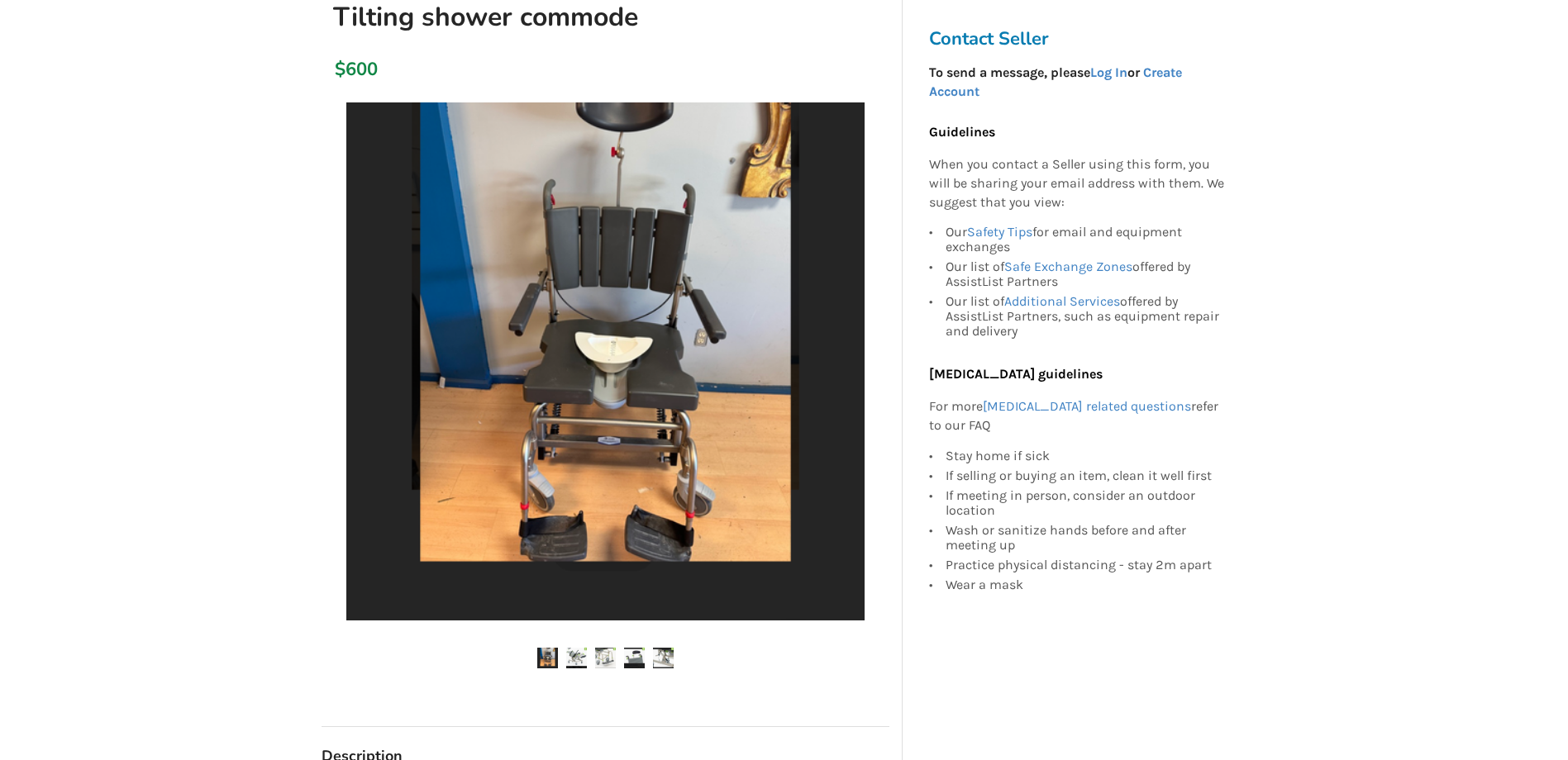
click at [567, 660] on img at bounding box center [576, 657] width 21 height 21
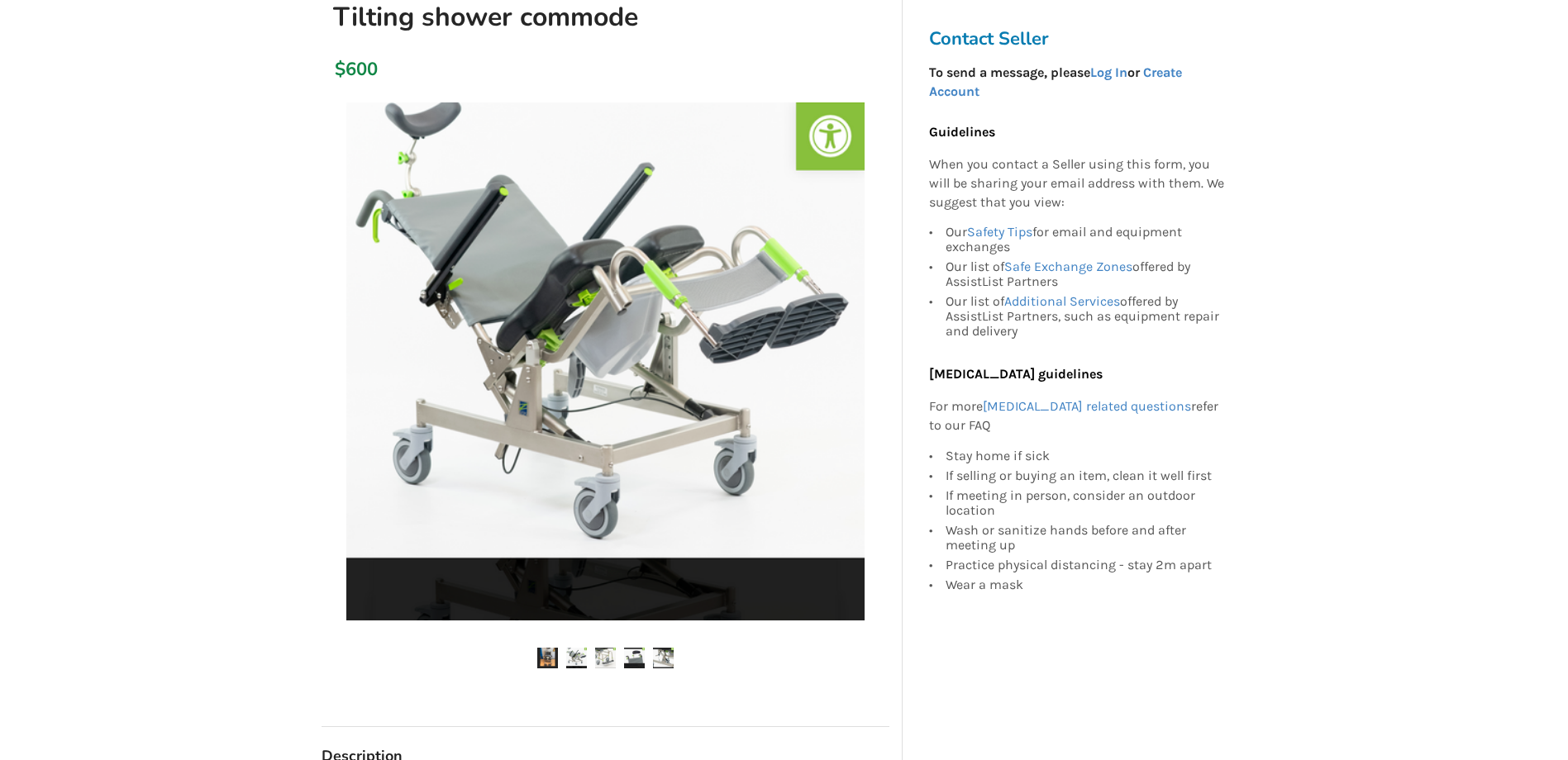
click at [614, 655] on img at bounding box center [605, 657] width 21 height 21
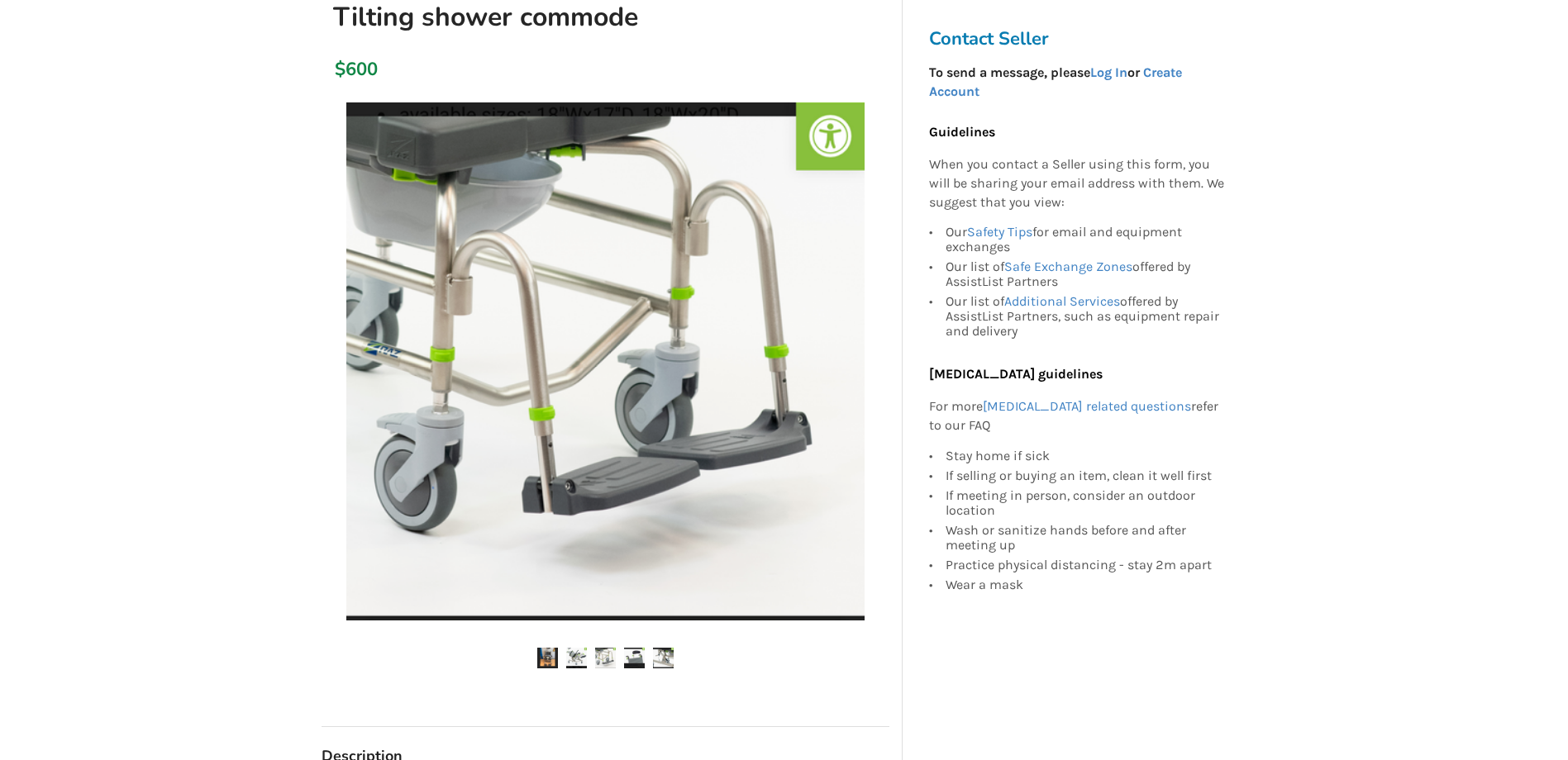
click at [661, 661] on img at bounding box center [663, 657] width 21 height 21
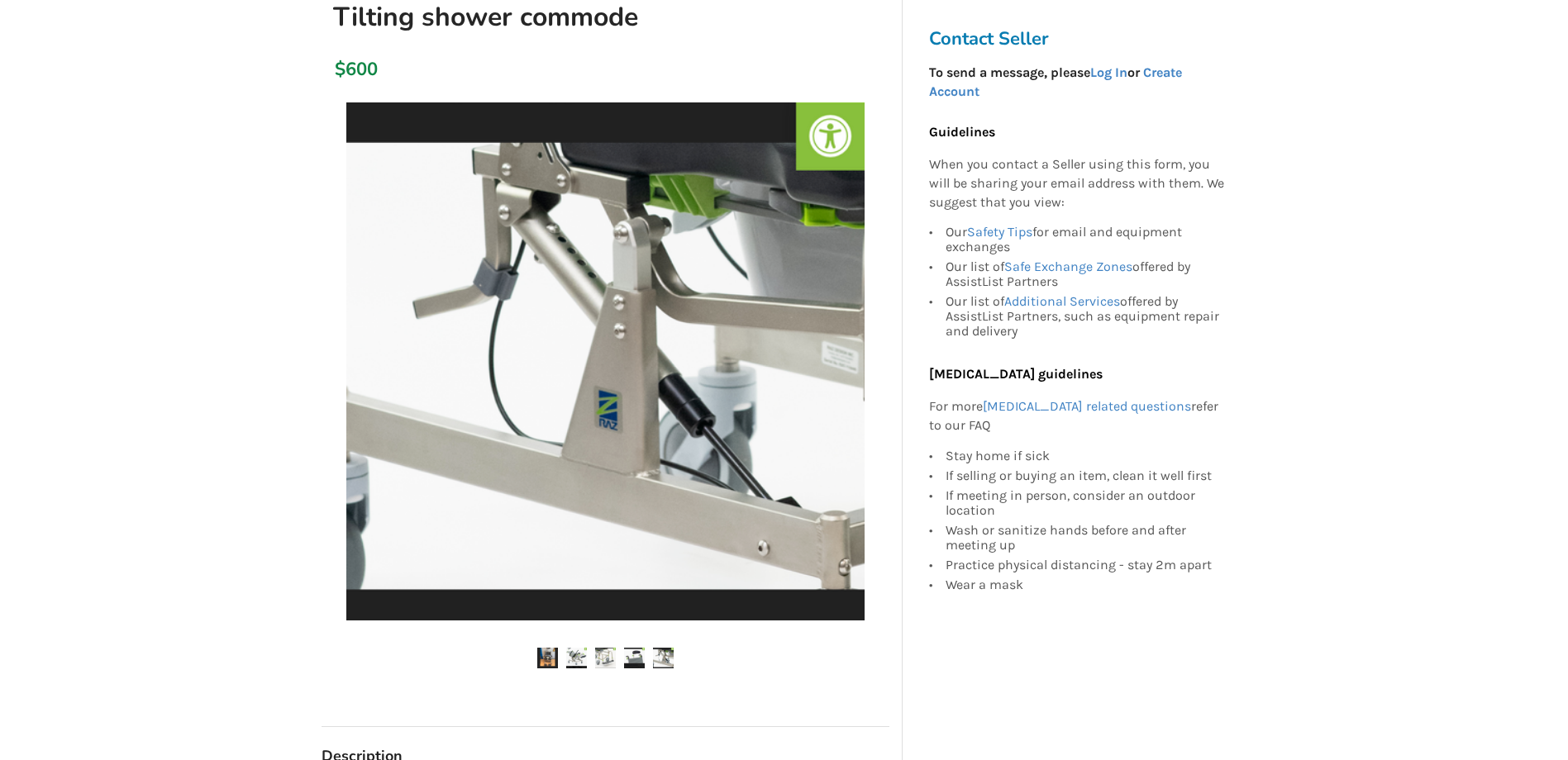
click at [542, 659] on img at bounding box center [547, 657] width 21 height 21
click at [543, 656] on img at bounding box center [547, 657] width 21 height 21
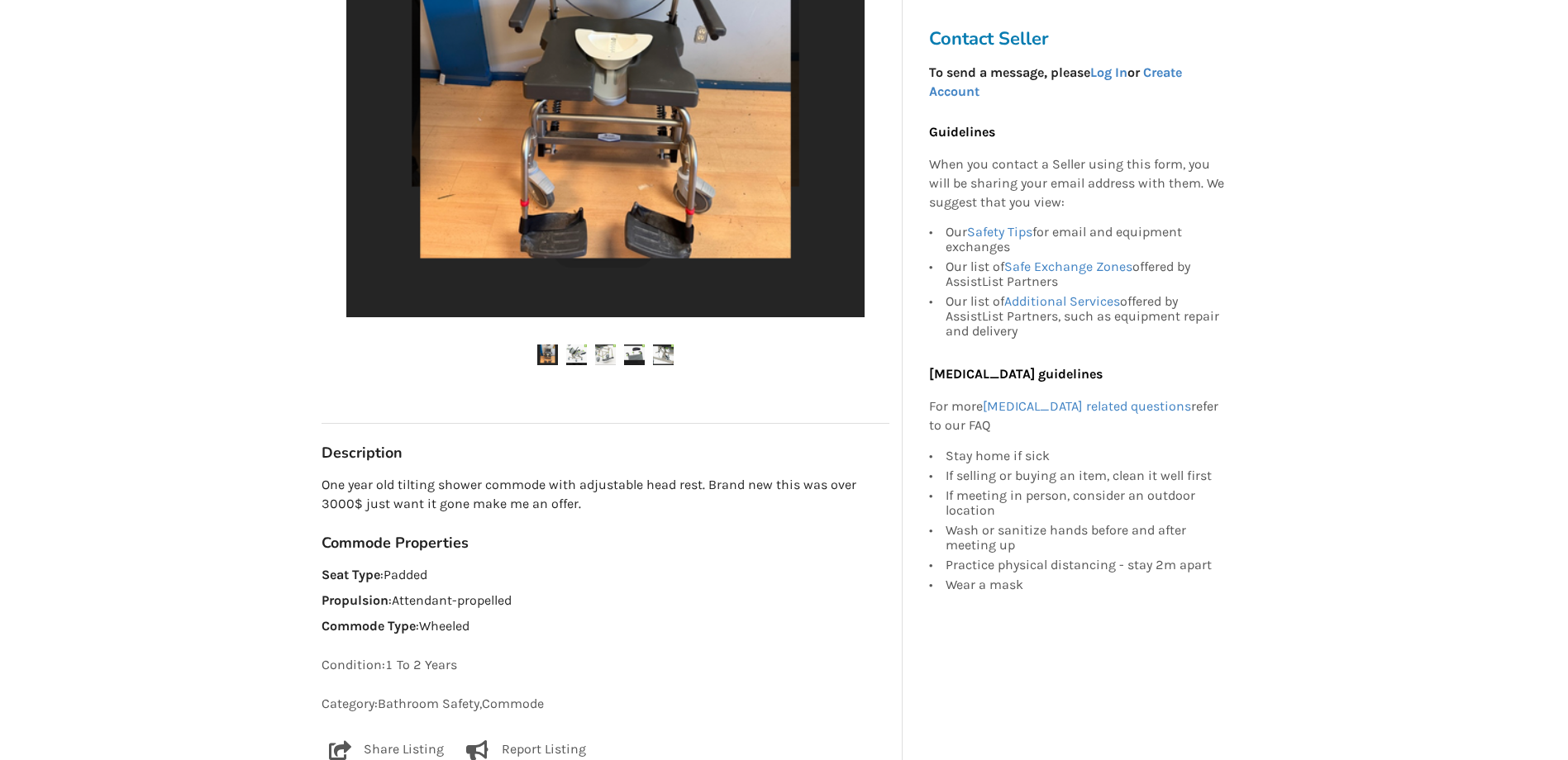
scroll to position [495, 0]
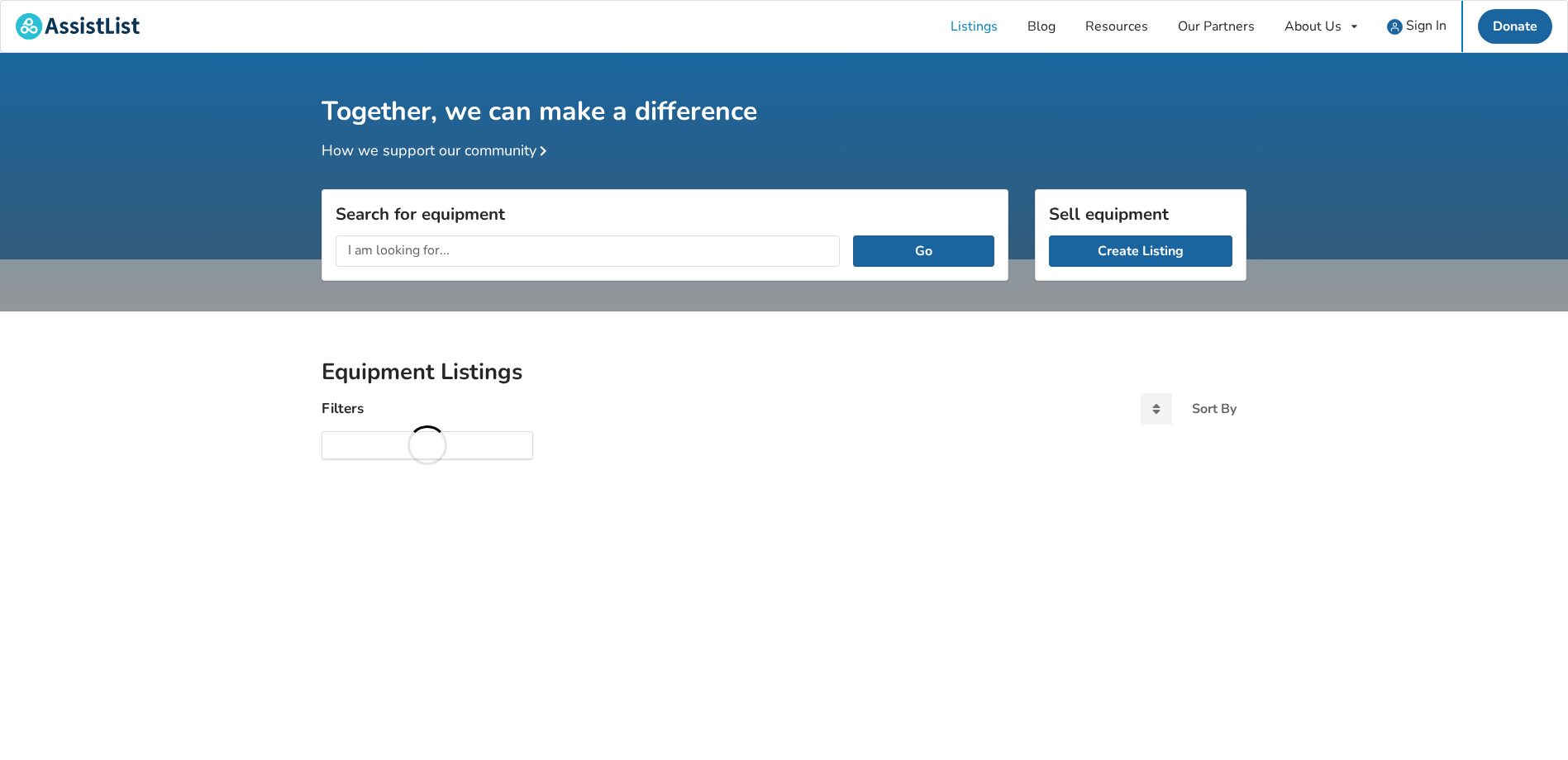
scroll to position [52, 0]
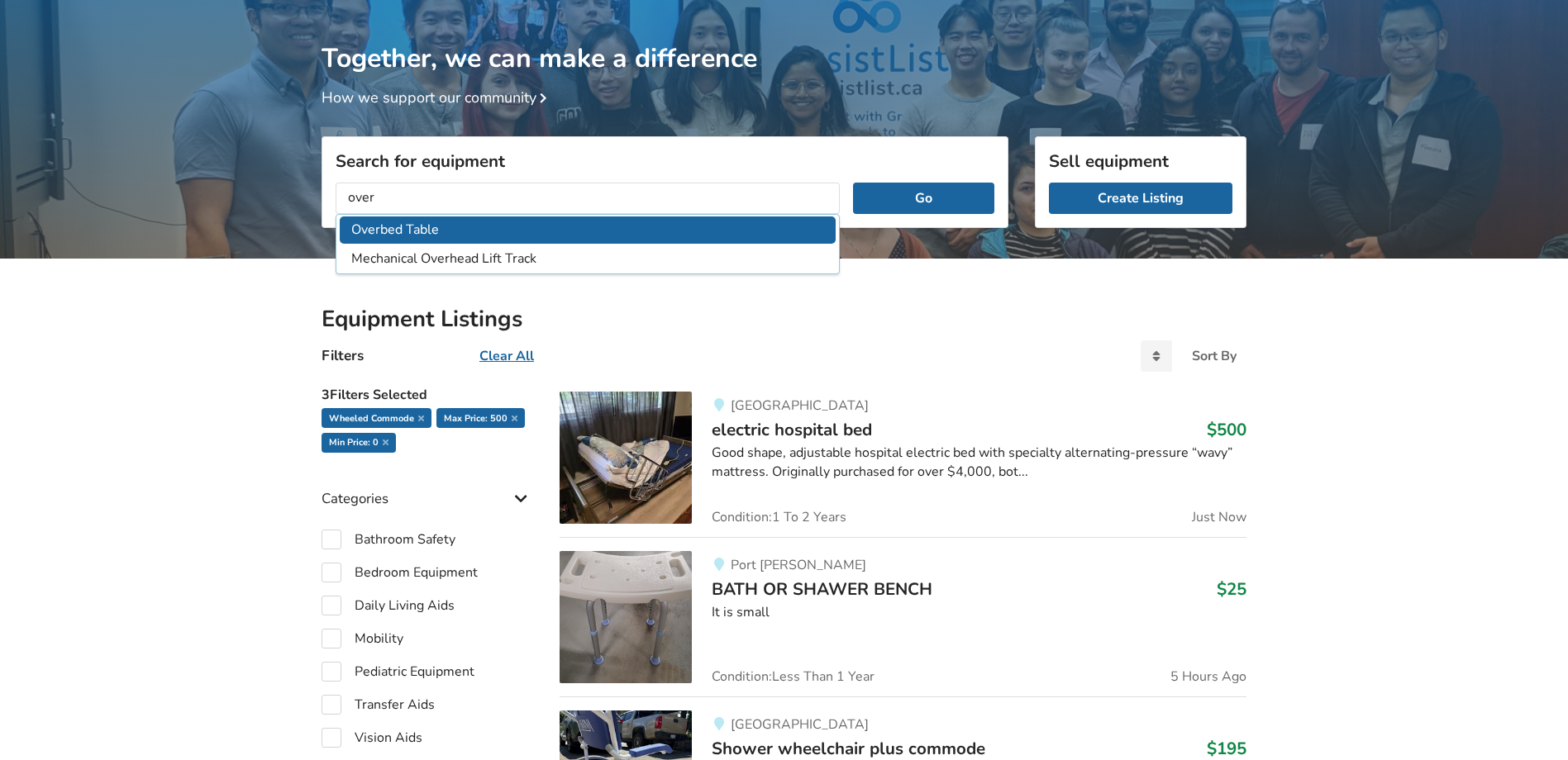
click at [418, 225] on li "Overbed Table" at bounding box center [588, 230] width 496 height 27
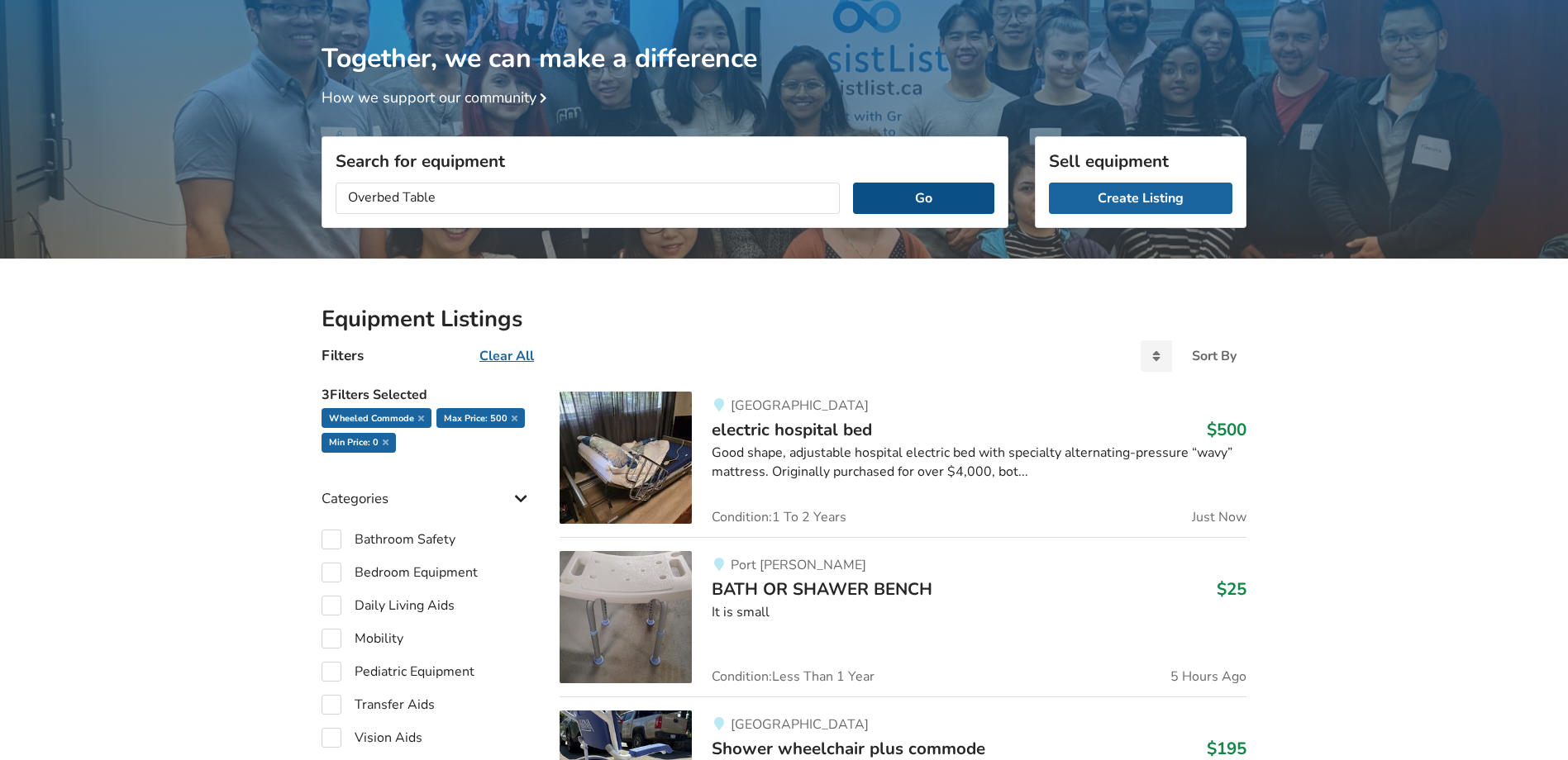
click at [899, 205] on button "Go" at bounding box center [923, 198] width 141 height 32
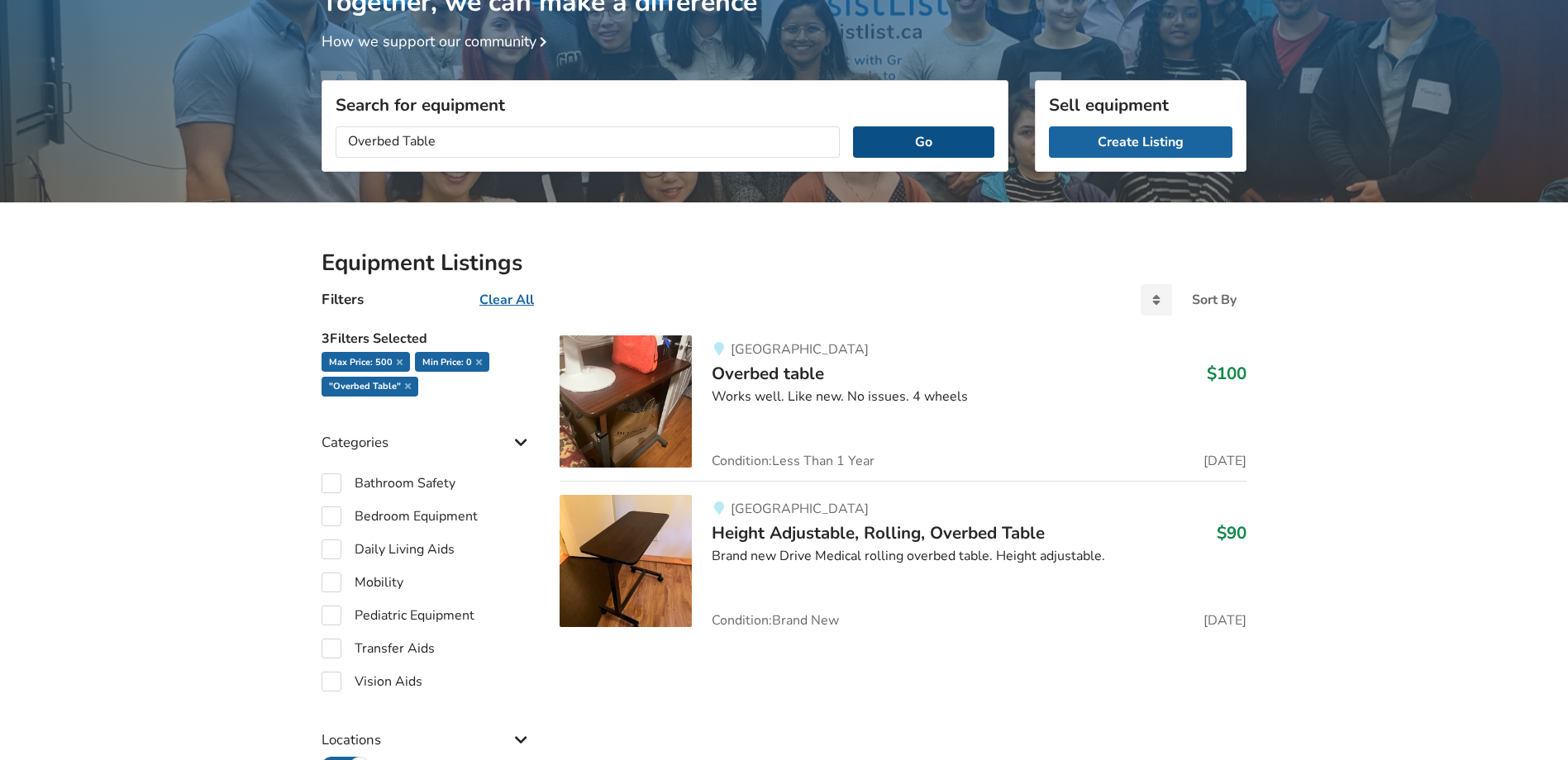
scroll to position [136, 0]
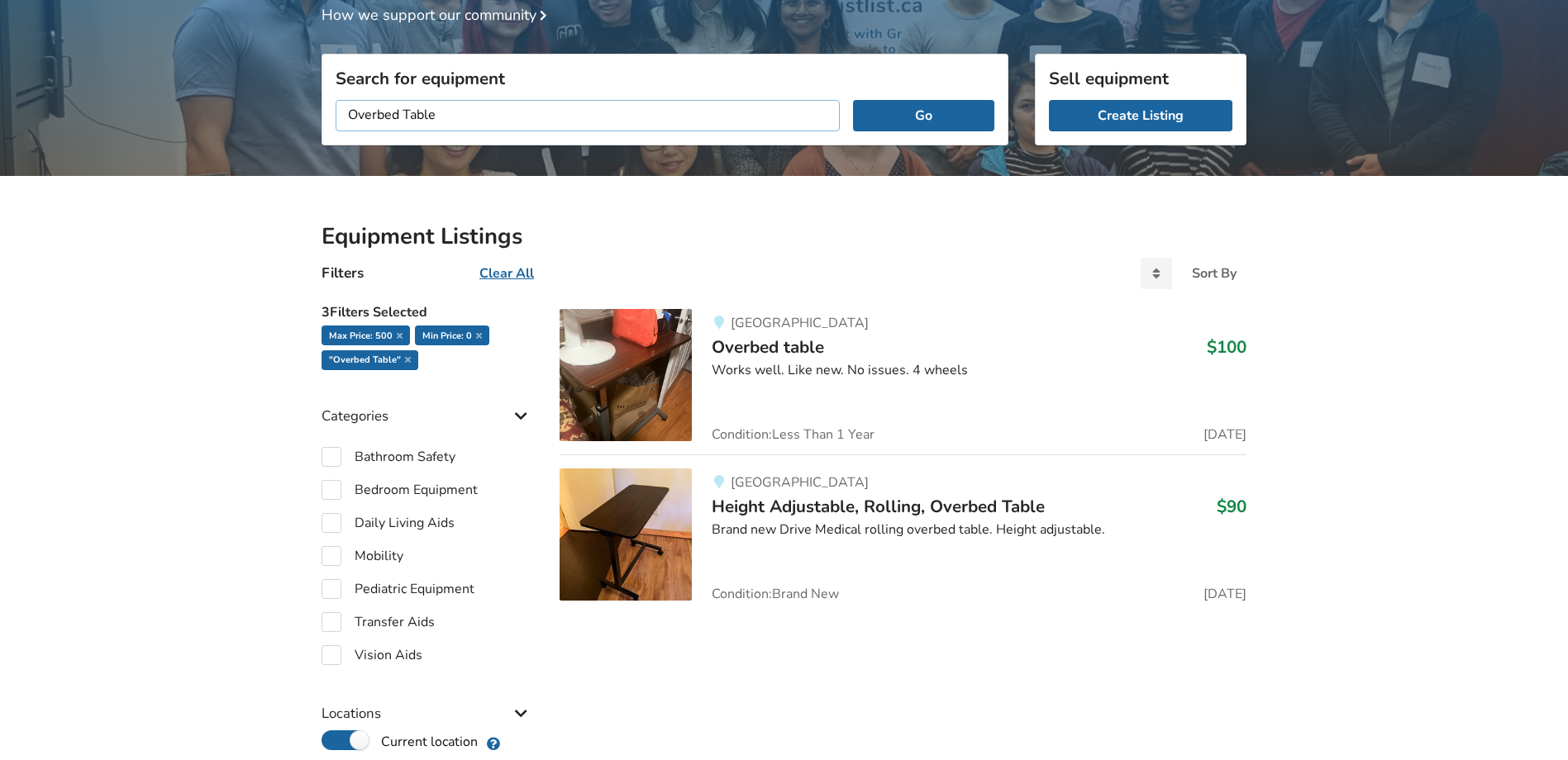
click at [464, 108] on input "Overbed Table" at bounding box center [587, 116] width 504 height 32
drag, startPoint x: 404, startPoint y: 122, endPoint x: 251, endPoint y: 127, distance: 153.1
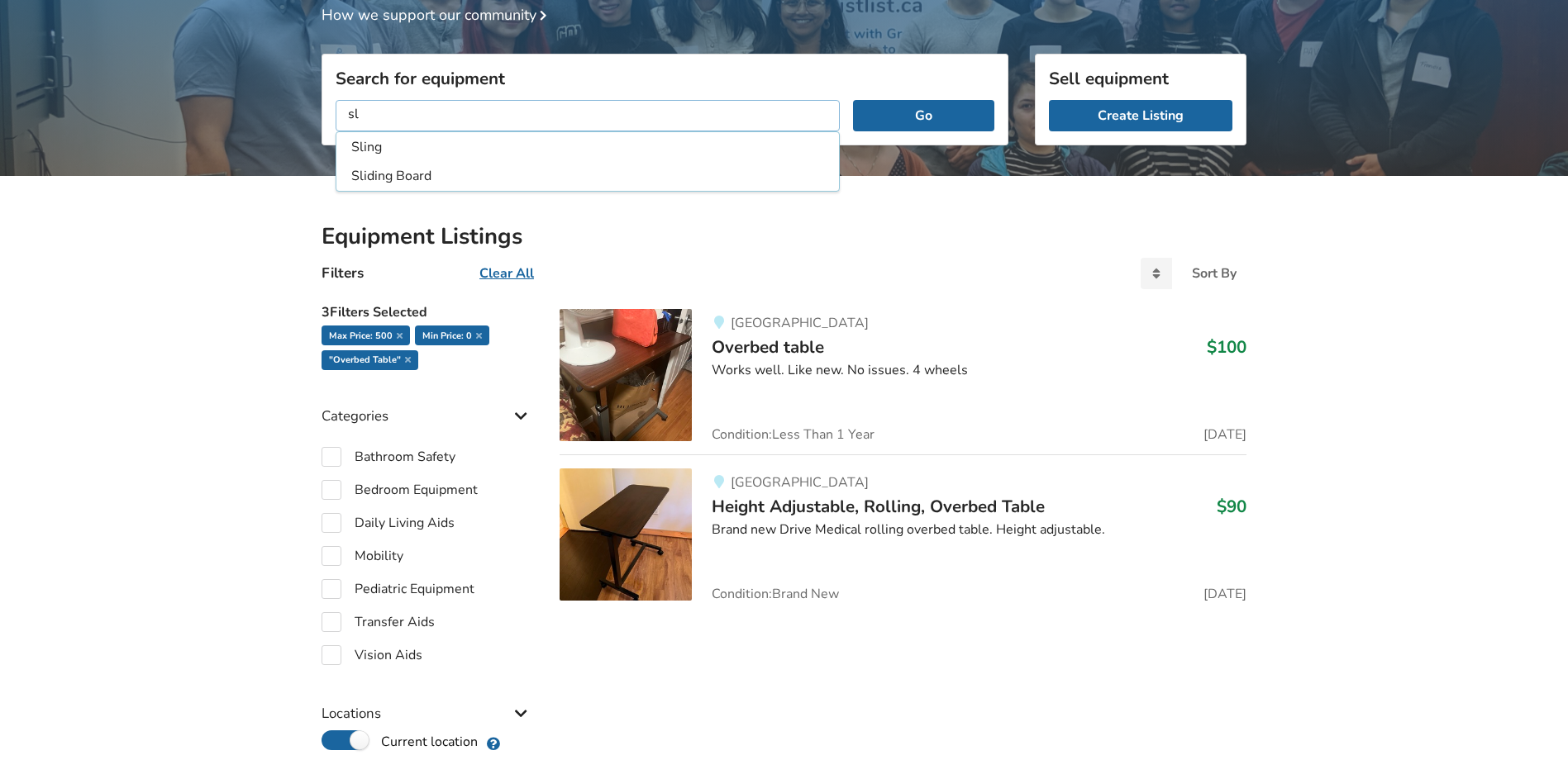
type input "s"
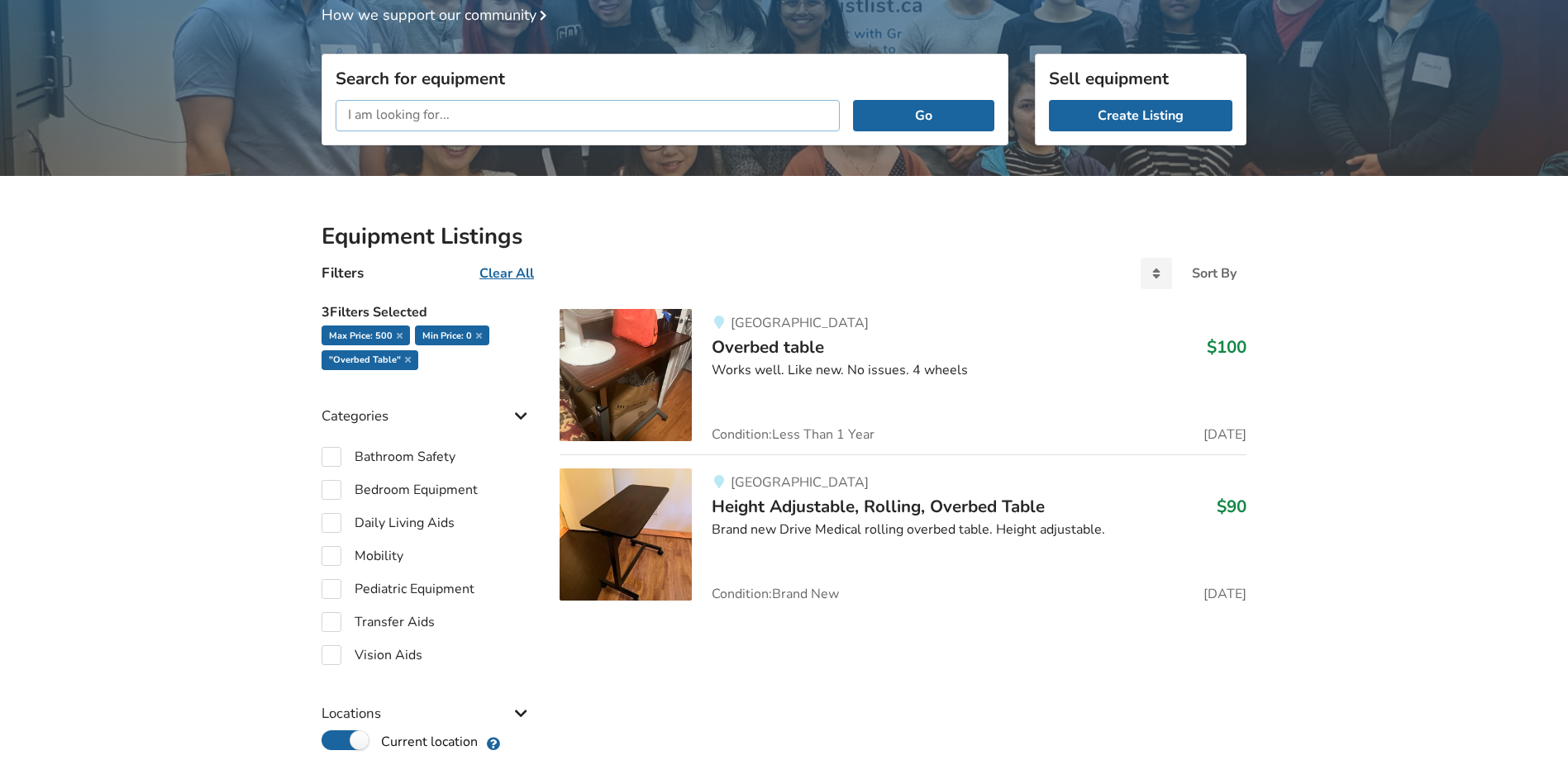
scroll to position [0, 0]
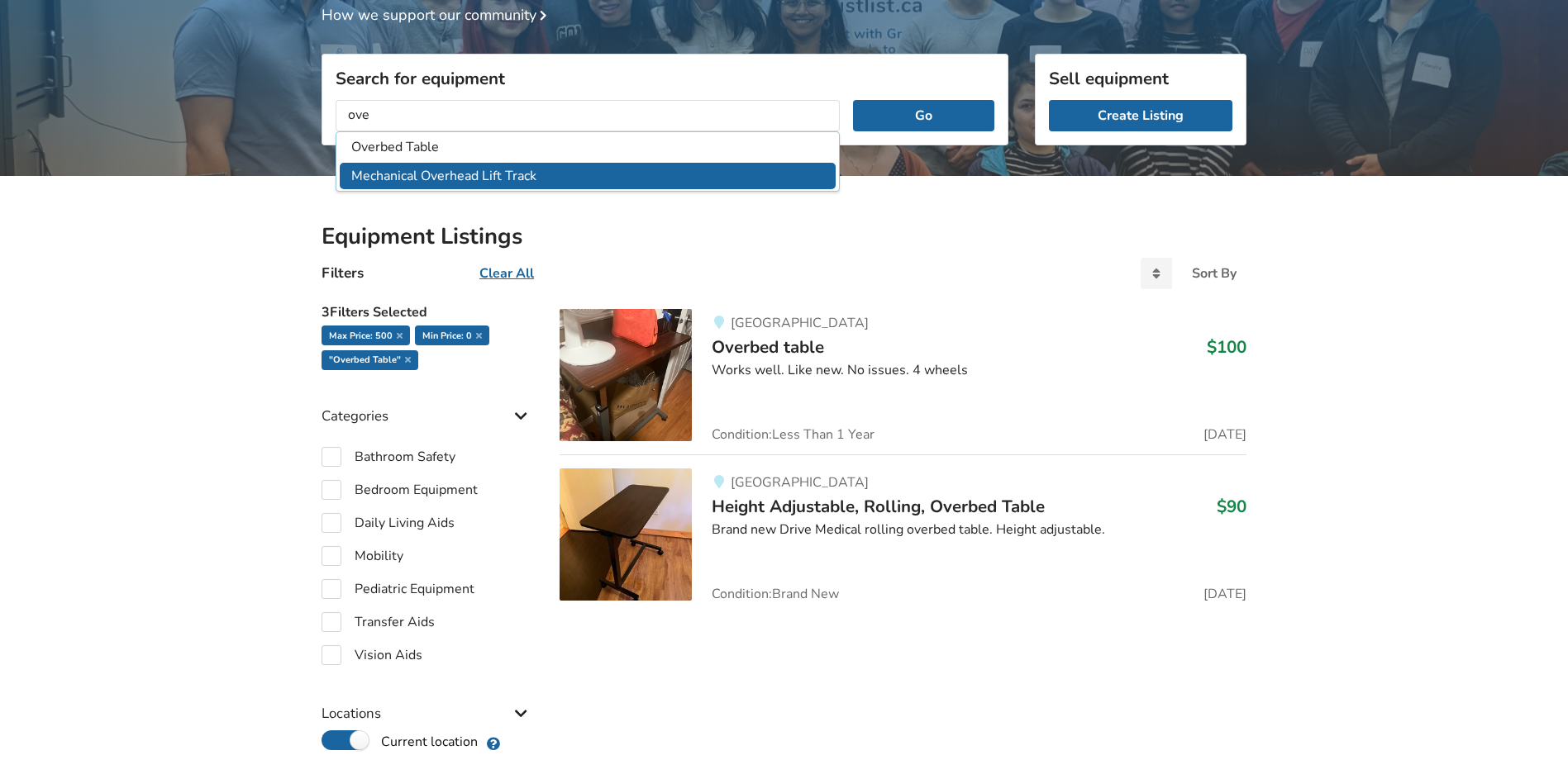
click at [372, 169] on li "Mechanical Overhead Lift Track" at bounding box center [588, 176] width 496 height 27
type input "Mechanical Overhead Lift Track"
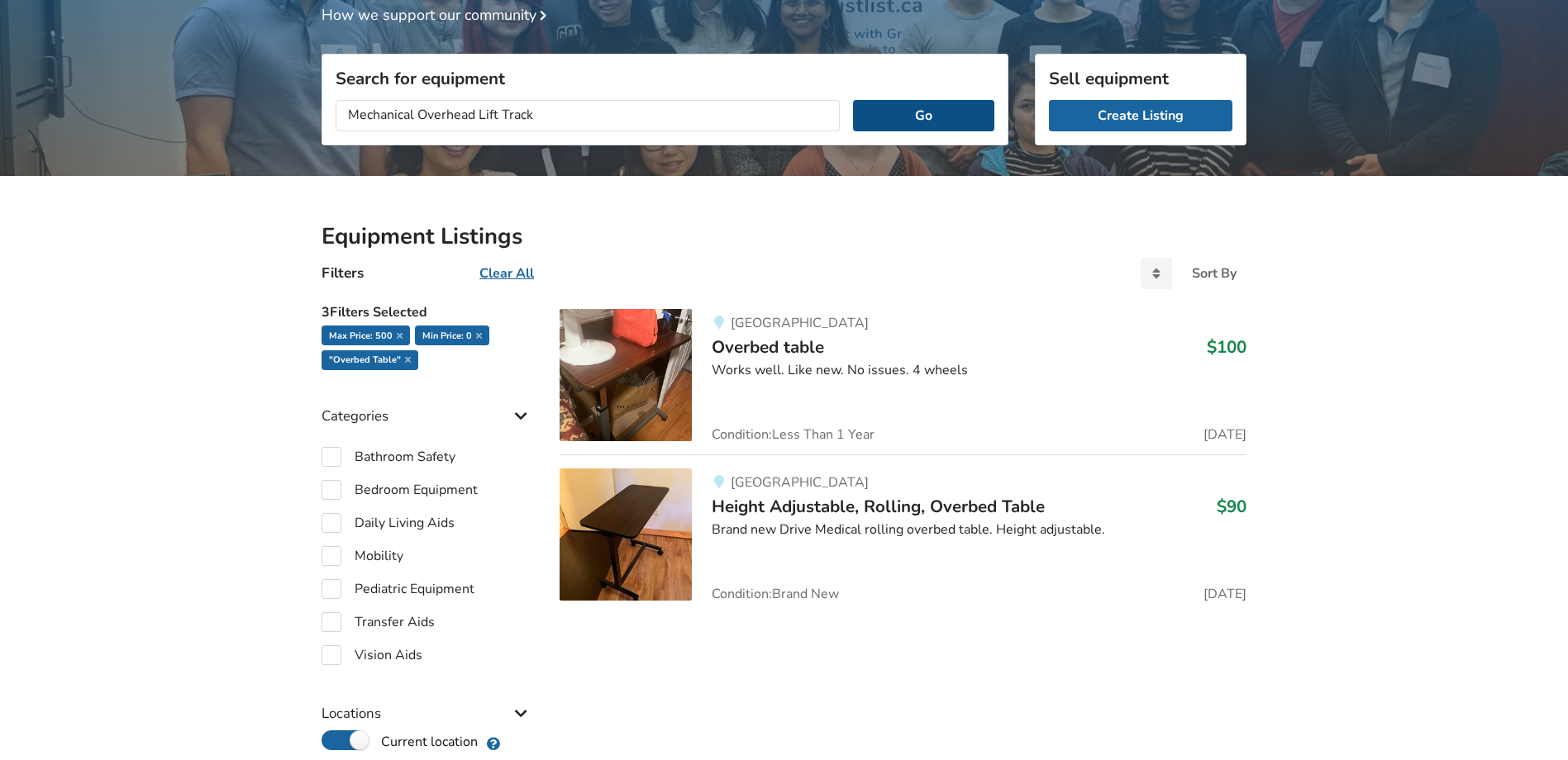
click at [950, 113] on button "Go" at bounding box center [923, 116] width 141 height 32
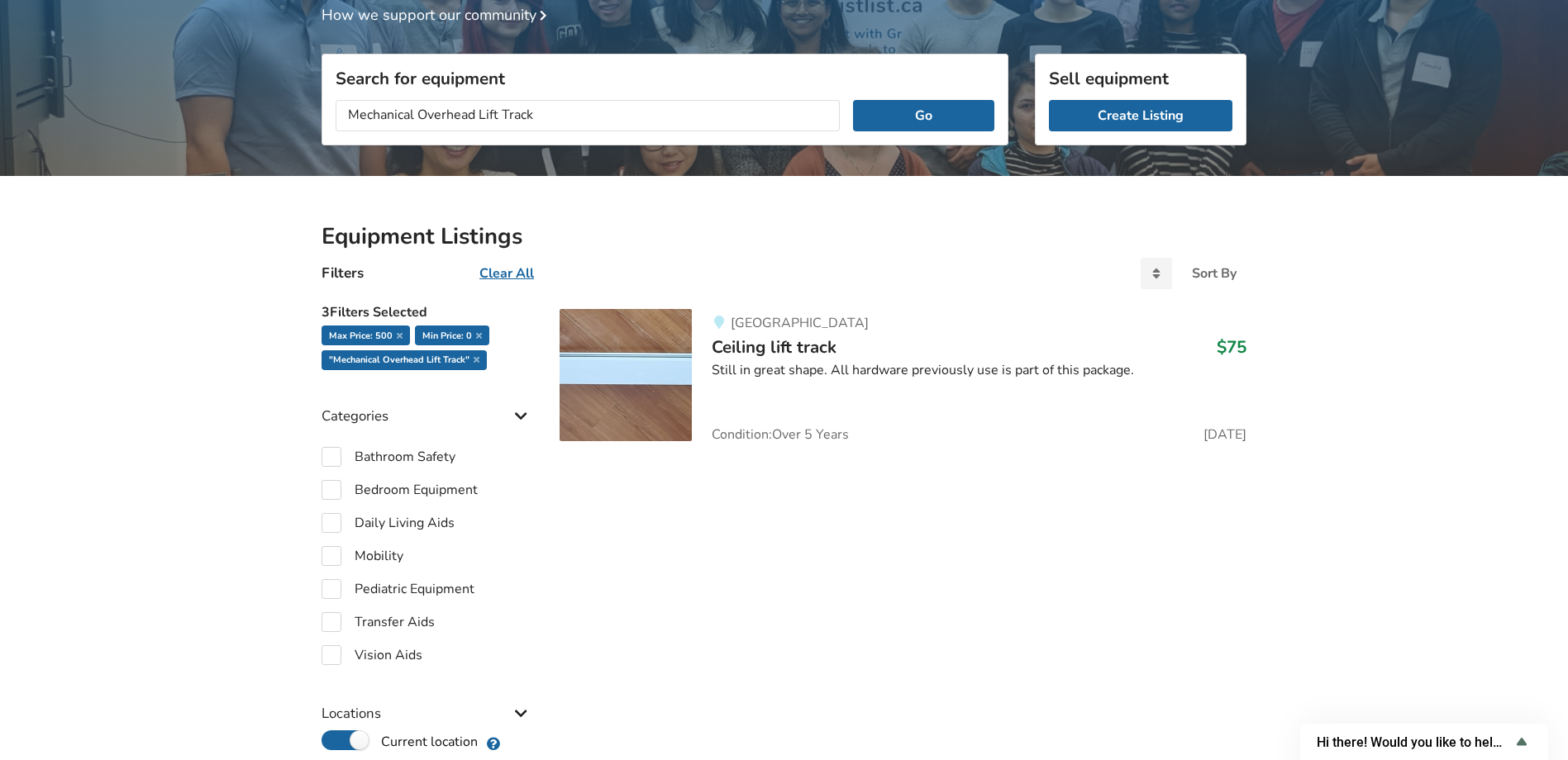
click at [636, 385] on img at bounding box center [626, 375] width 132 height 132
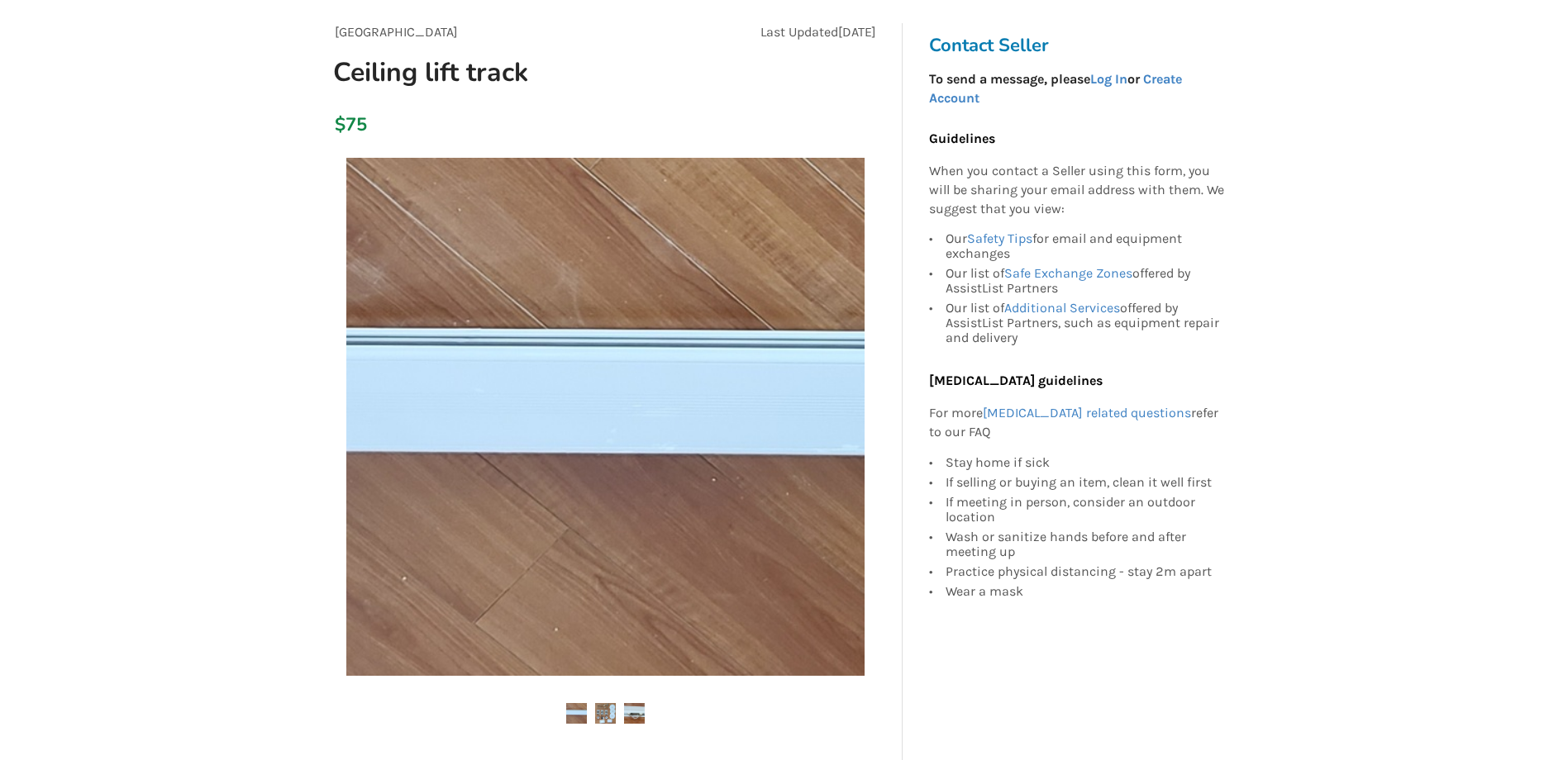
scroll to position [495, 0]
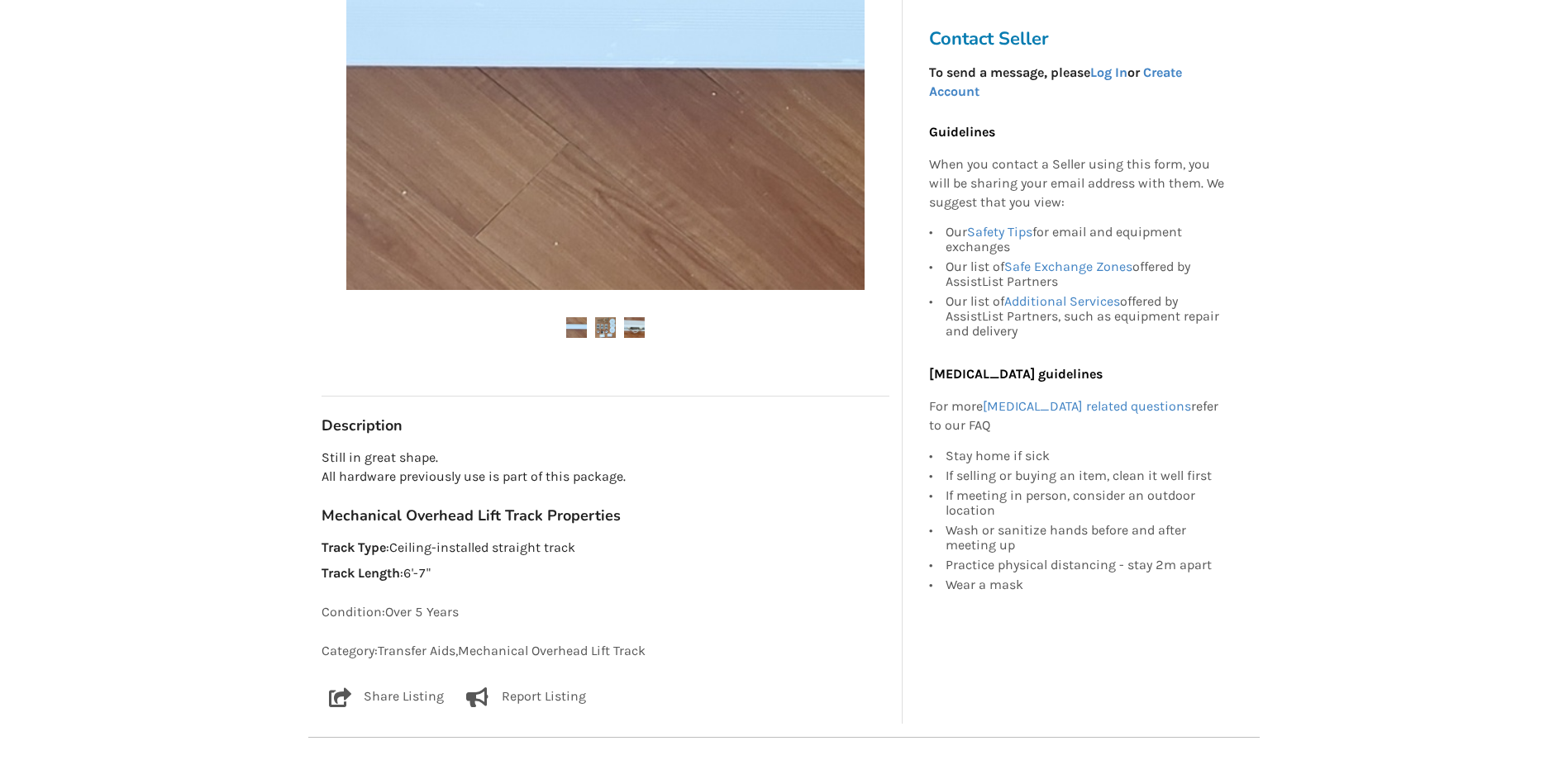
click at [601, 325] on img at bounding box center [605, 327] width 21 height 21
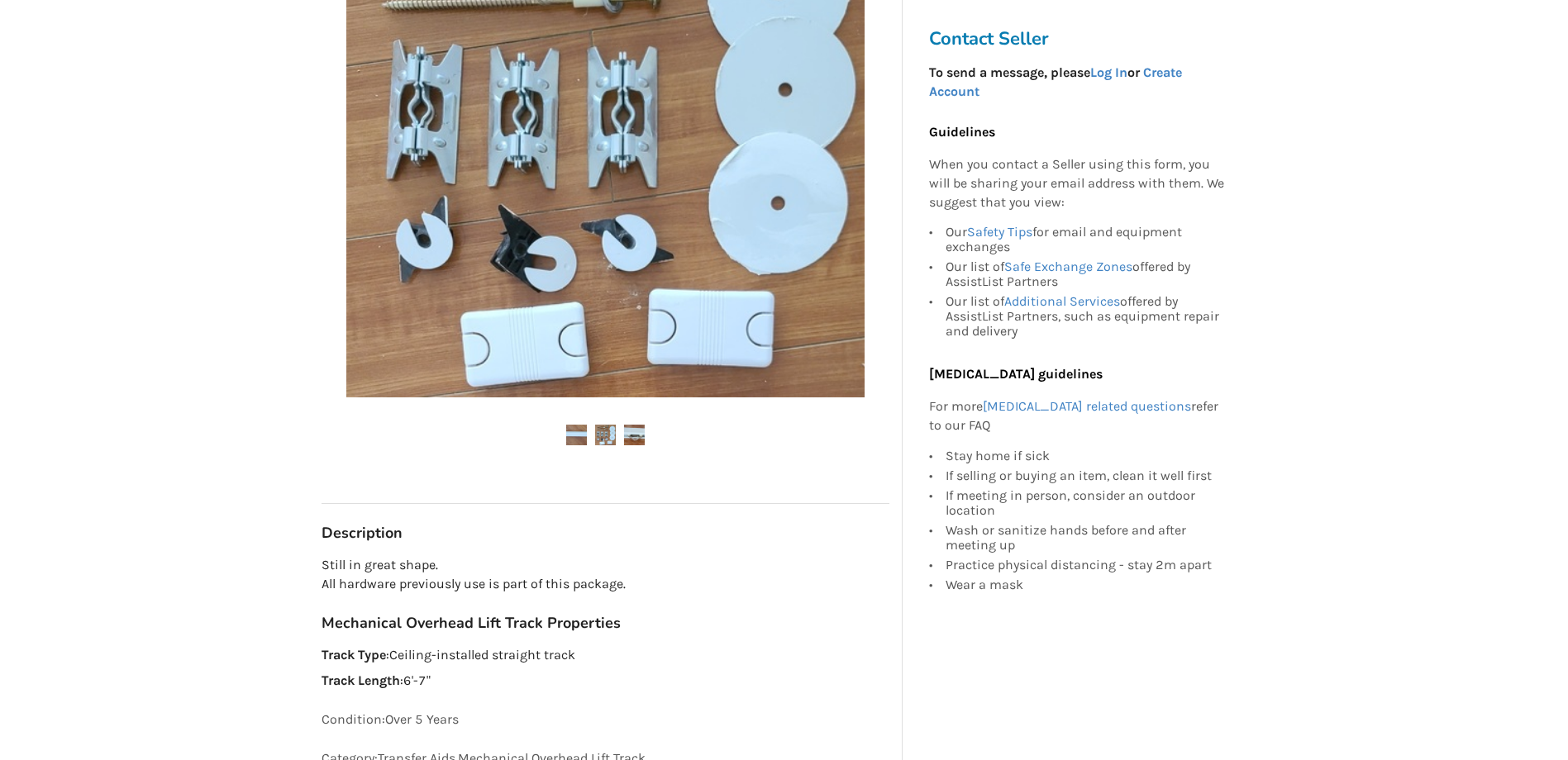
scroll to position [165, 0]
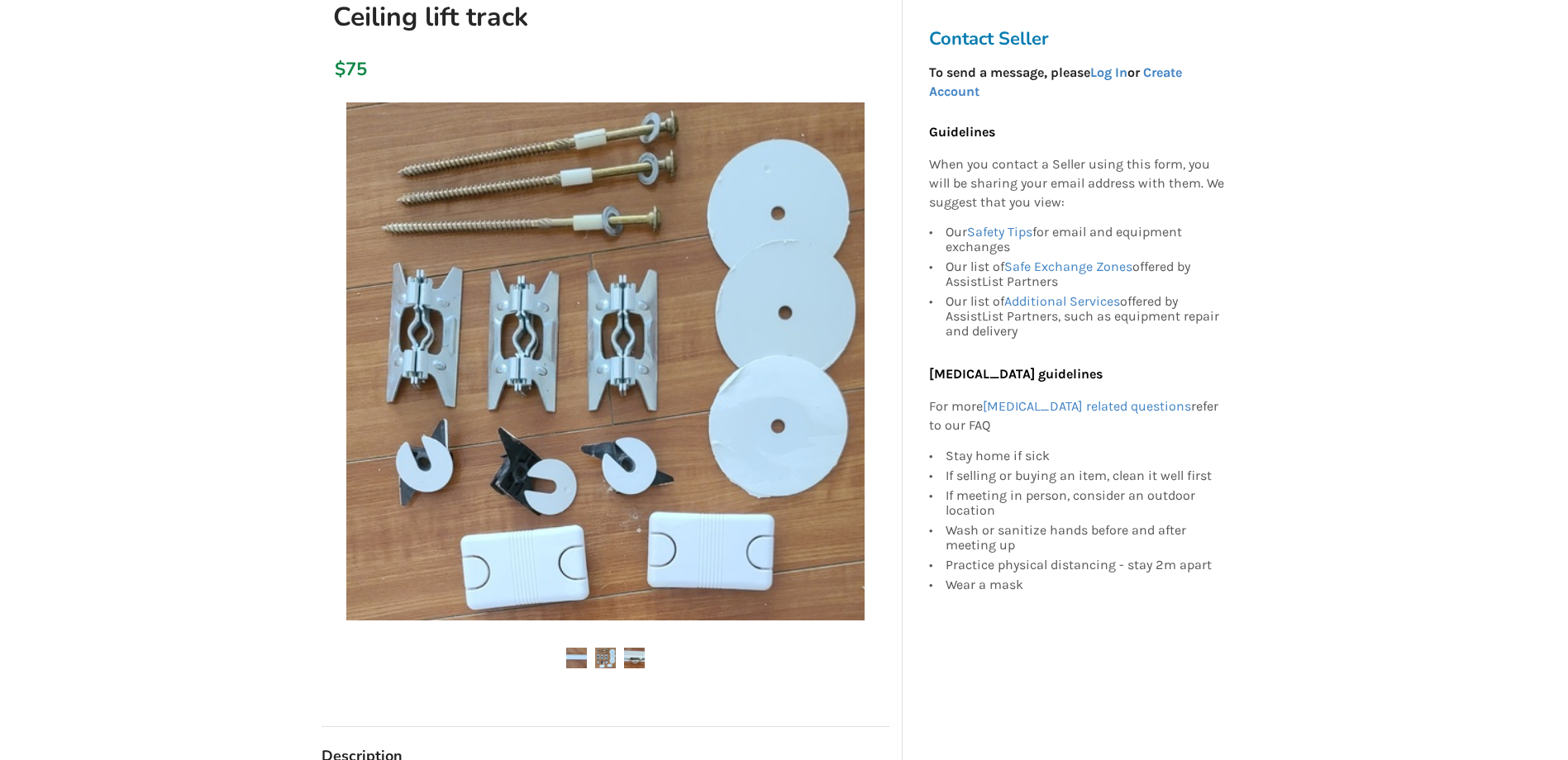
click at [637, 657] on img at bounding box center [634, 657] width 21 height 21
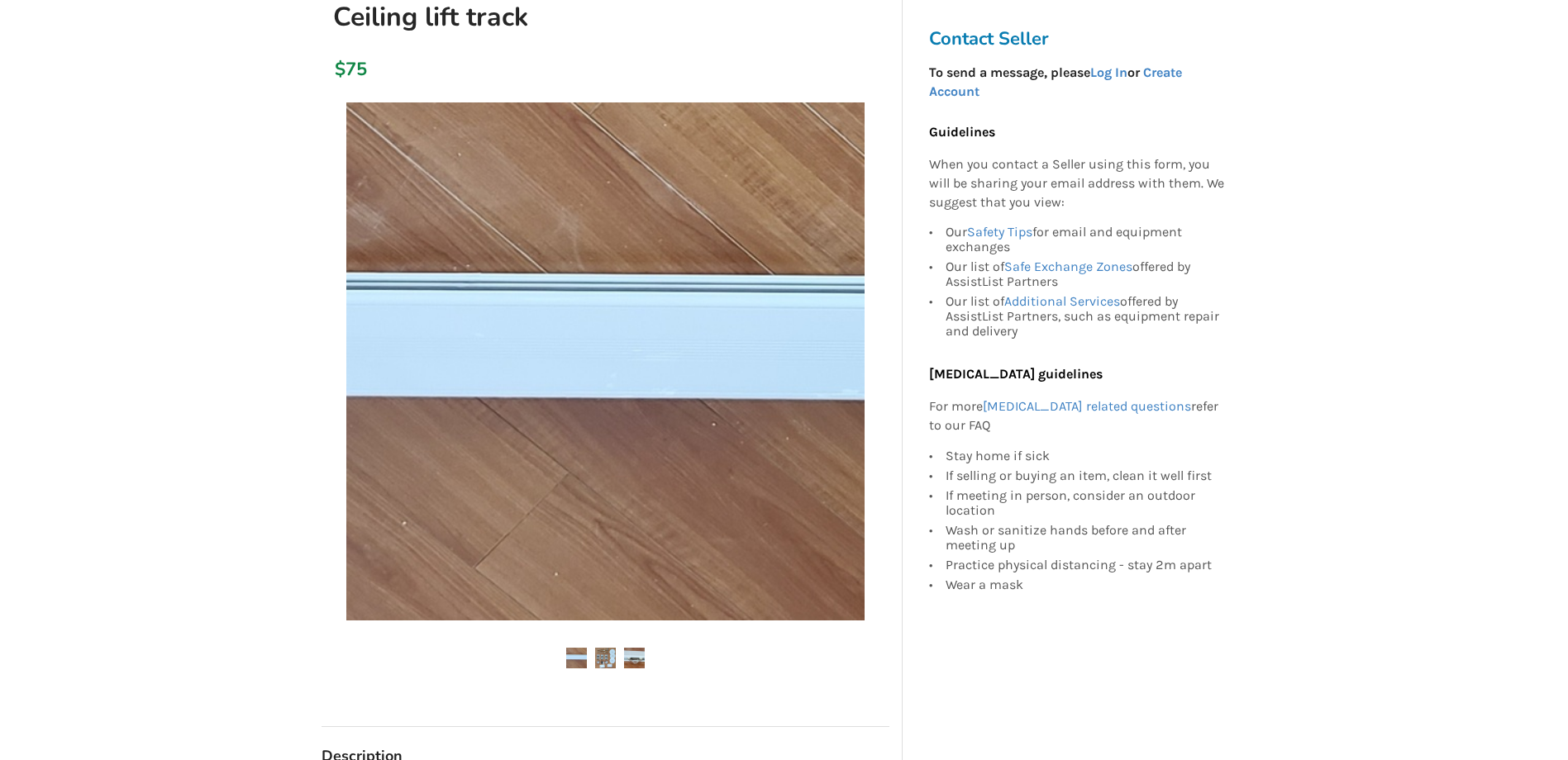
click at [576, 657] on img at bounding box center [576, 657] width 21 height 21
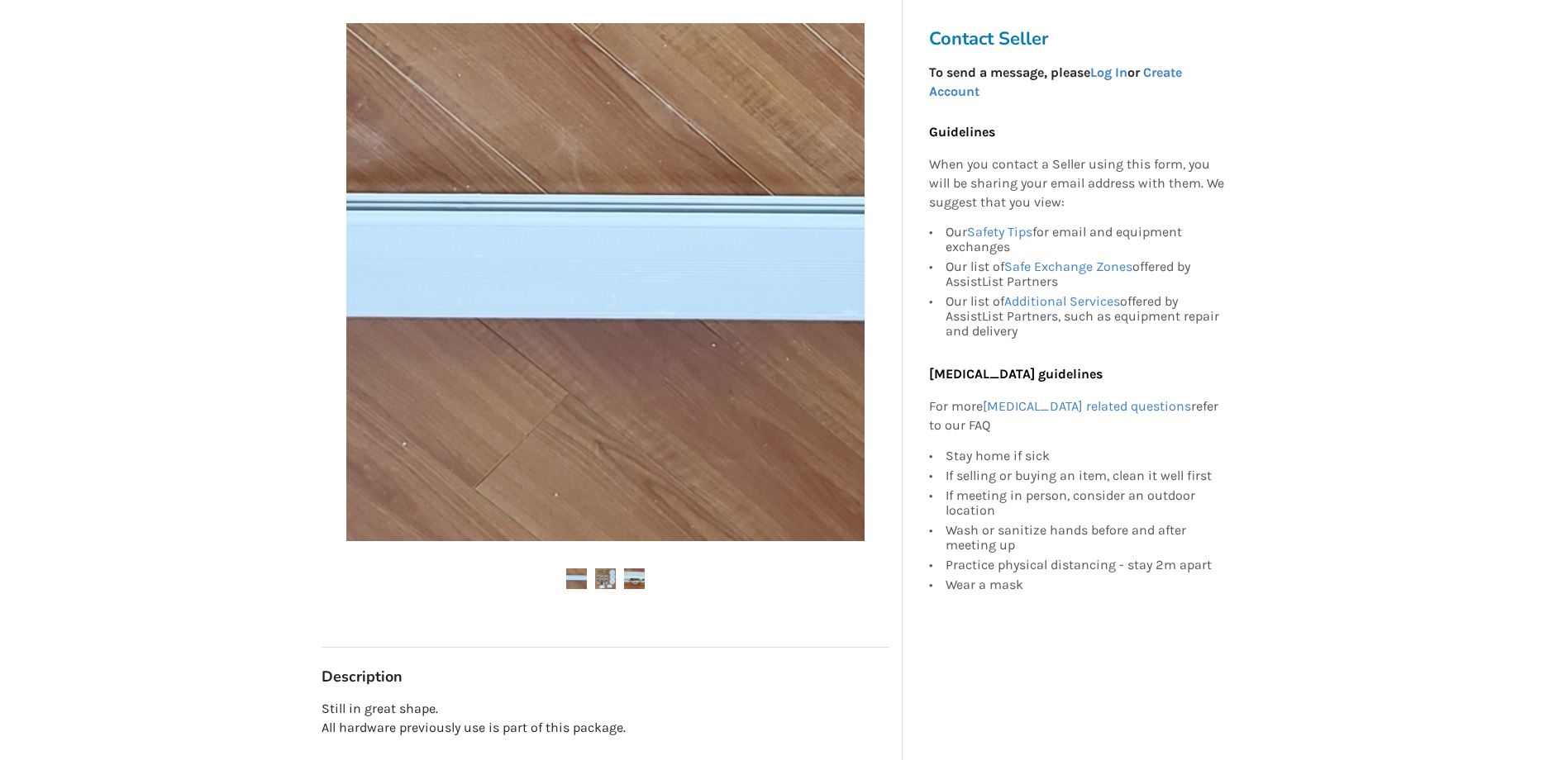
scroll to position [248, 0]
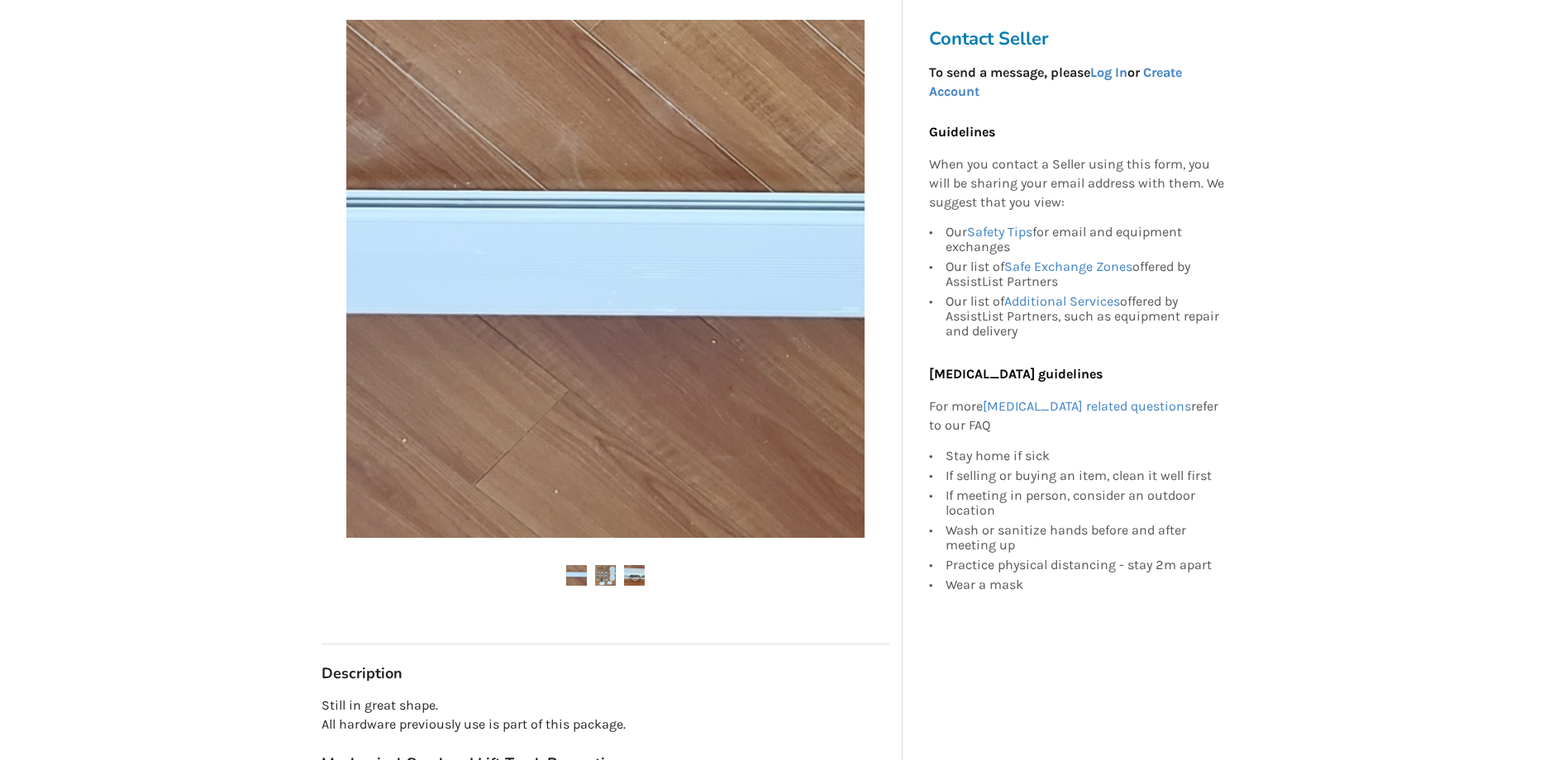
click at [571, 580] on img at bounding box center [576, 575] width 21 height 21
click at [602, 583] on img at bounding box center [605, 575] width 21 height 21
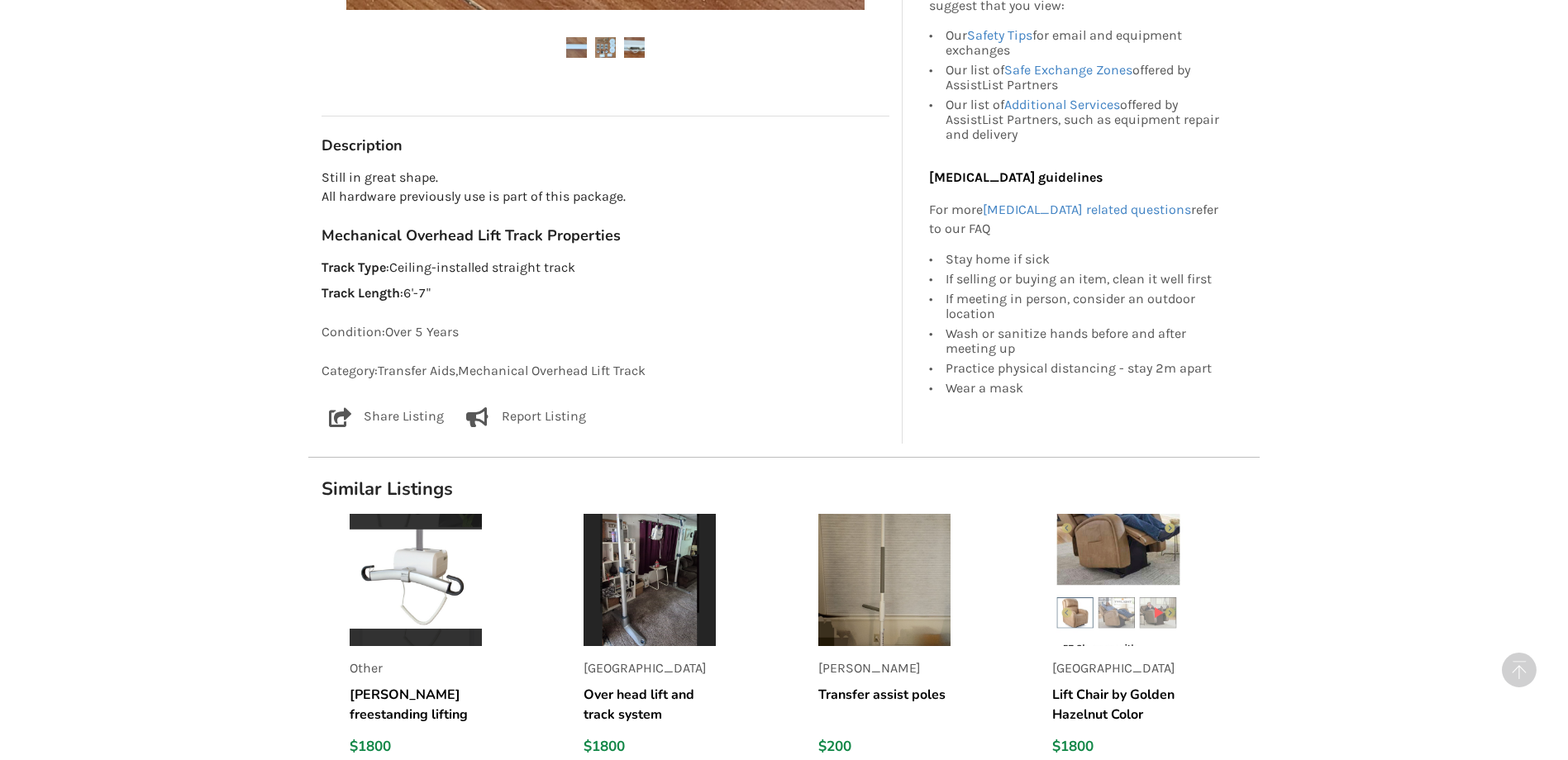
scroll to position [826, 0]
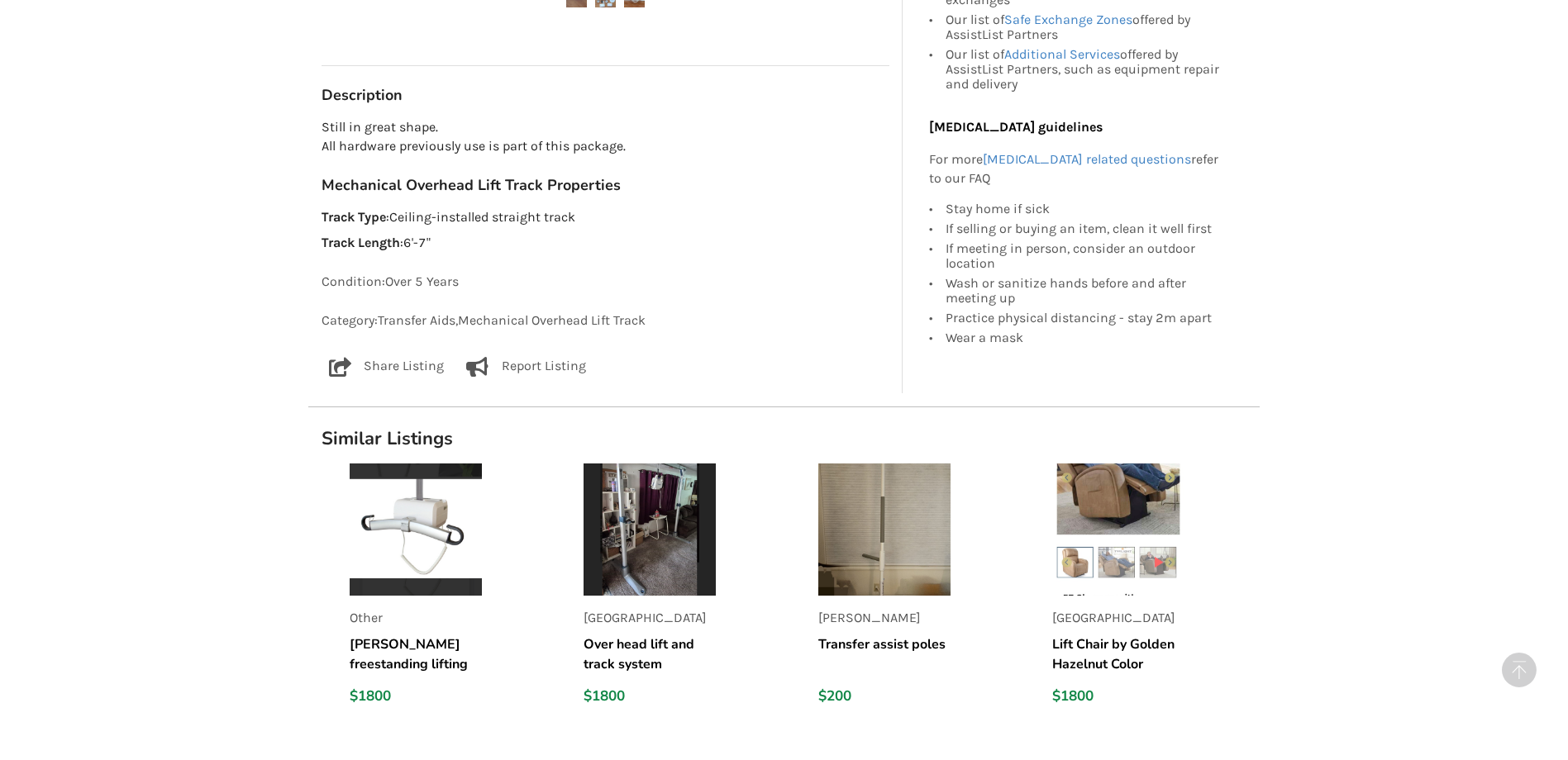
click at [642, 525] on img at bounding box center [649, 530] width 132 height 132
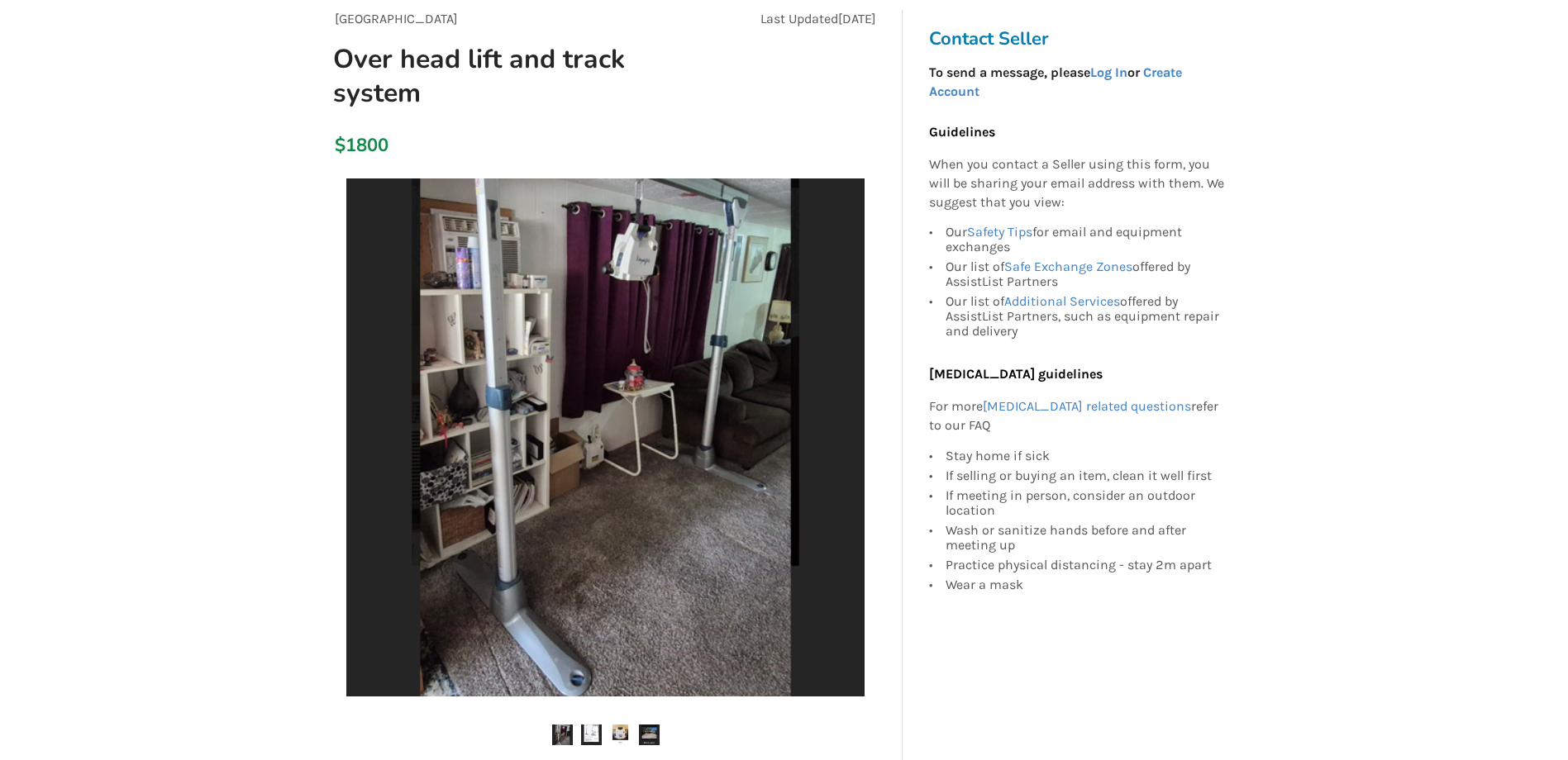
scroll to position [165, 0]
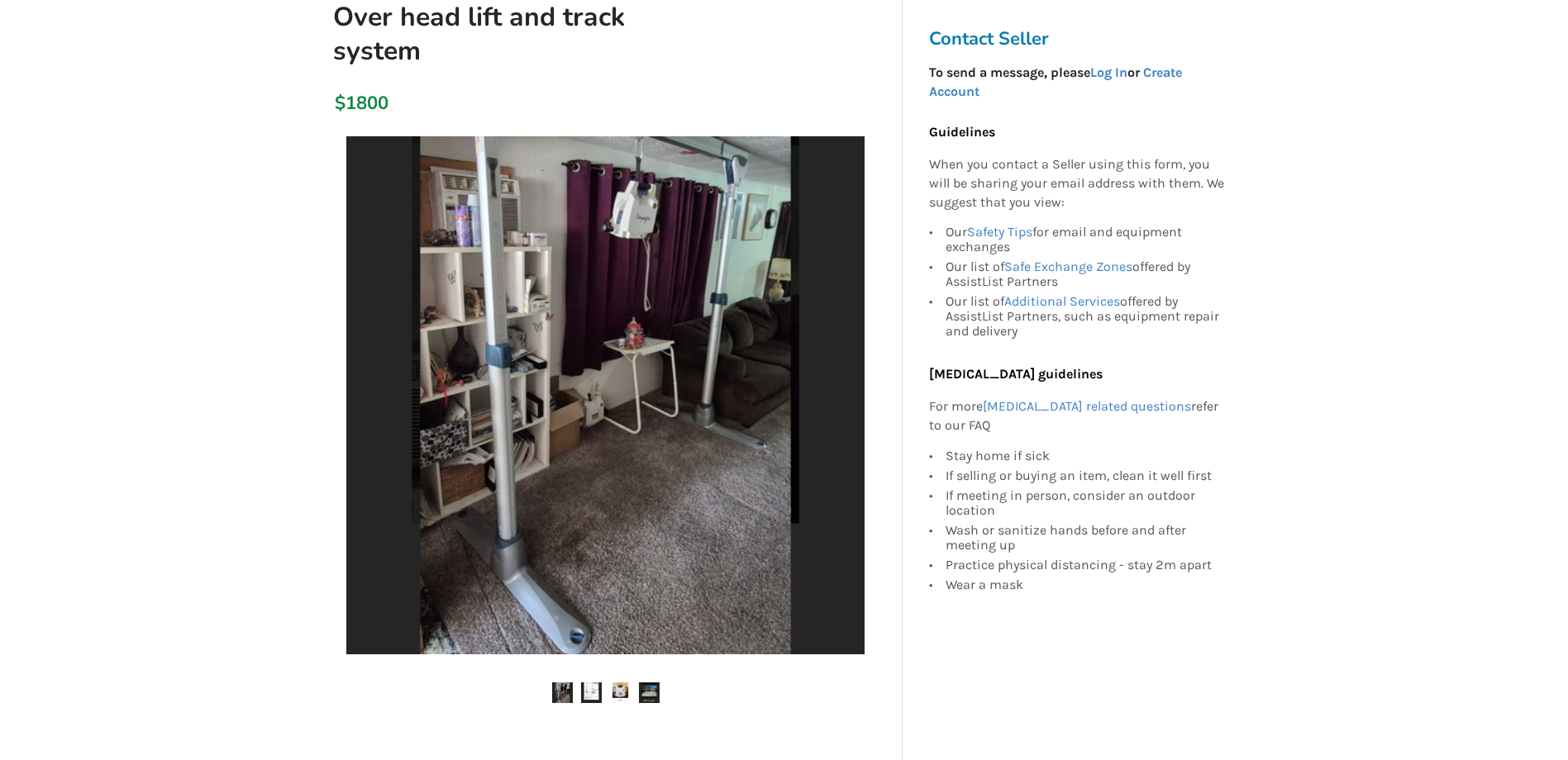
click at [590, 690] on img at bounding box center [590, 692] width 21 height 21
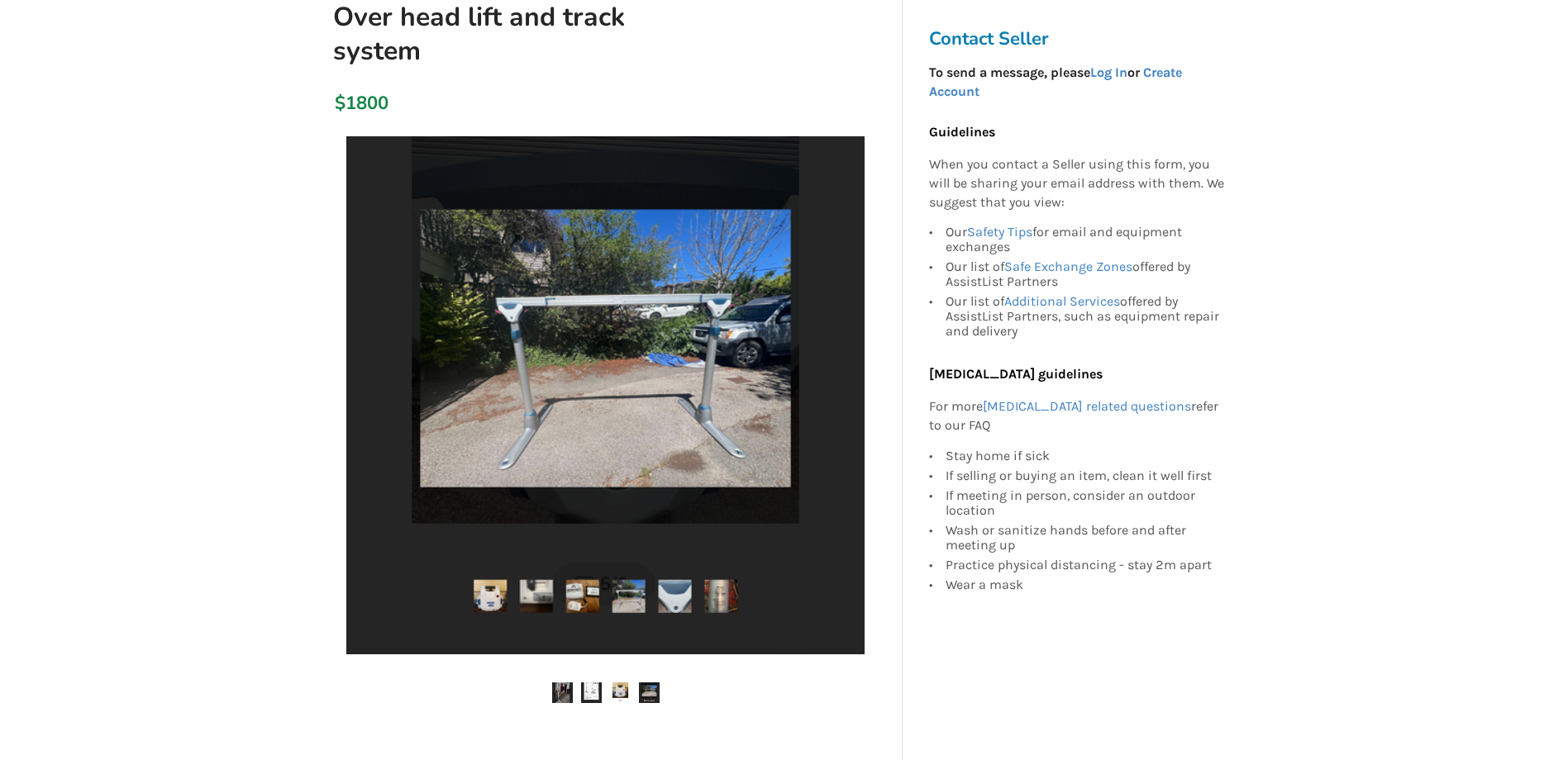
click at [651, 699] on img at bounding box center [648, 692] width 21 height 21
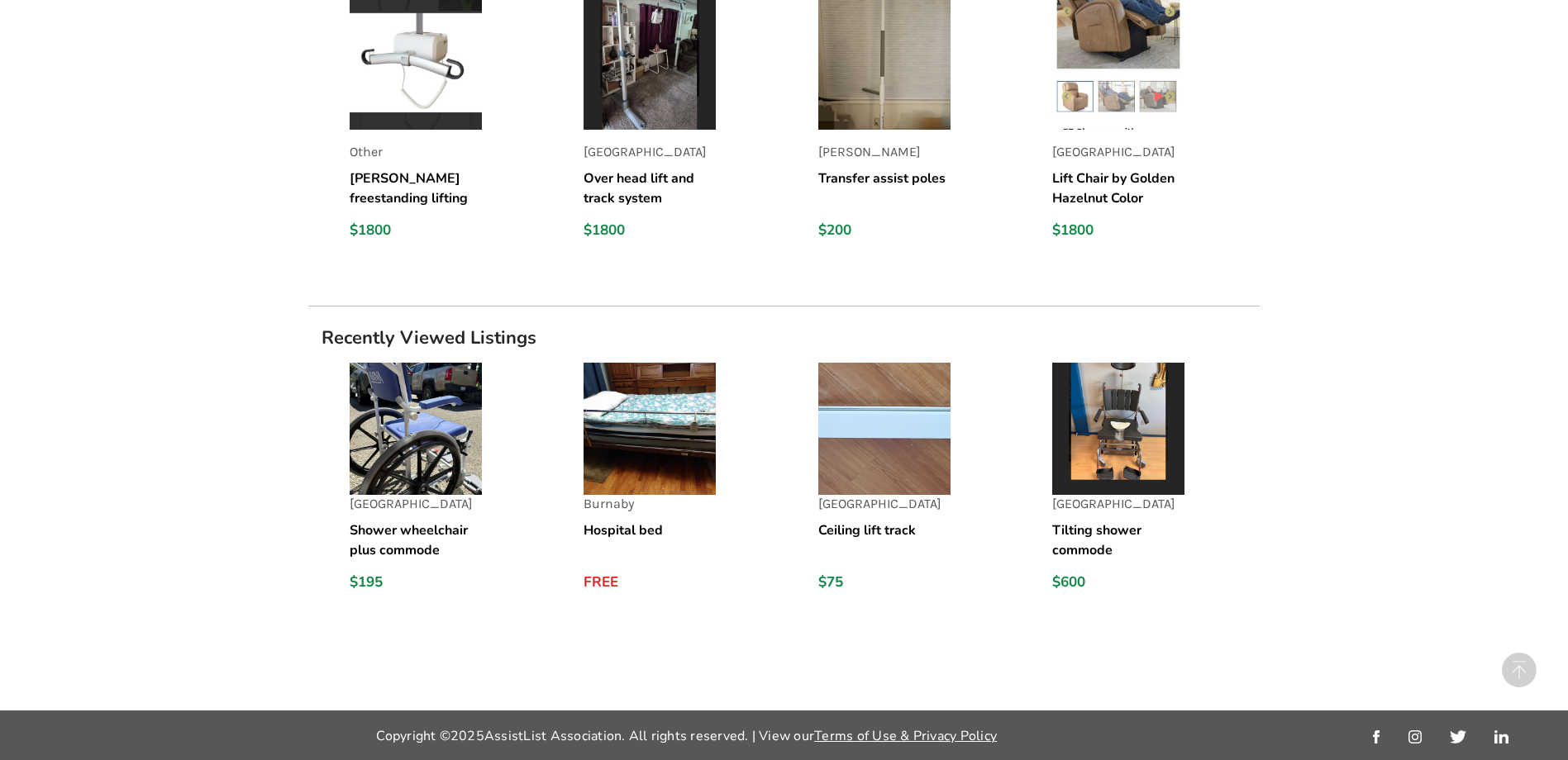
scroll to position [1236, 0]
